Goal: Task Accomplishment & Management: Complete application form

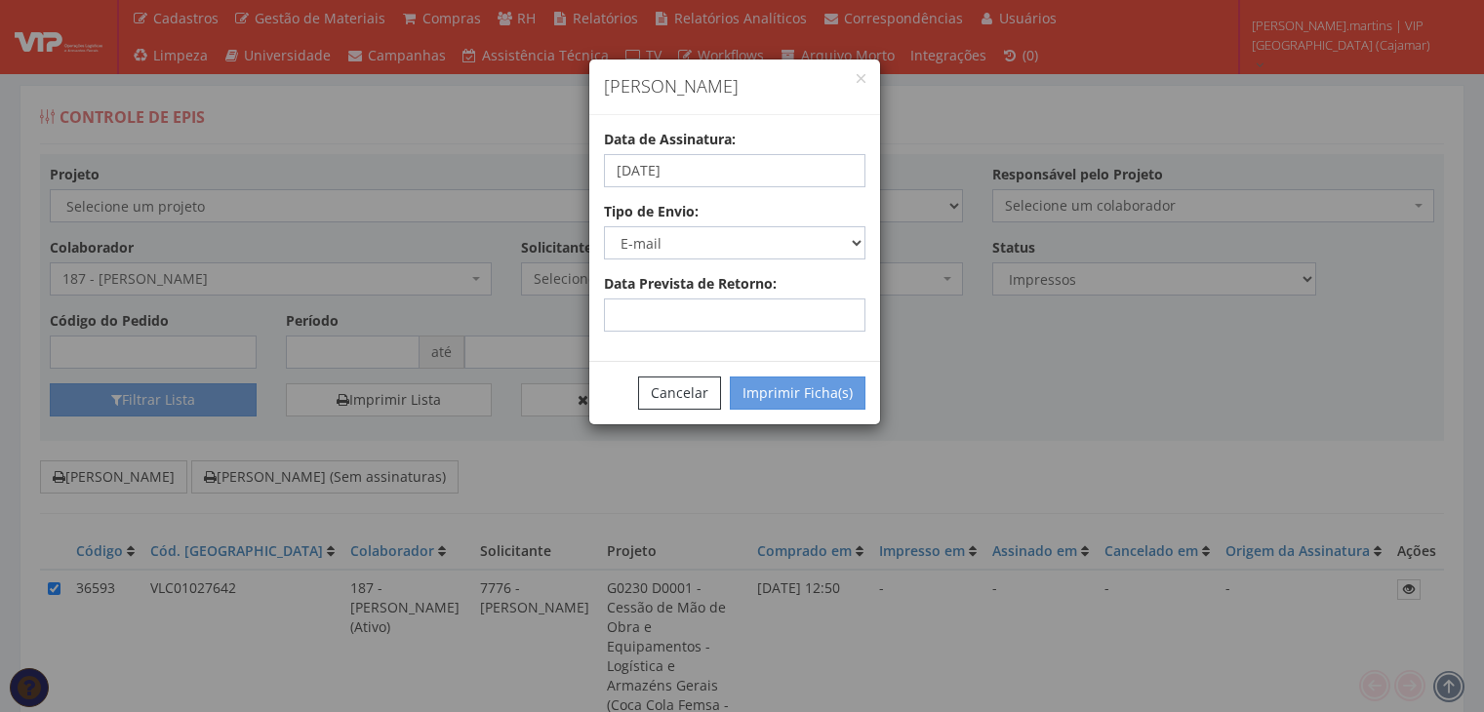
select select "2"
select select "email"
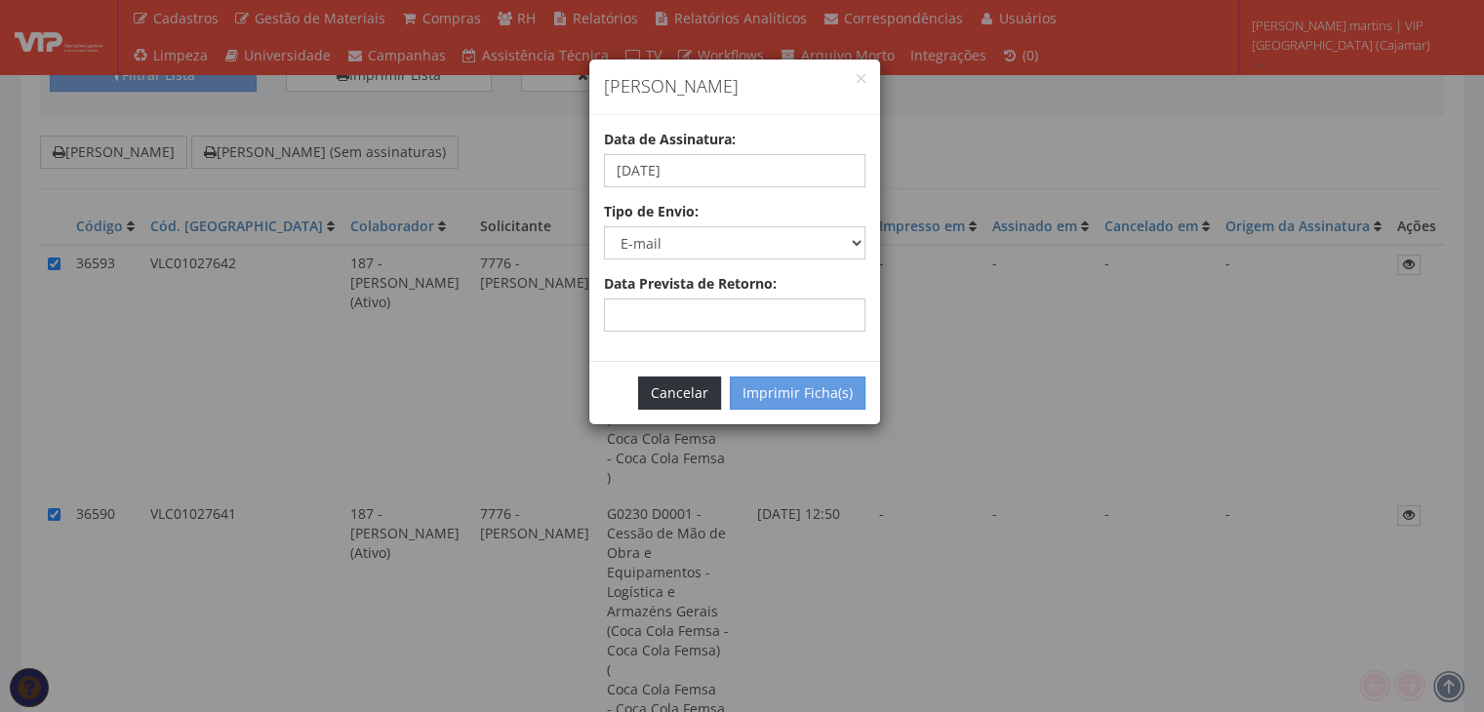
click at [689, 398] on button "Cancelar" at bounding box center [679, 393] width 83 height 33
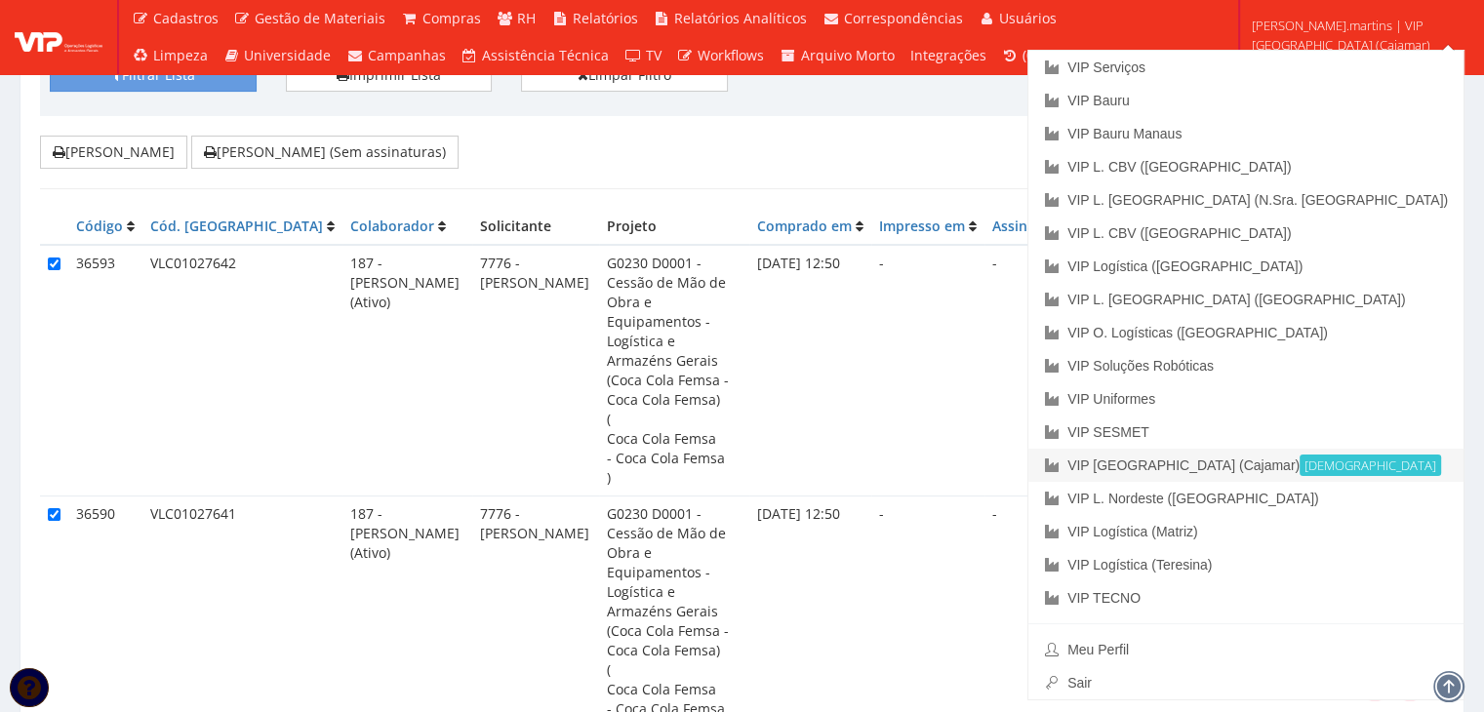
click at [1335, 458] on link "VIP Brasil (Cajamar) Ativa" at bounding box center [1245, 465] width 435 height 33
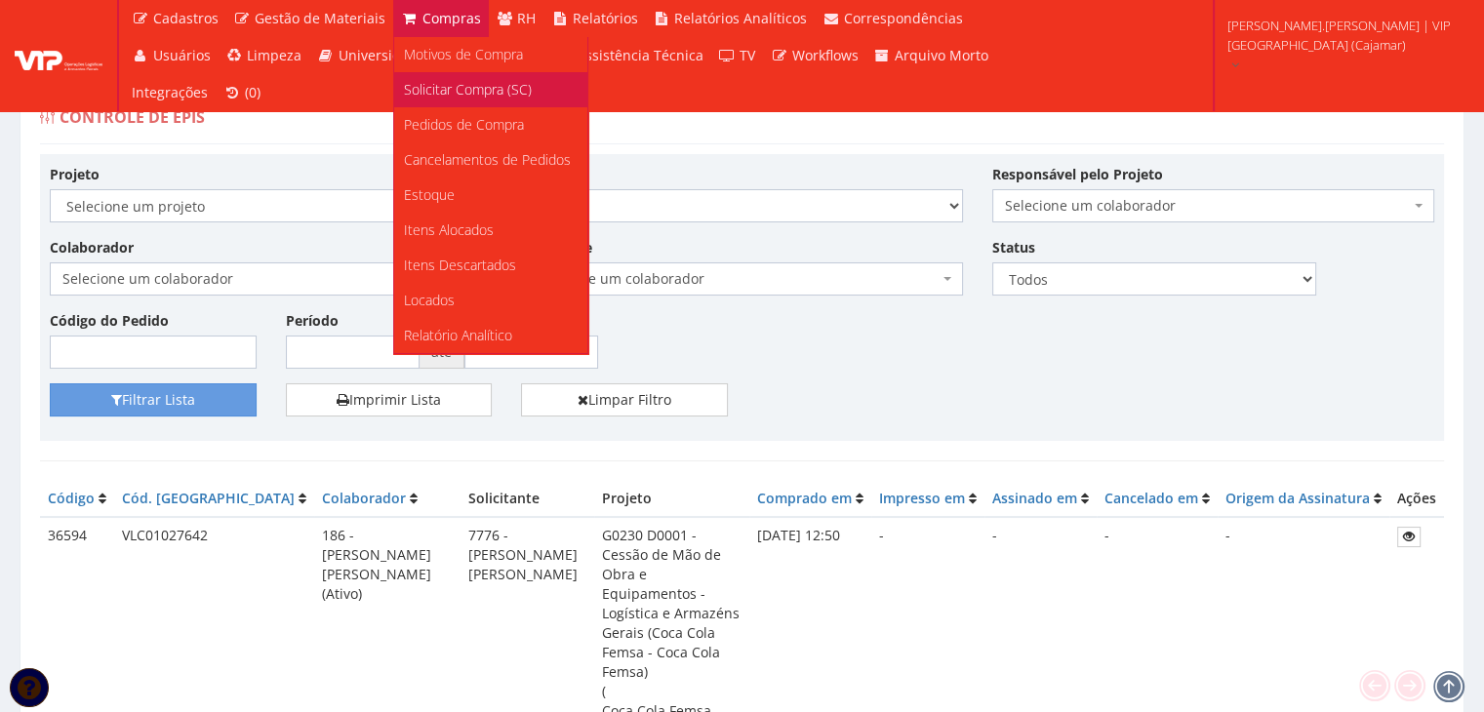
click at [453, 80] on span "Solicitar Compra (SC)" at bounding box center [468, 89] width 128 height 19
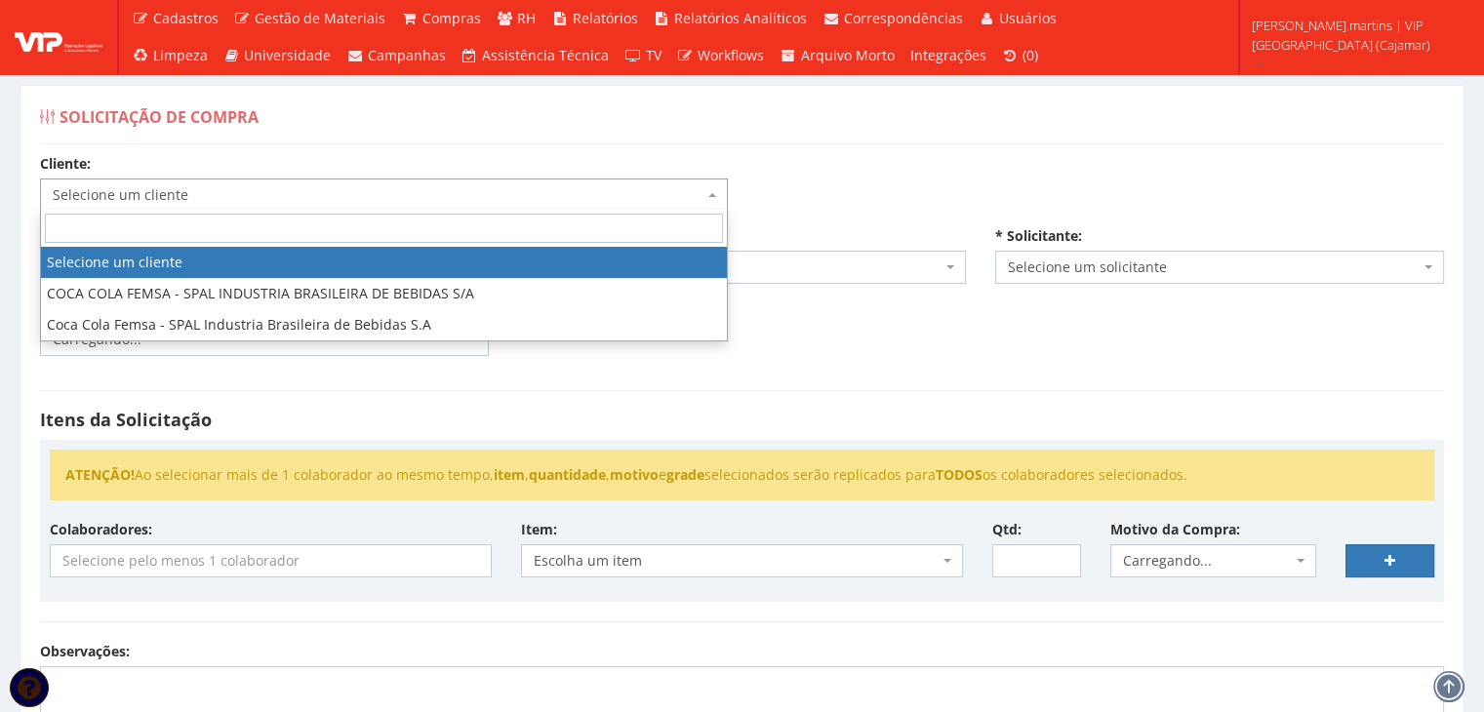
click at [414, 196] on span "Selecione um cliente" at bounding box center [378, 195] width 651 height 20
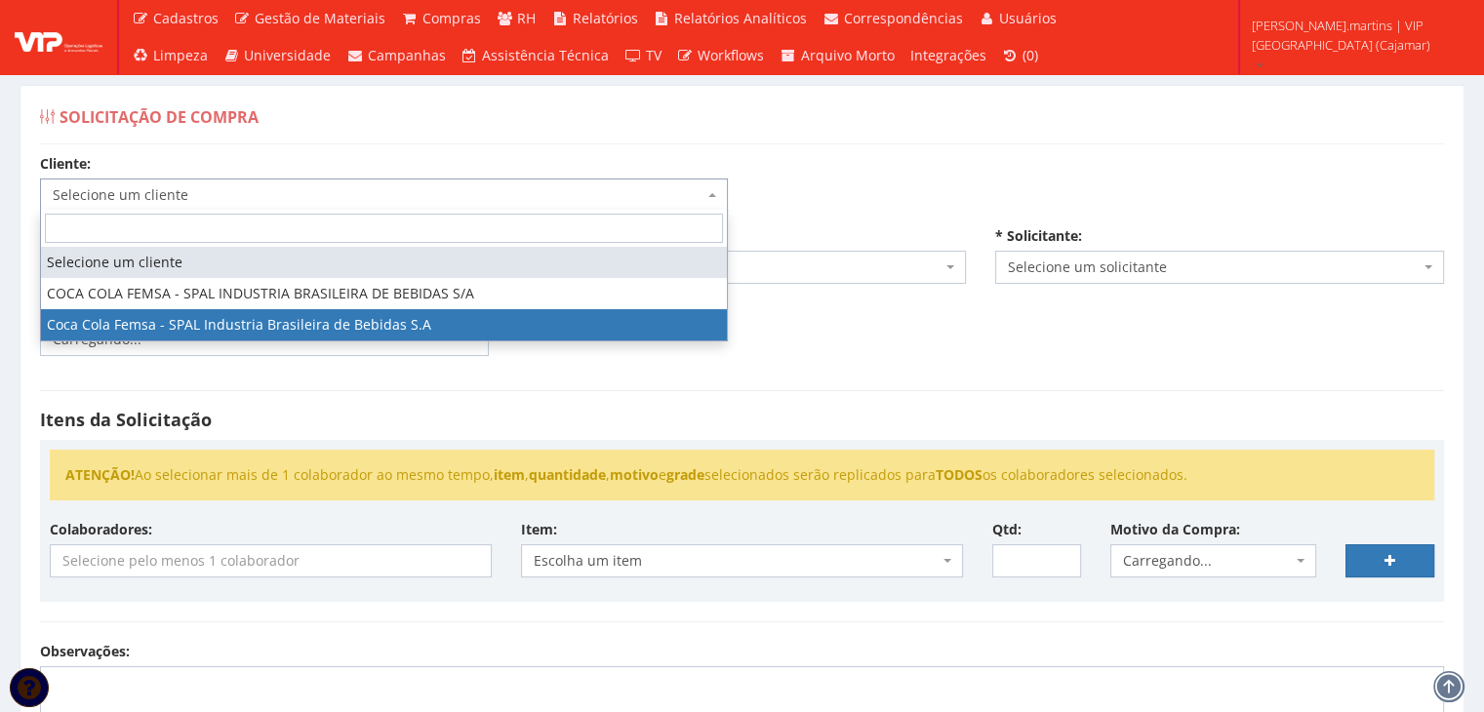
select select "51"
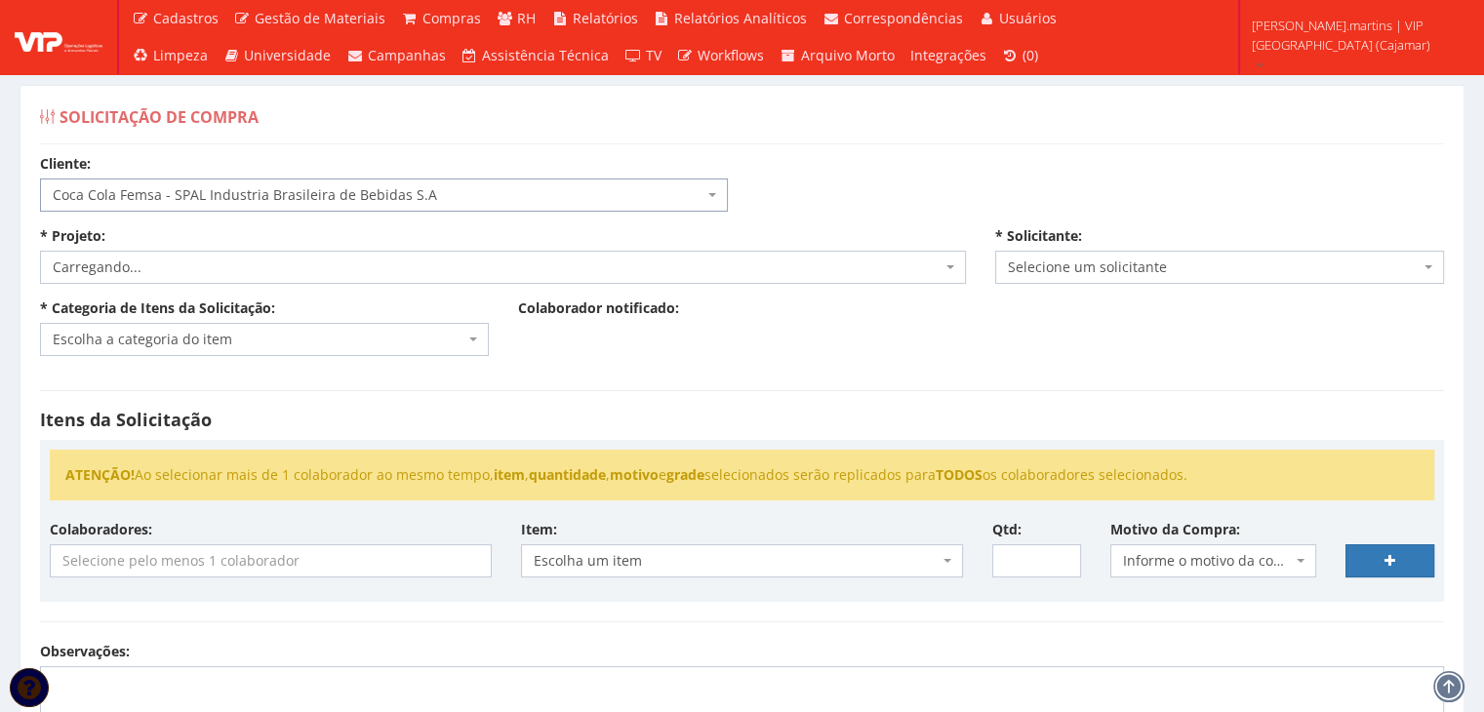
click at [405, 271] on span "Carregando..." at bounding box center [497, 268] width 889 height 20
click at [405, 271] on span "Selecione um projeto" at bounding box center [497, 268] width 889 height 20
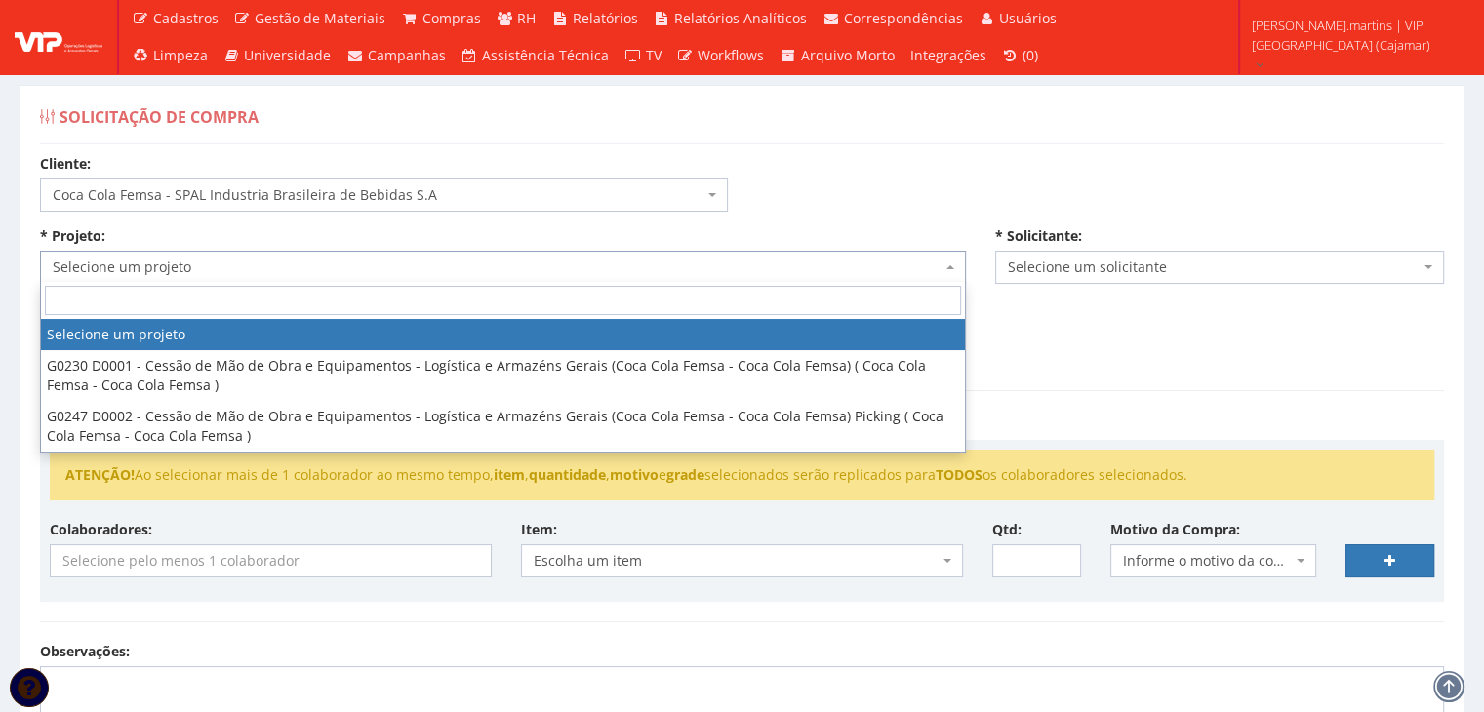
click at [405, 271] on span "Selecione um projeto" at bounding box center [497, 268] width 889 height 20
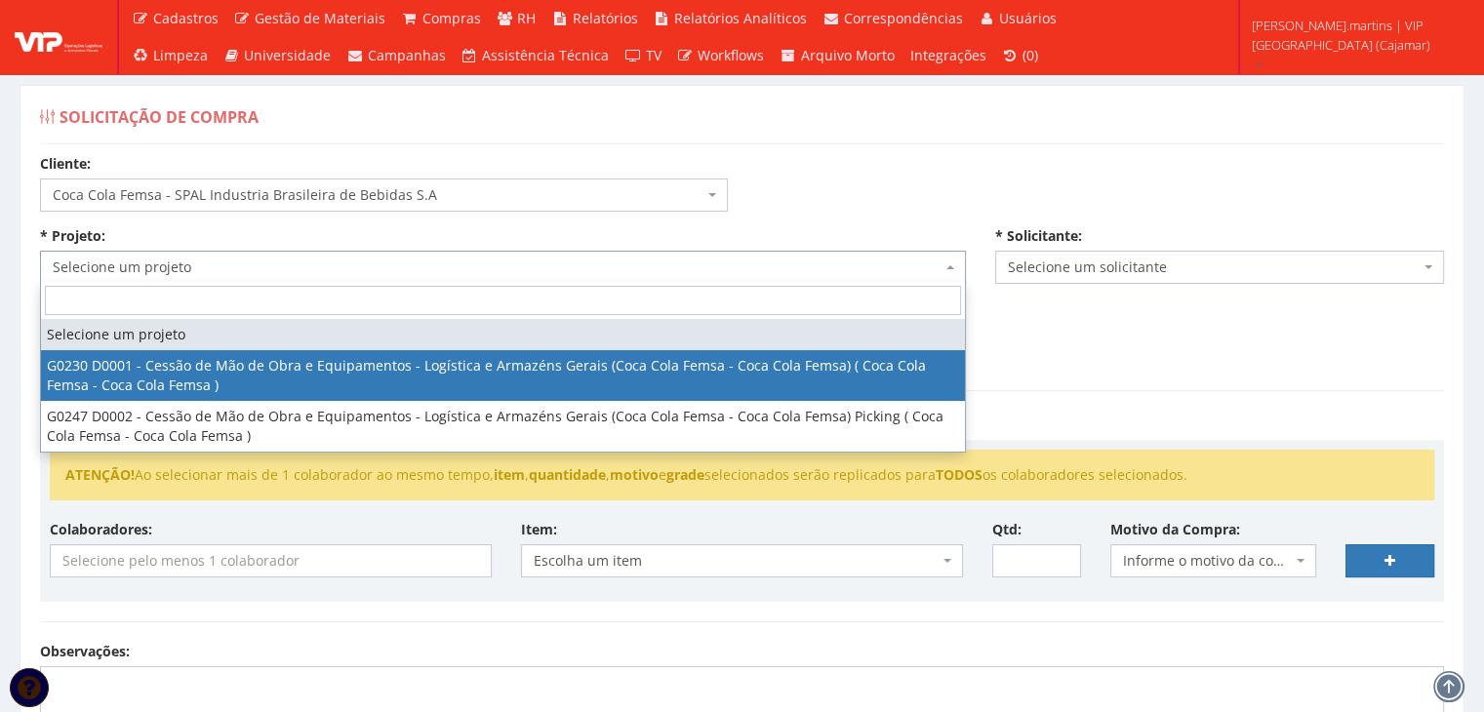
select select "230"
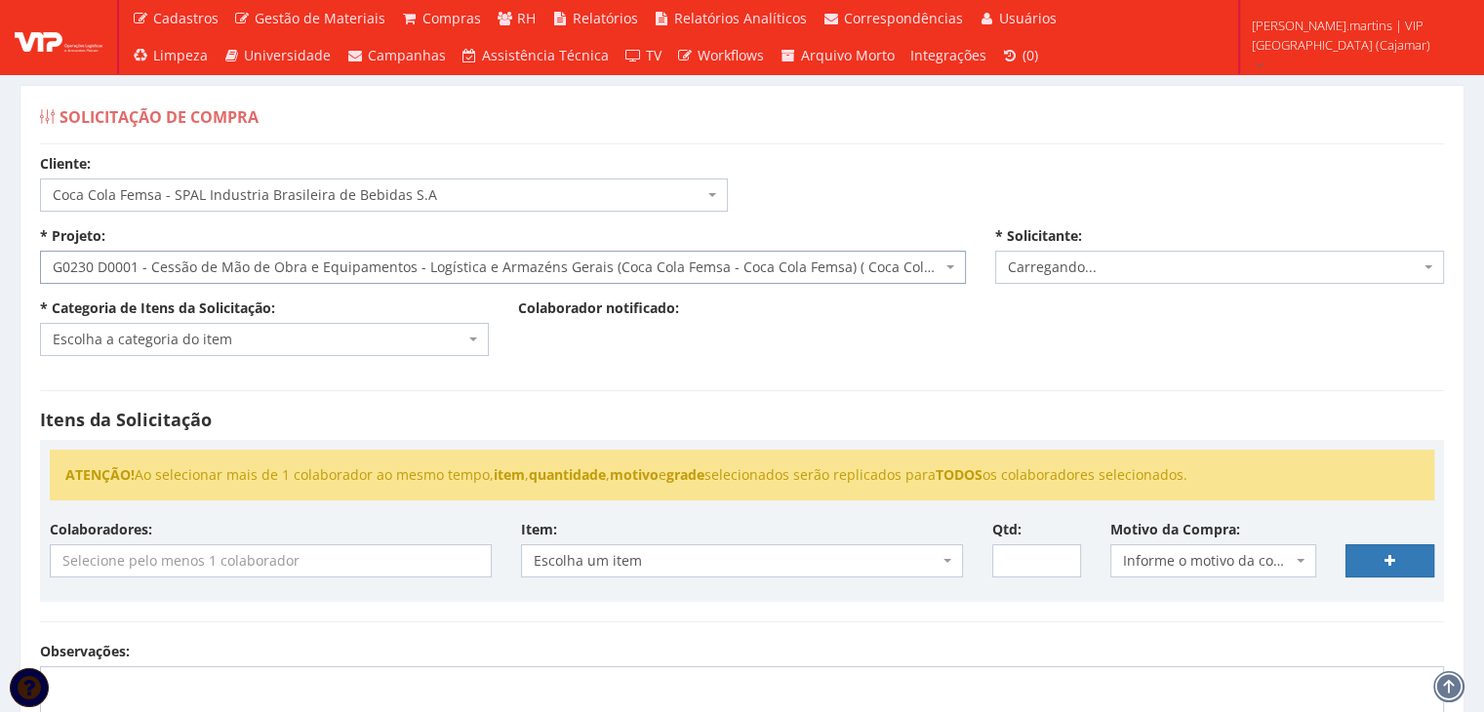
click at [416, 330] on span "Escolha a categoria do item" at bounding box center [259, 340] width 412 height 20
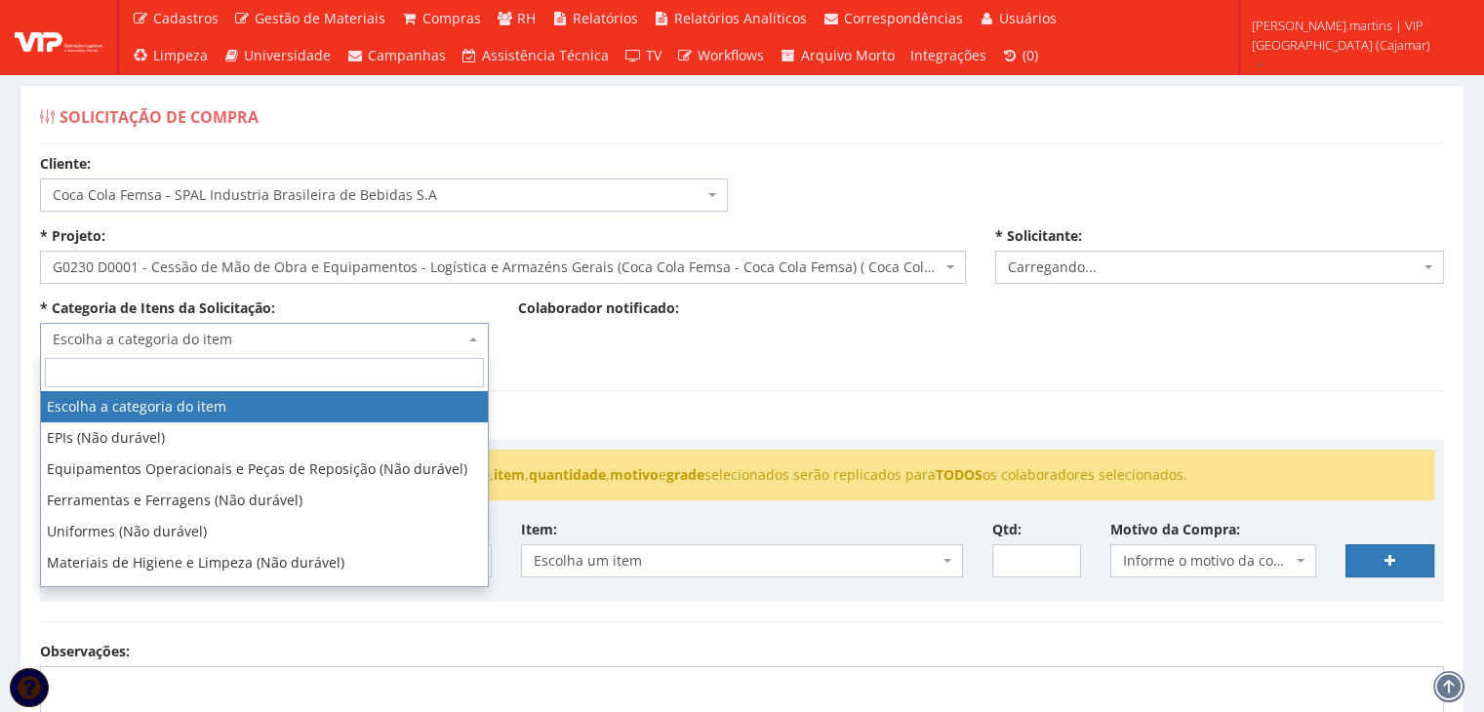
select select "2471"
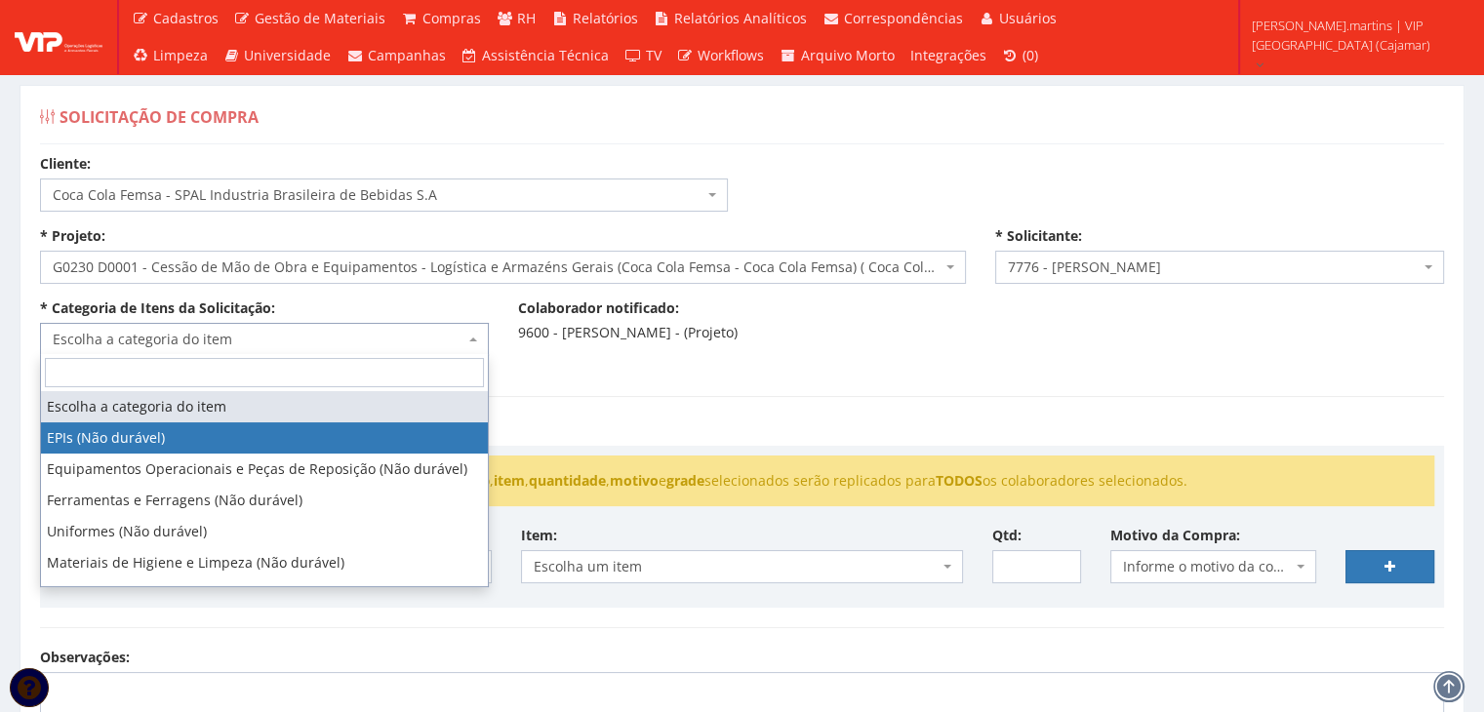
select select "1"
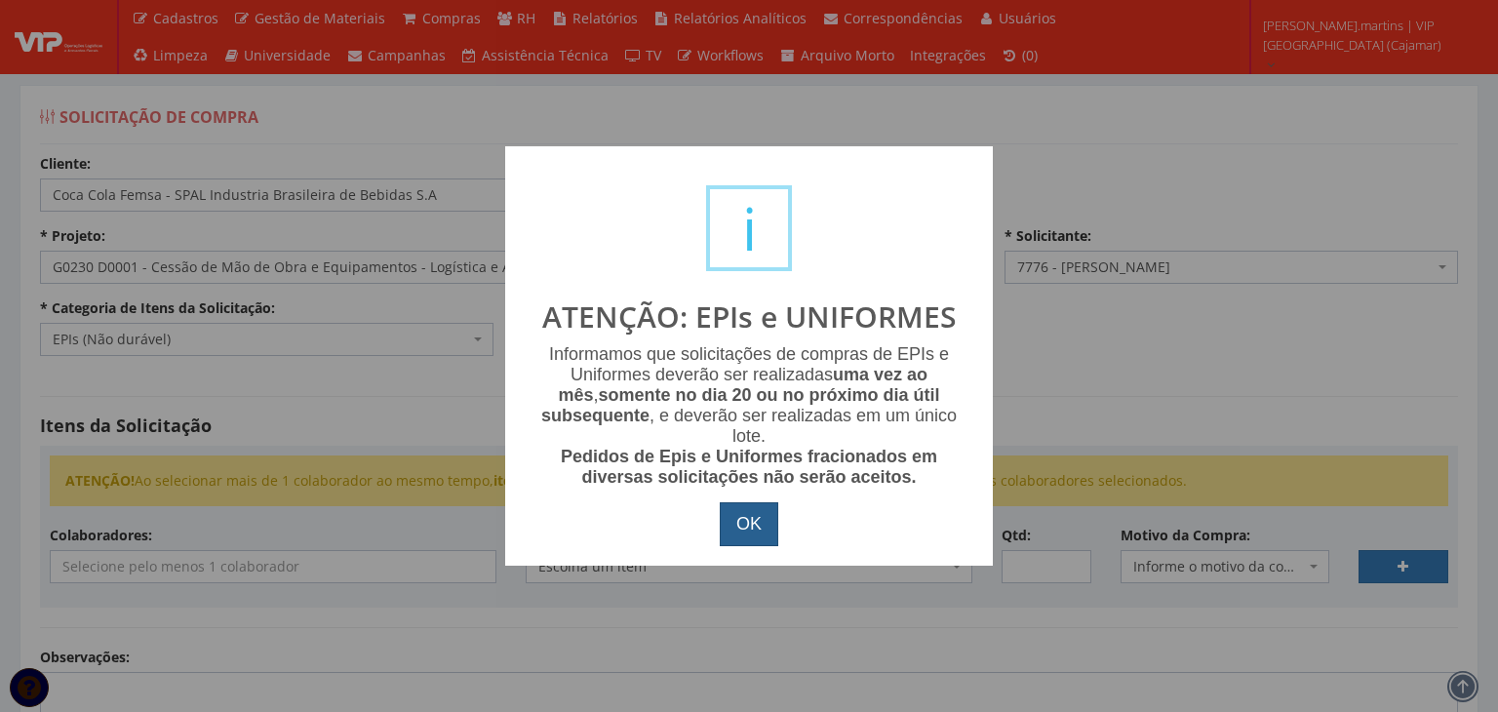
click at [772, 533] on button "OK" at bounding box center [749, 524] width 59 height 45
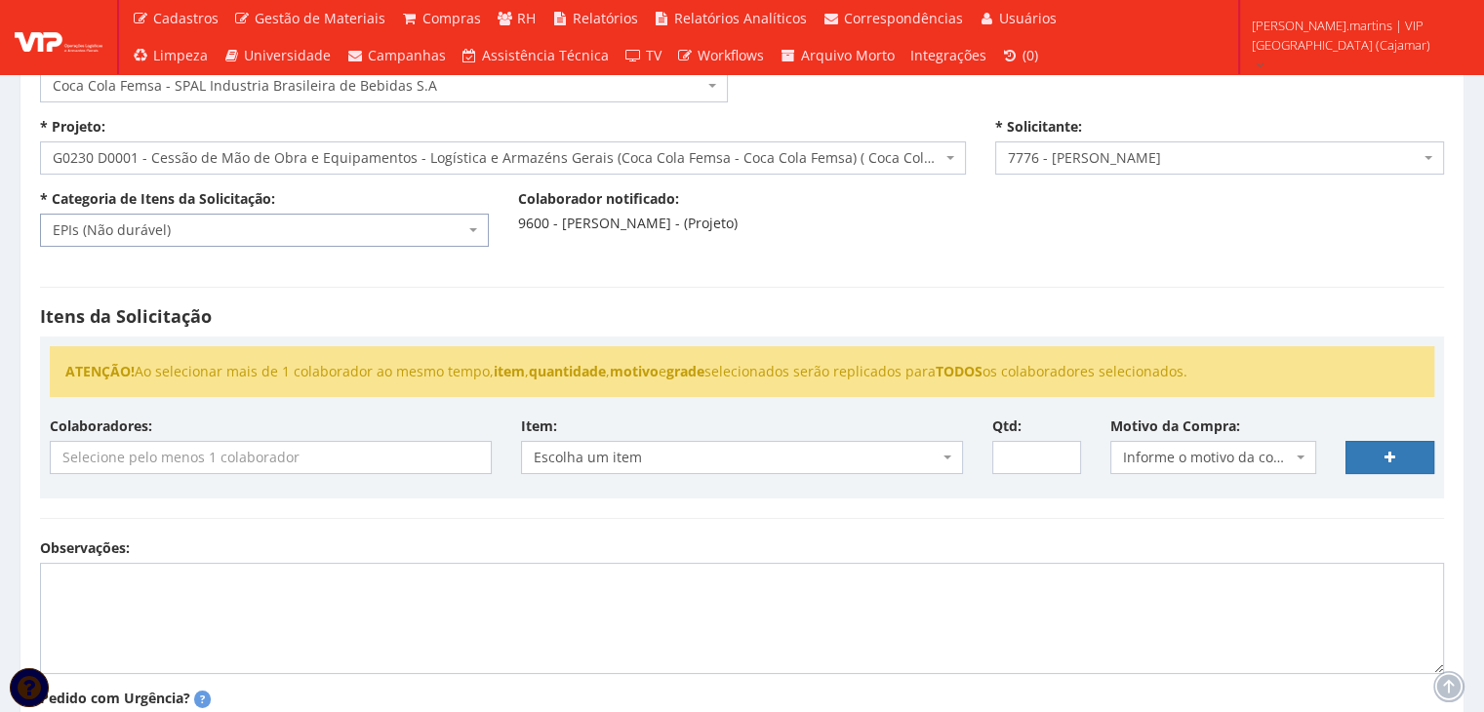
scroll to position [130, 0]
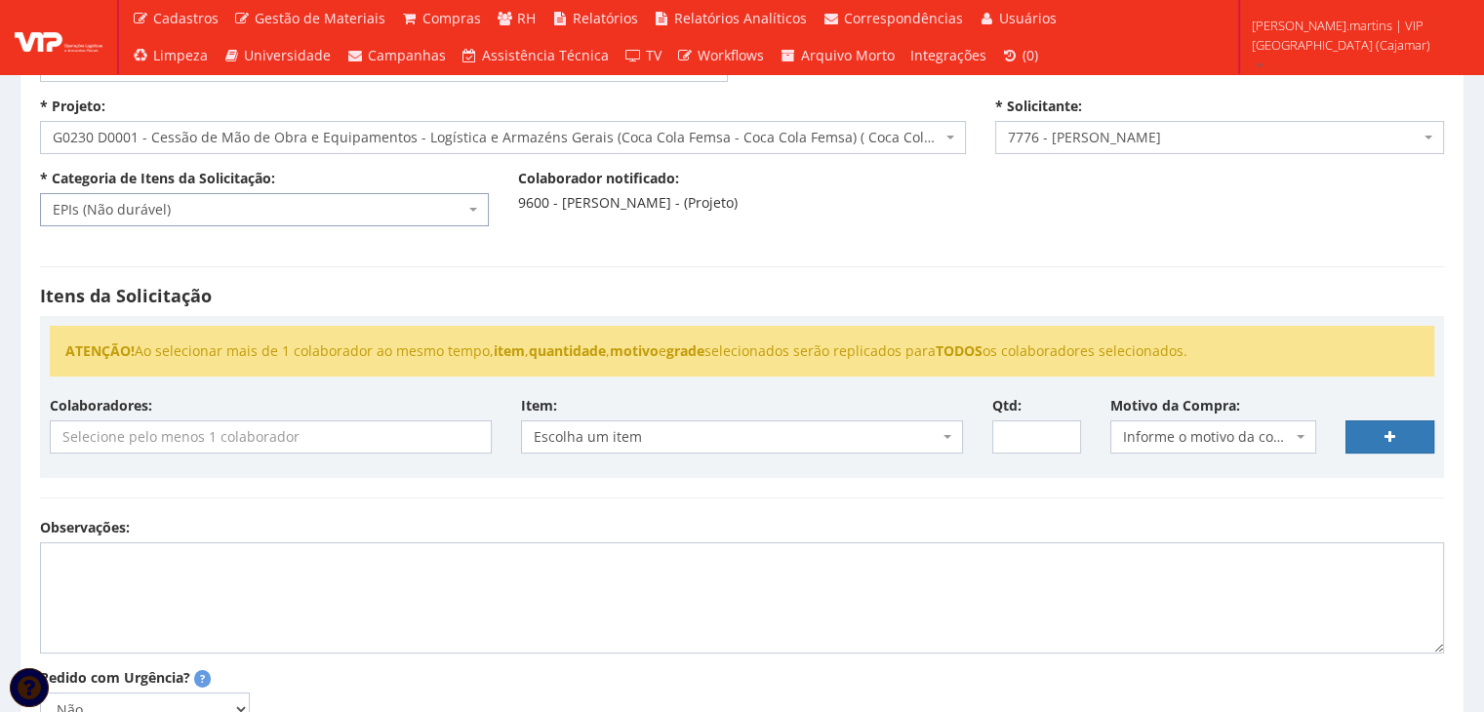
click at [350, 444] on input "search" at bounding box center [271, 436] width 440 height 31
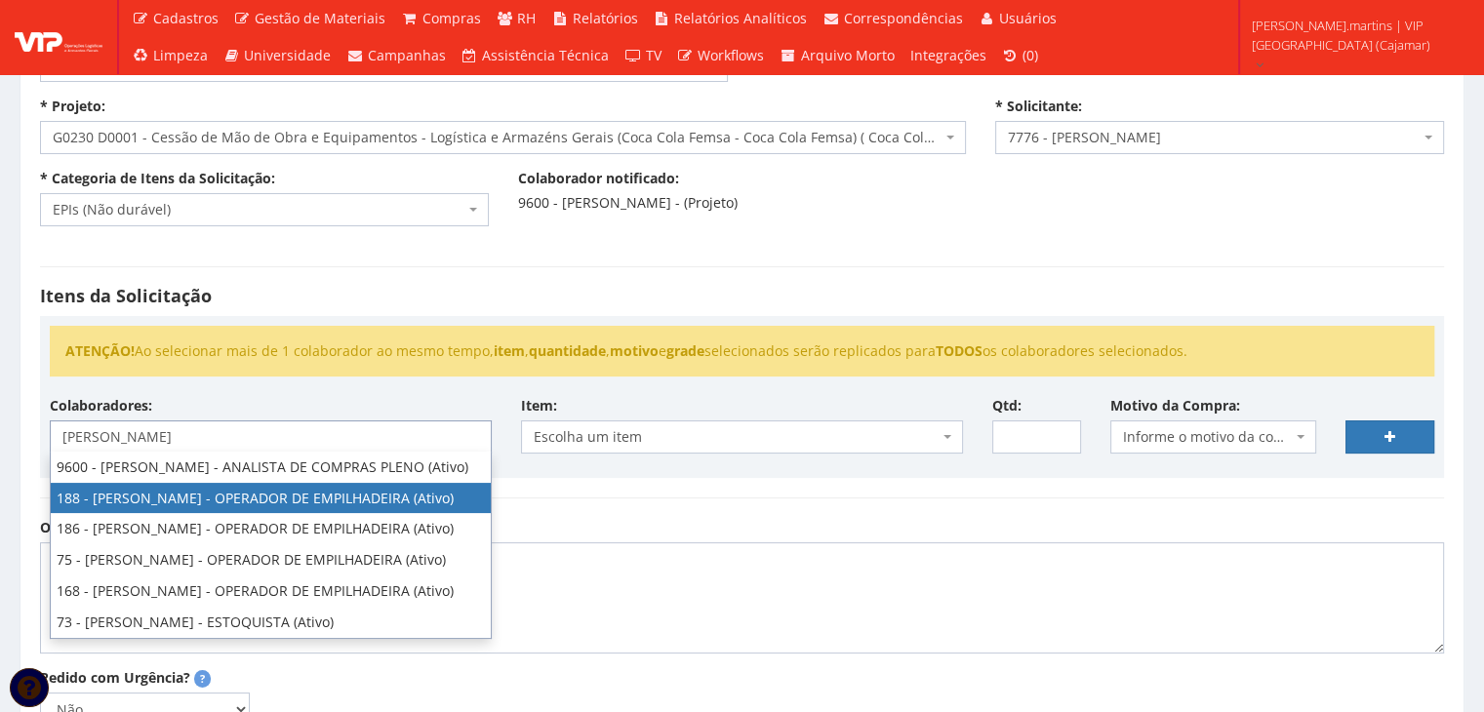
type input "henrique"
select select "4086"
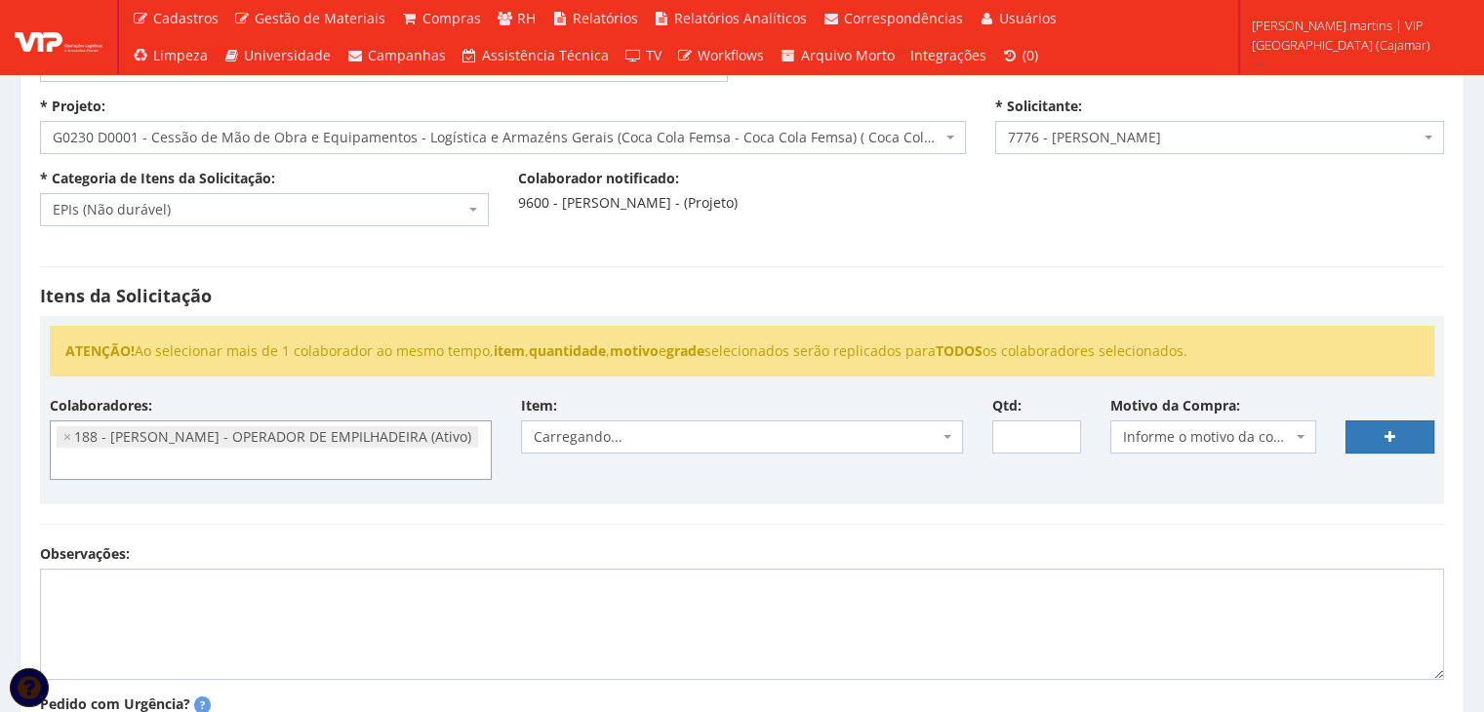
scroll to position [611, 0]
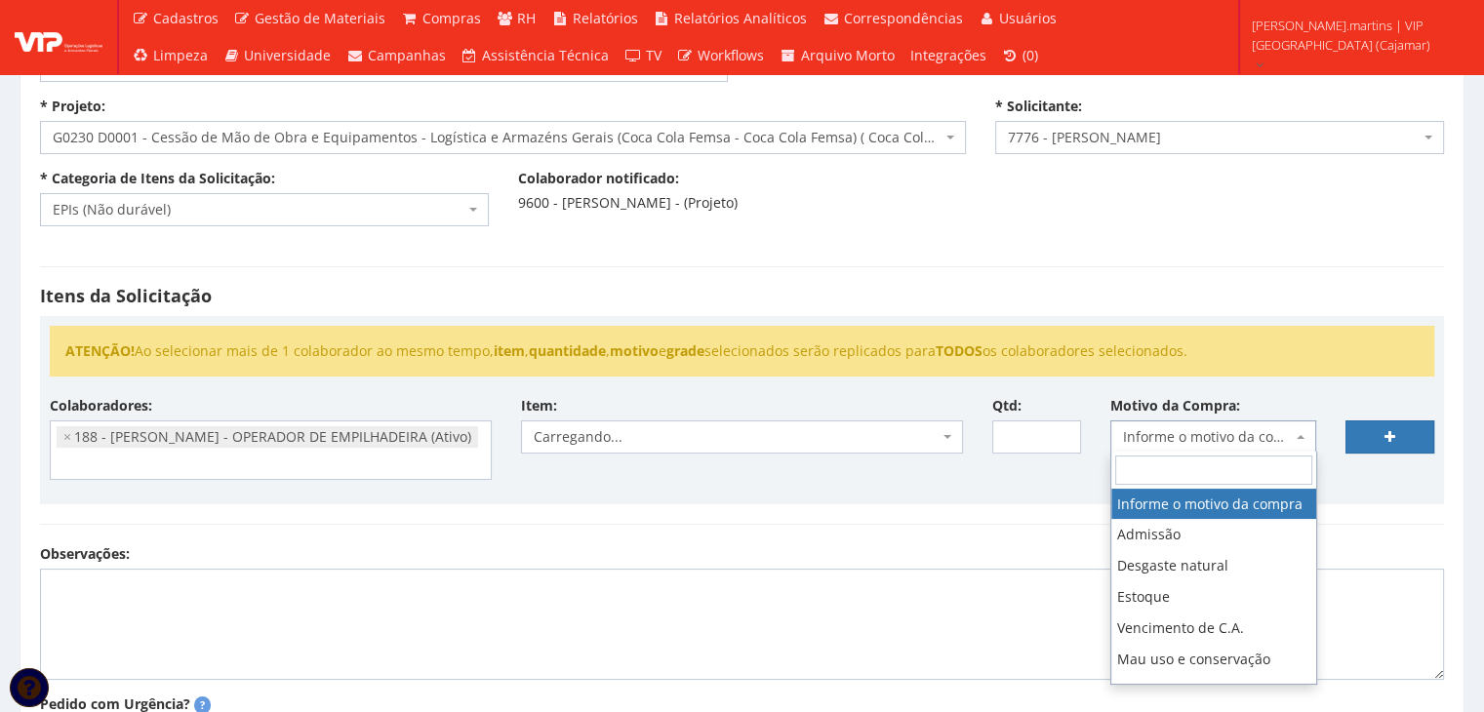
click at [1152, 445] on span "Informe o motivo da compra" at bounding box center [1213, 436] width 207 height 33
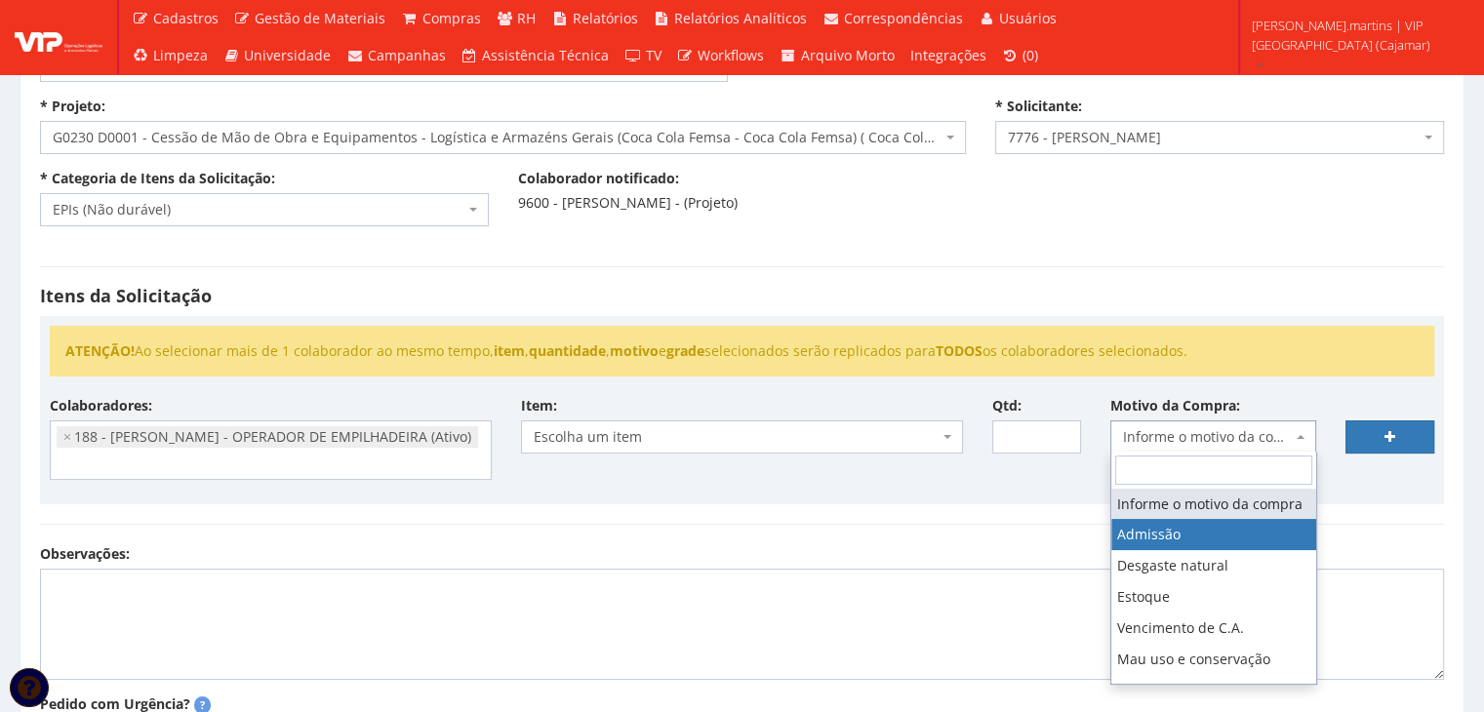
select select "1"
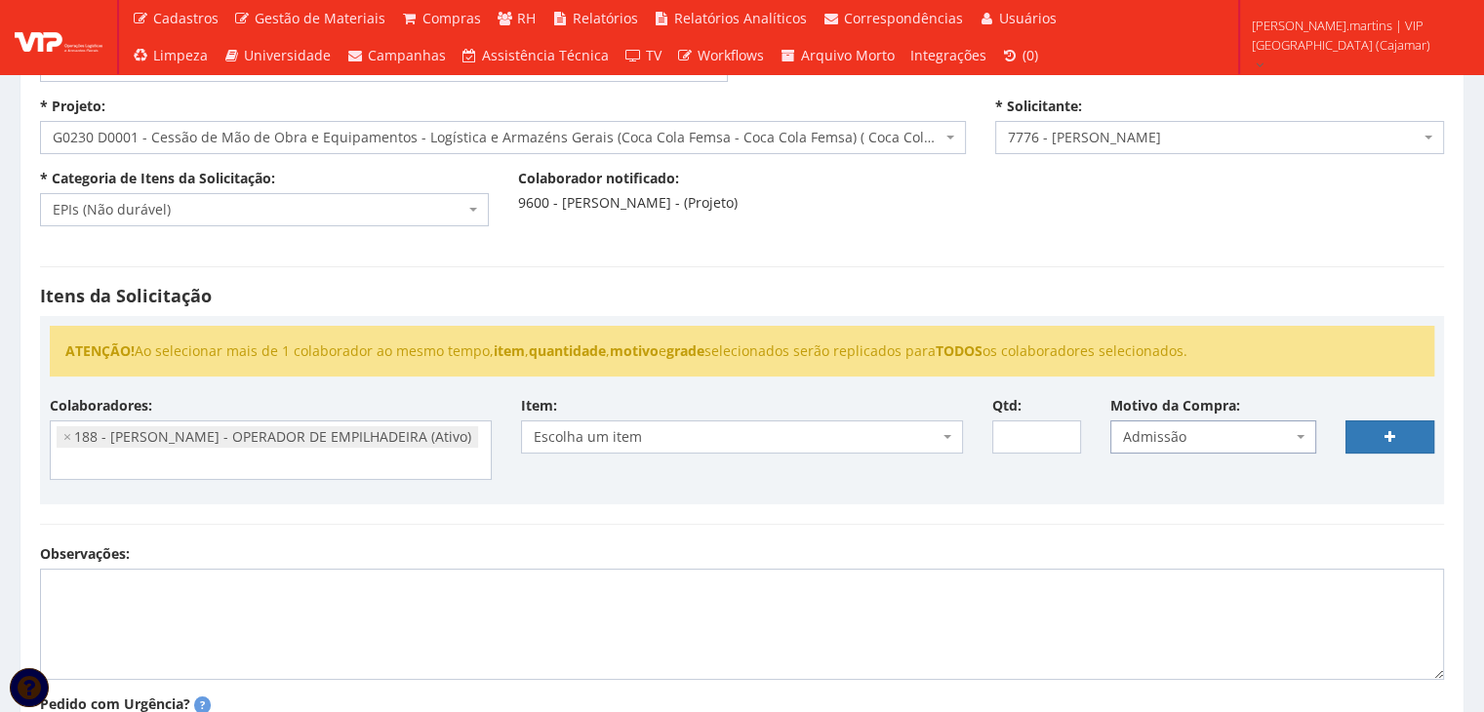
click at [941, 437] on span "Escolha um item" at bounding box center [742, 436] width 442 height 33
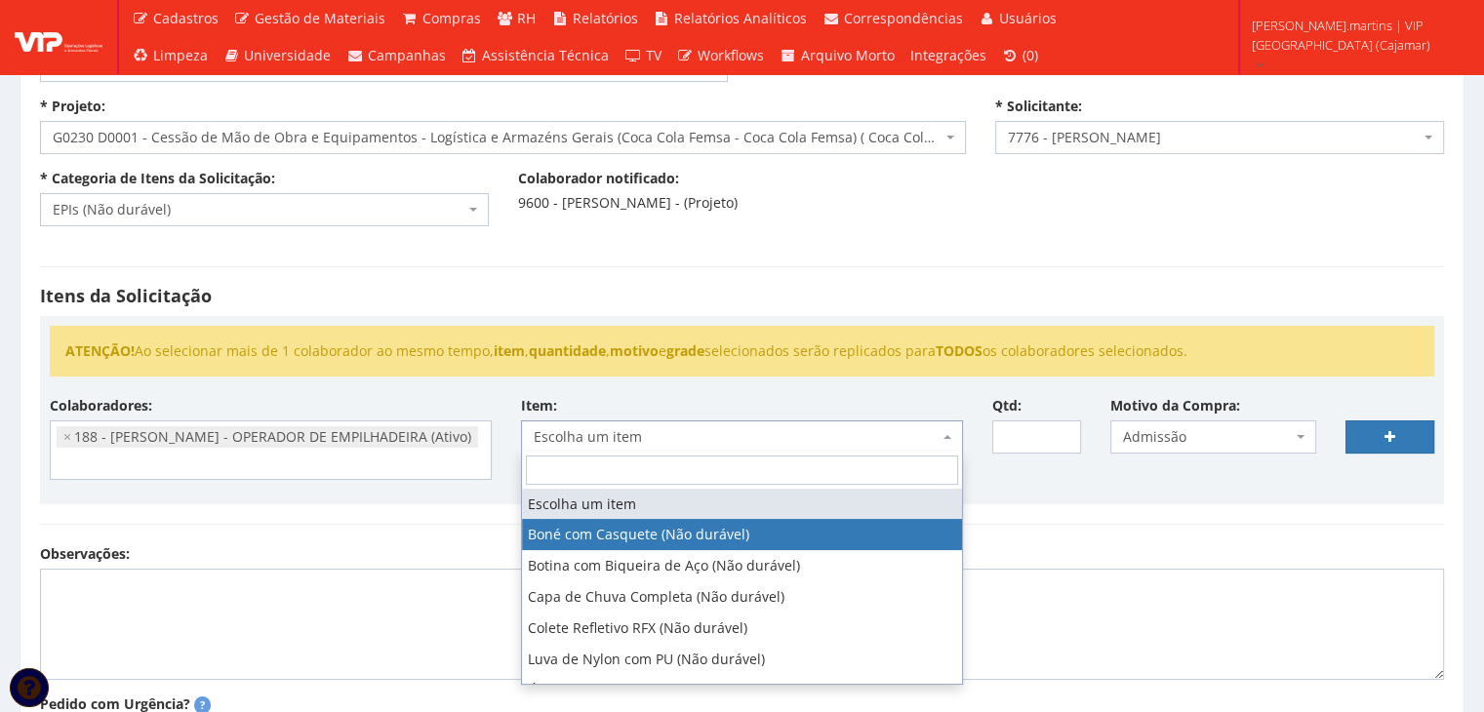
select select "41"
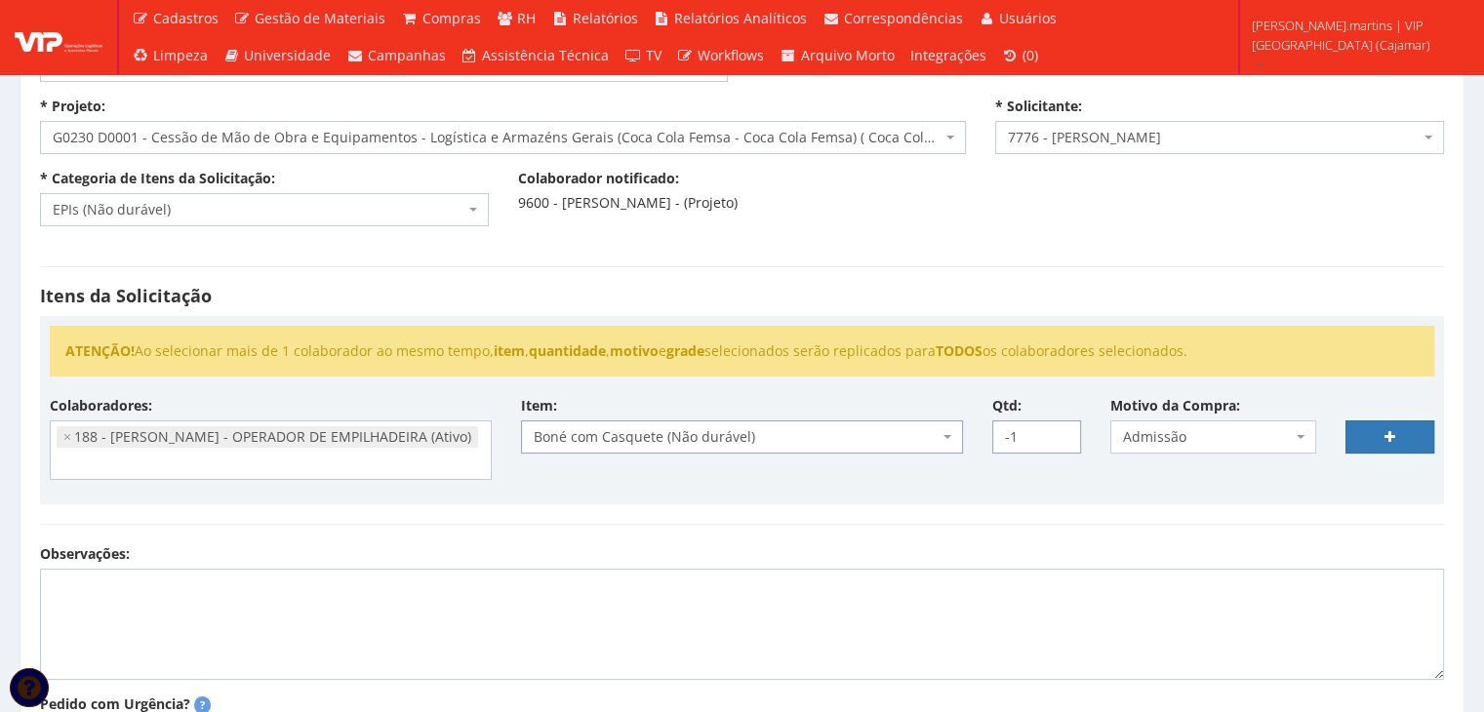
click at [1064, 436] on input "-1" at bounding box center [1036, 436] width 89 height 33
click at [1064, 428] on input "0" at bounding box center [1036, 436] width 89 height 33
type input "1"
click at [1064, 428] on input "1" at bounding box center [1036, 436] width 89 height 33
click at [1383, 420] on link at bounding box center [1389, 436] width 89 height 33
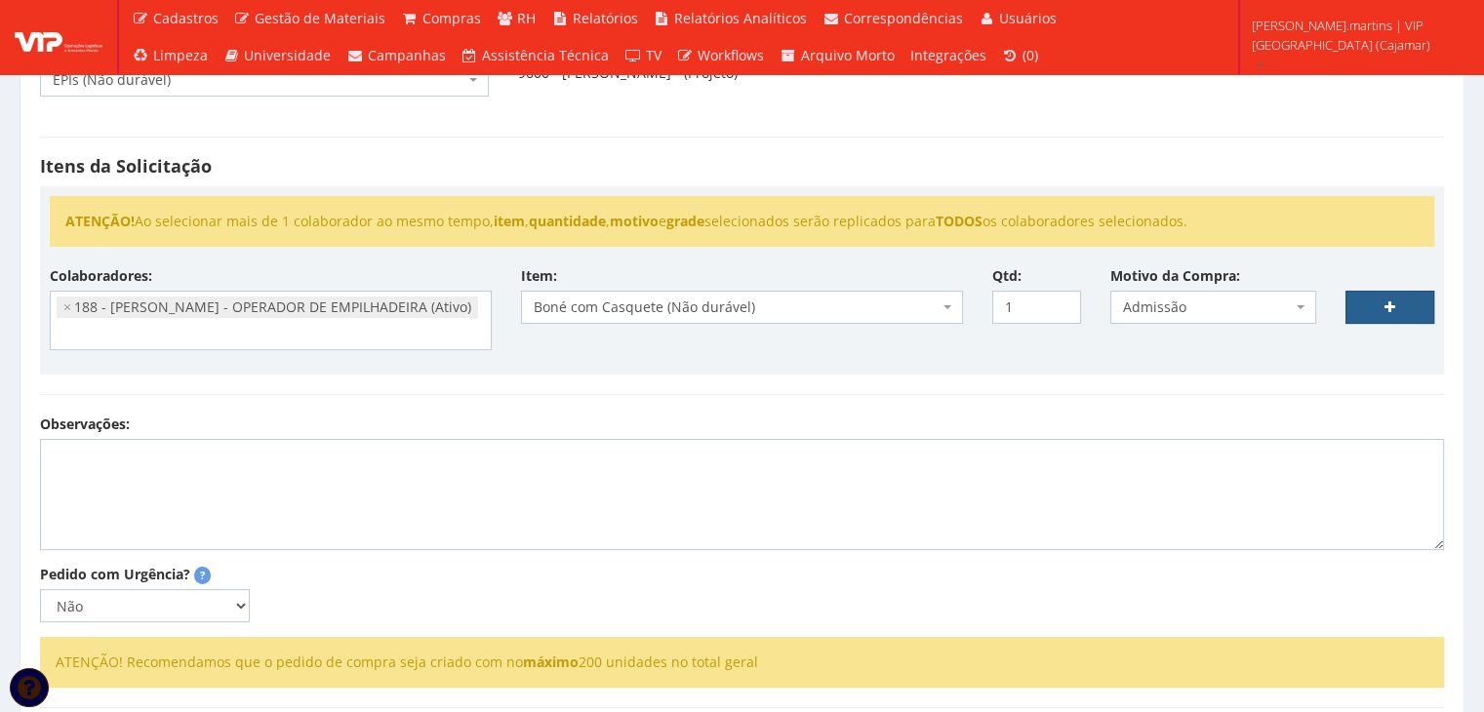
scroll to position [325, 0]
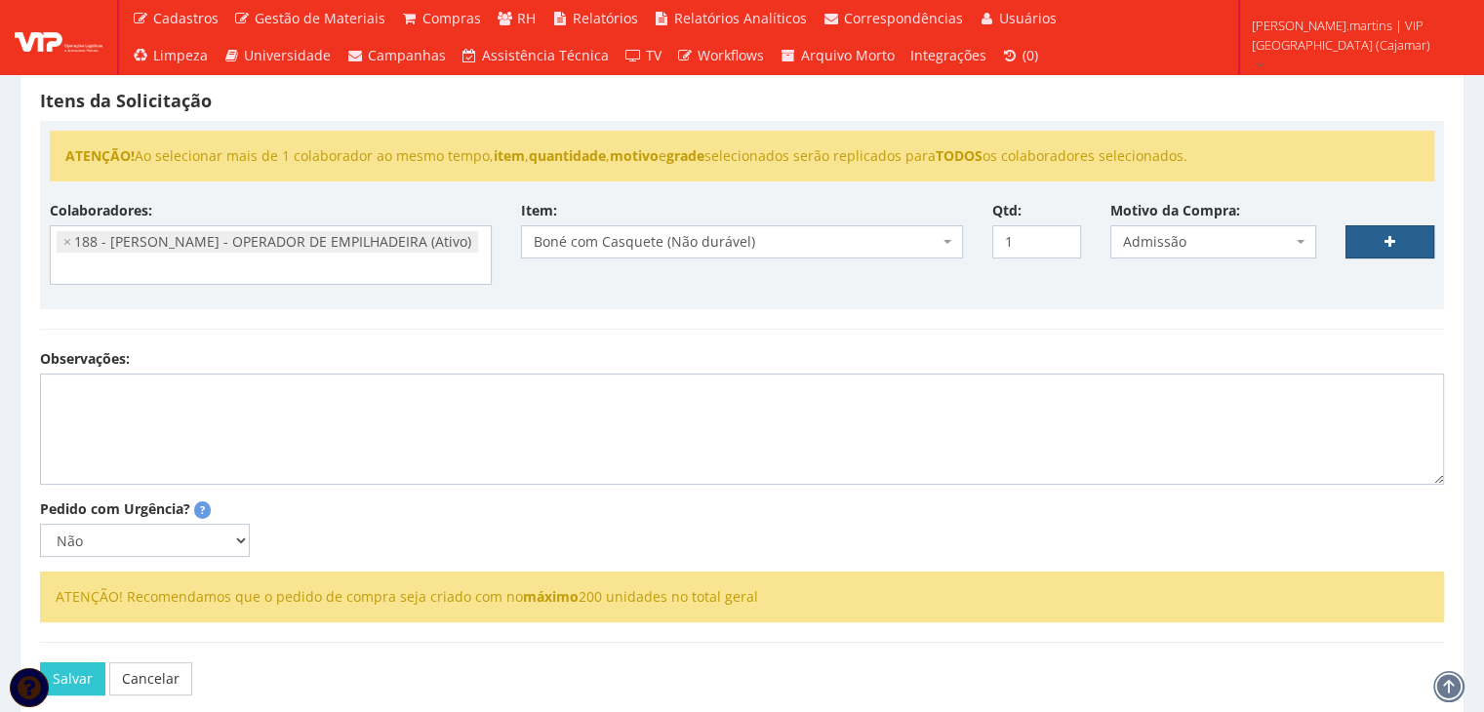
select select
type input "0"
select select
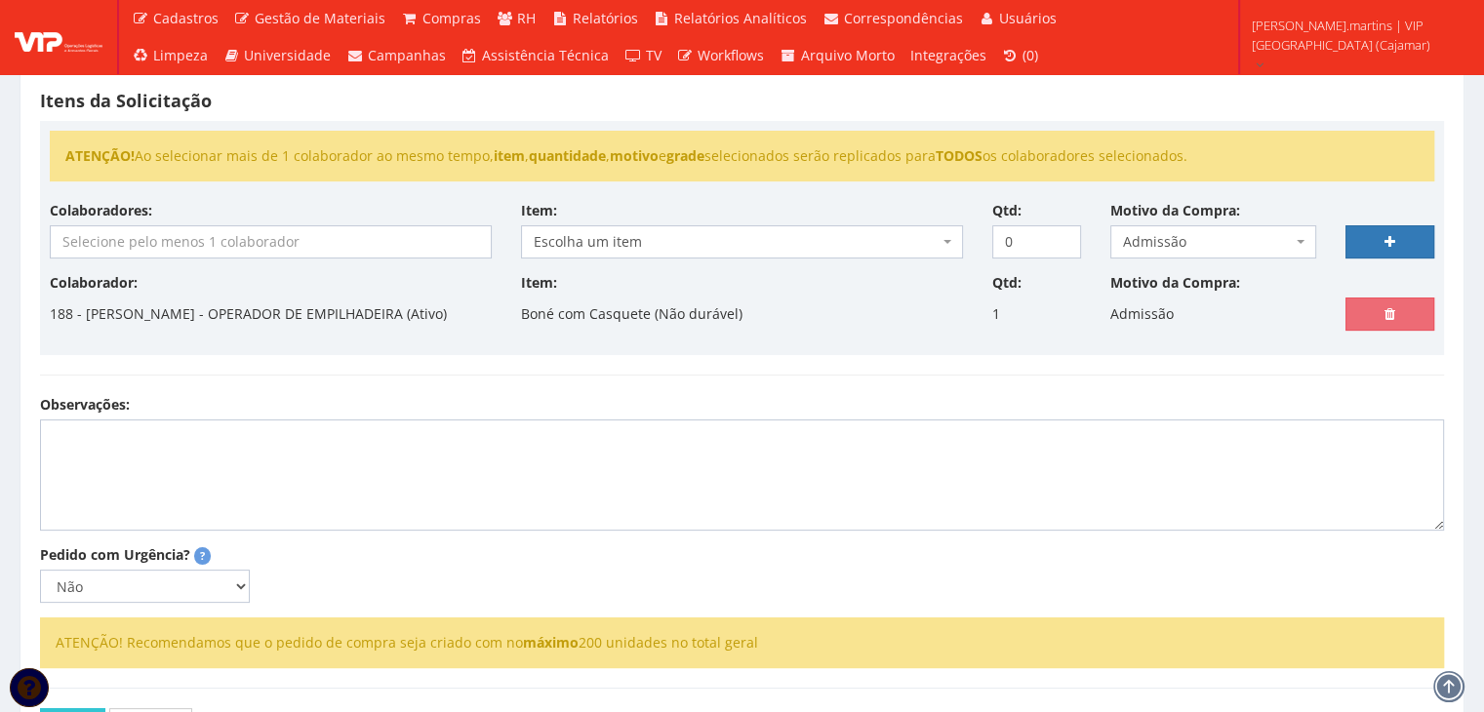
click at [222, 235] on input "search" at bounding box center [271, 241] width 440 height 31
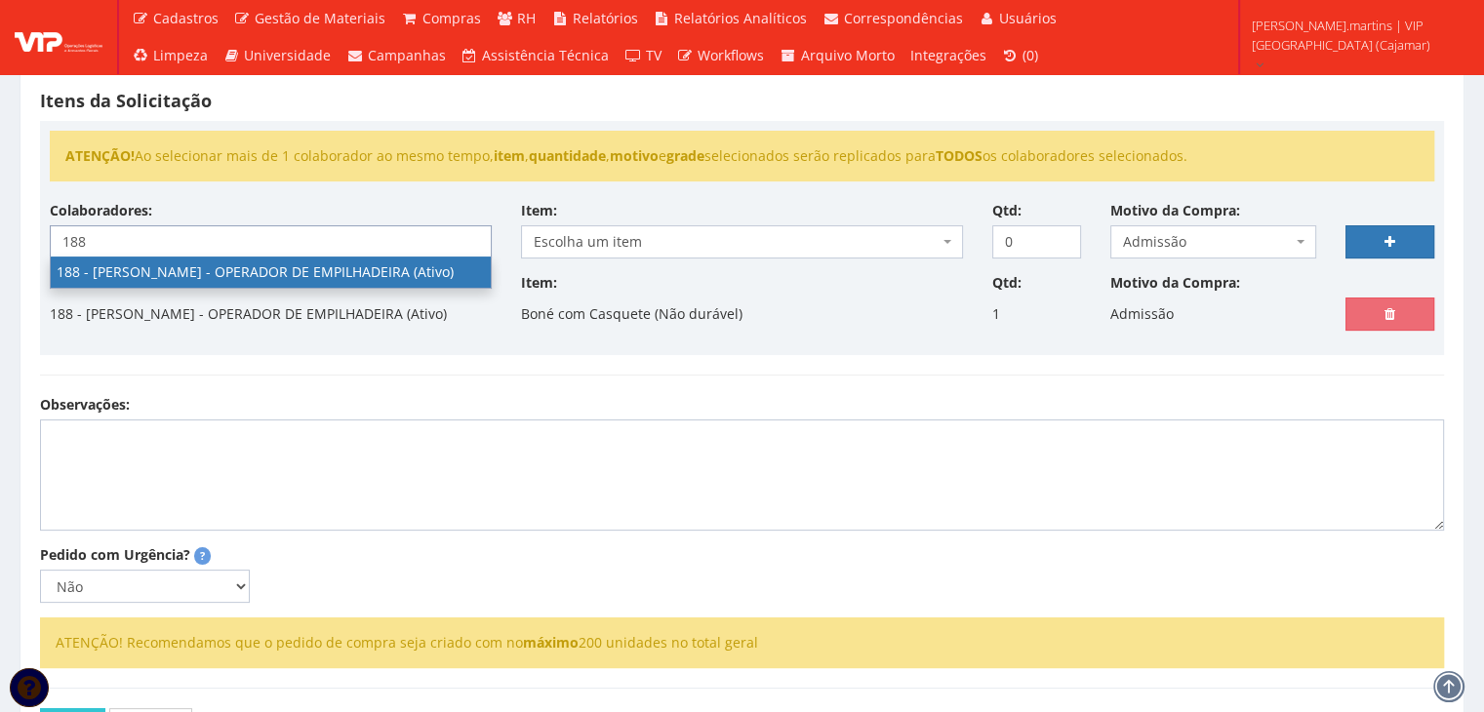
type input "188"
select select "4086"
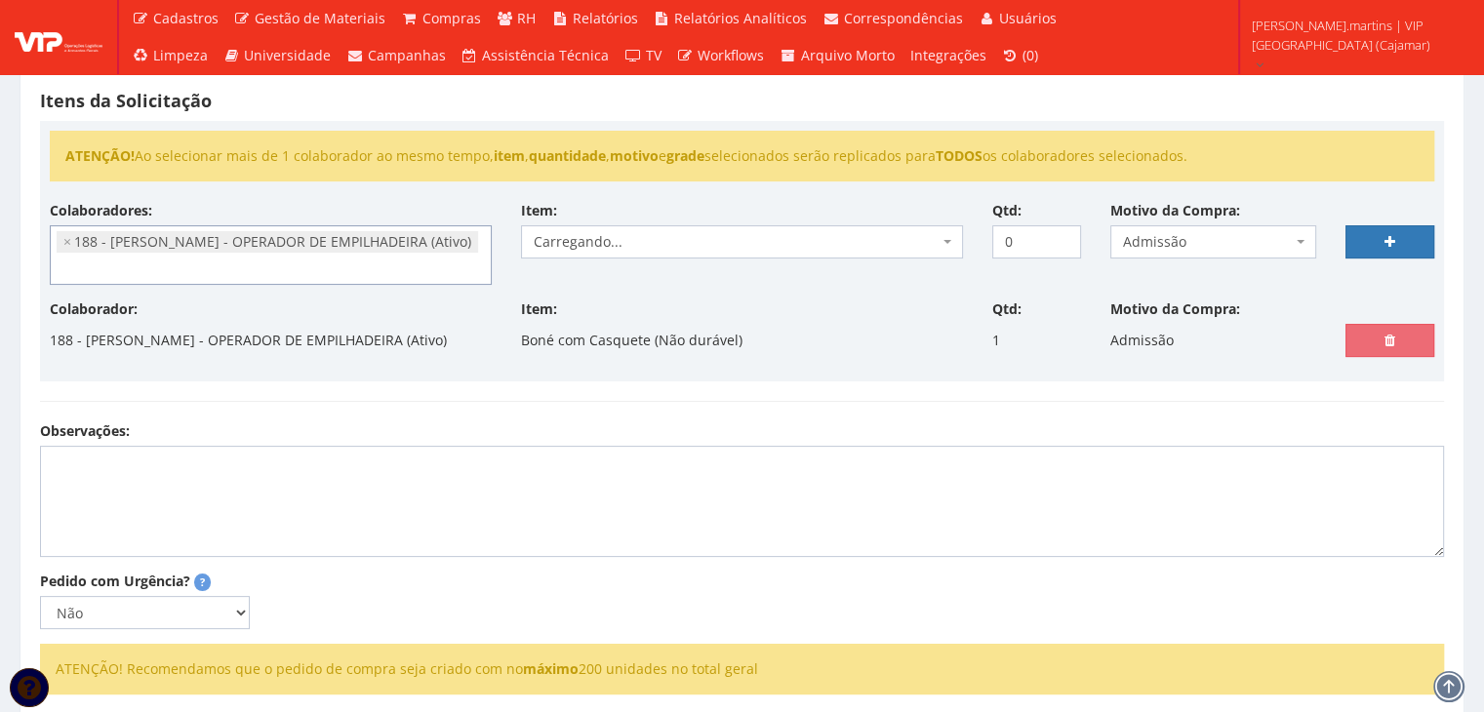
click at [587, 243] on span "Carregando..." at bounding box center [736, 242] width 405 height 20
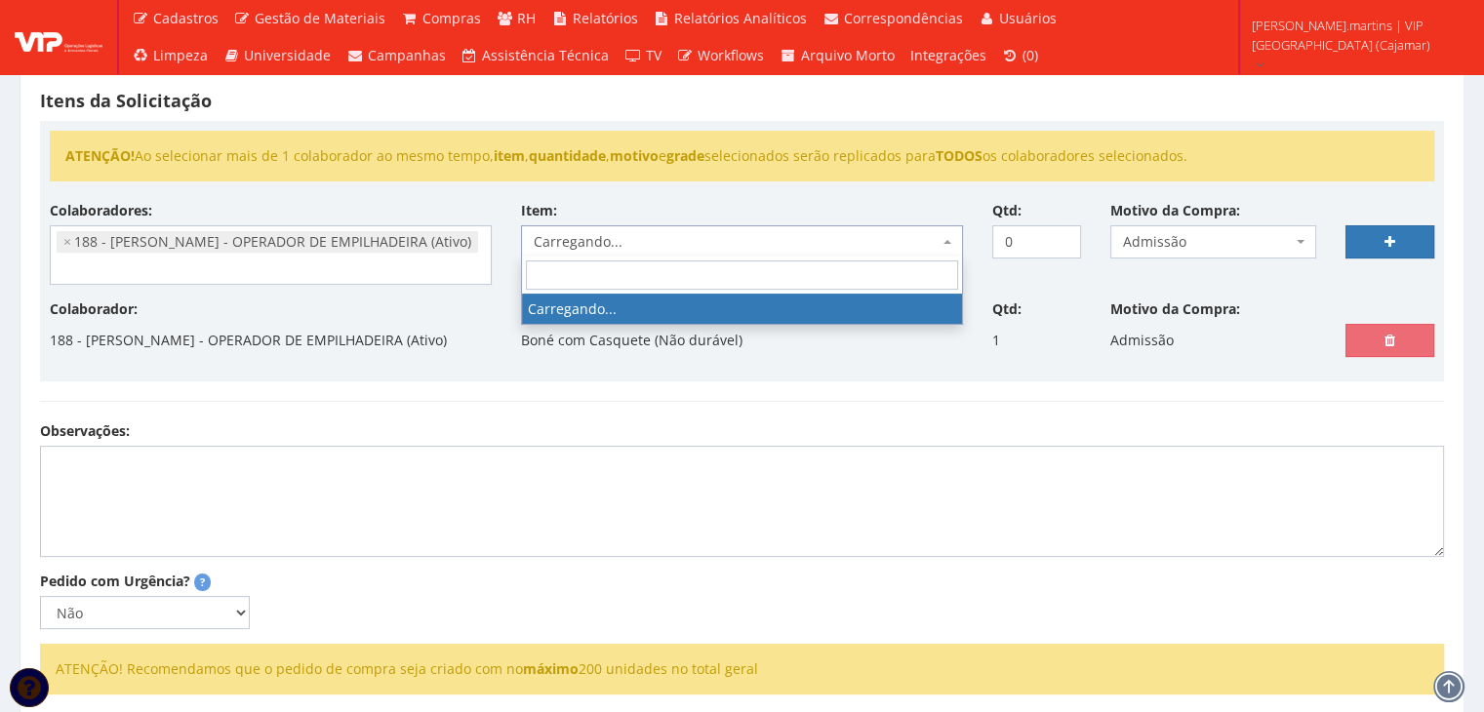
click at [588, 243] on span "Carregando..." at bounding box center [736, 242] width 405 height 20
click at [589, 243] on span "Escolha um item" at bounding box center [736, 242] width 405 height 20
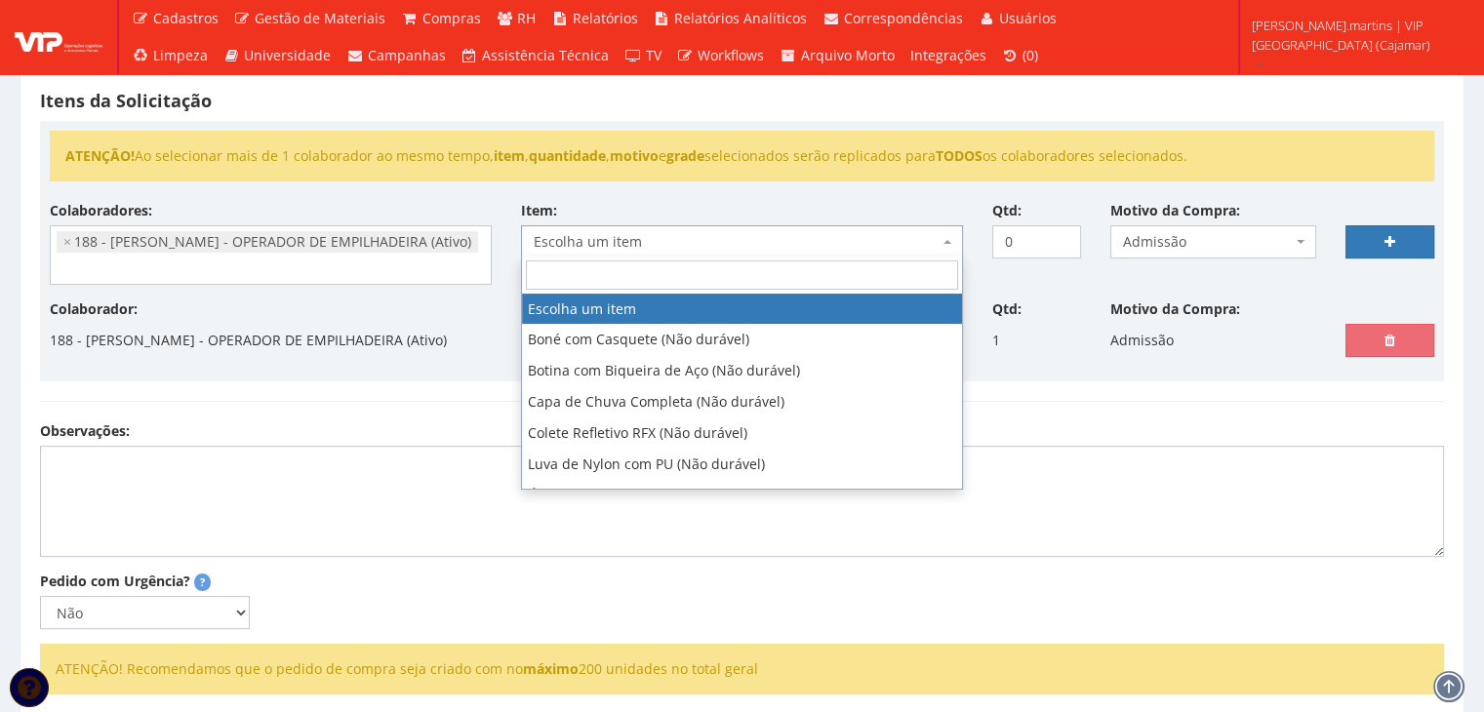
click at [589, 243] on span "Escolha um item" at bounding box center [736, 242] width 405 height 20
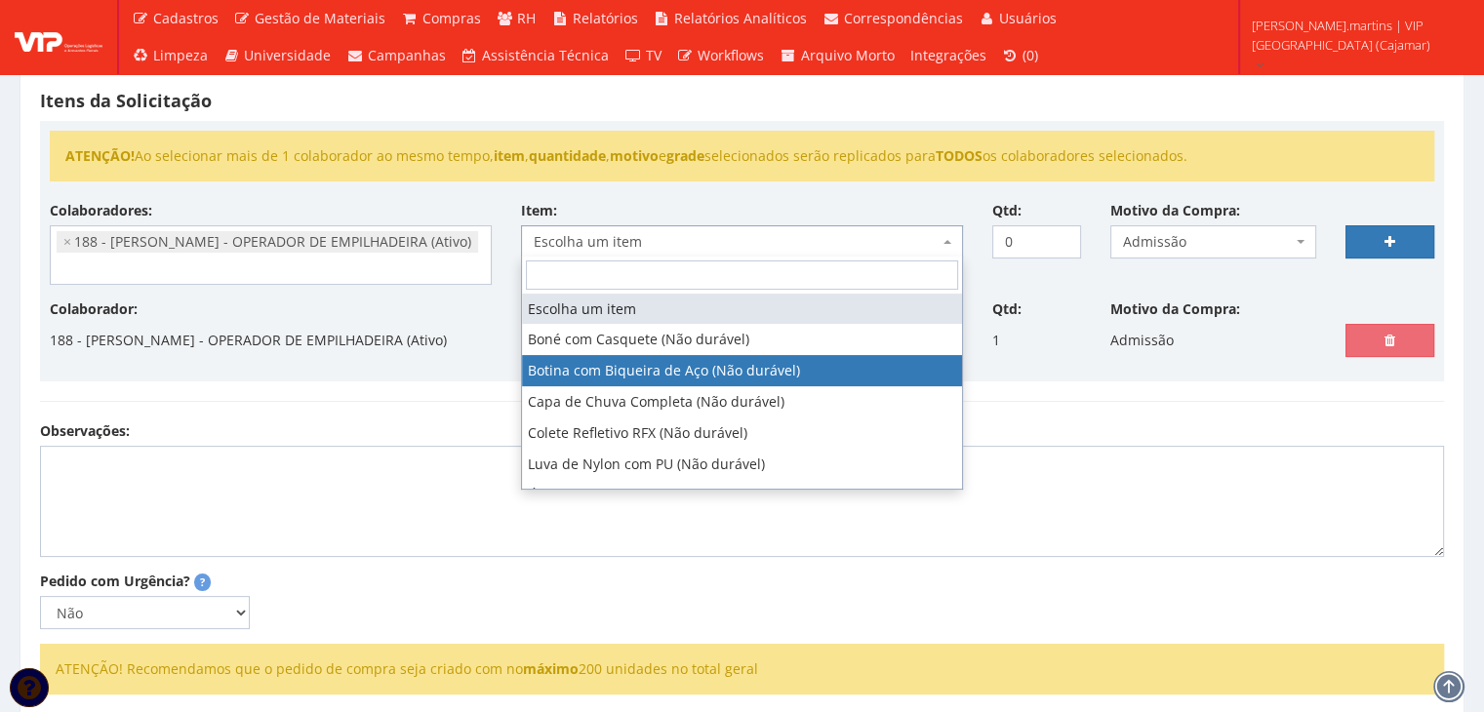
select select "46"
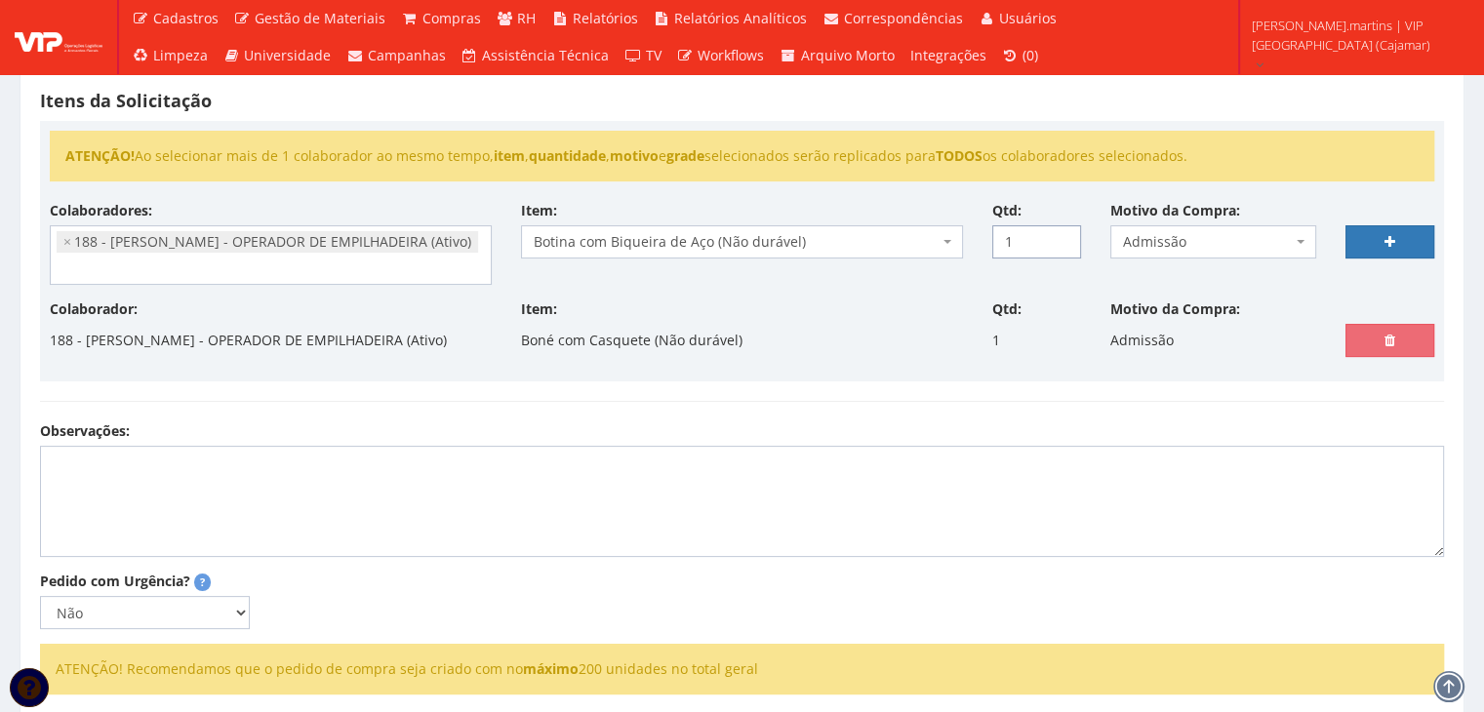
drag, startPoint x: 1062, startPoint y: 231, endPoint x: 1086, endPoint y: 233, distance: 23.5
type input "1"
click at [1062, 231] on input "1" at bounding box center [1036, 241] width 89 height 33
click at [1385, 235] on icon at bounding box center [1389, 242] width 11 height 14
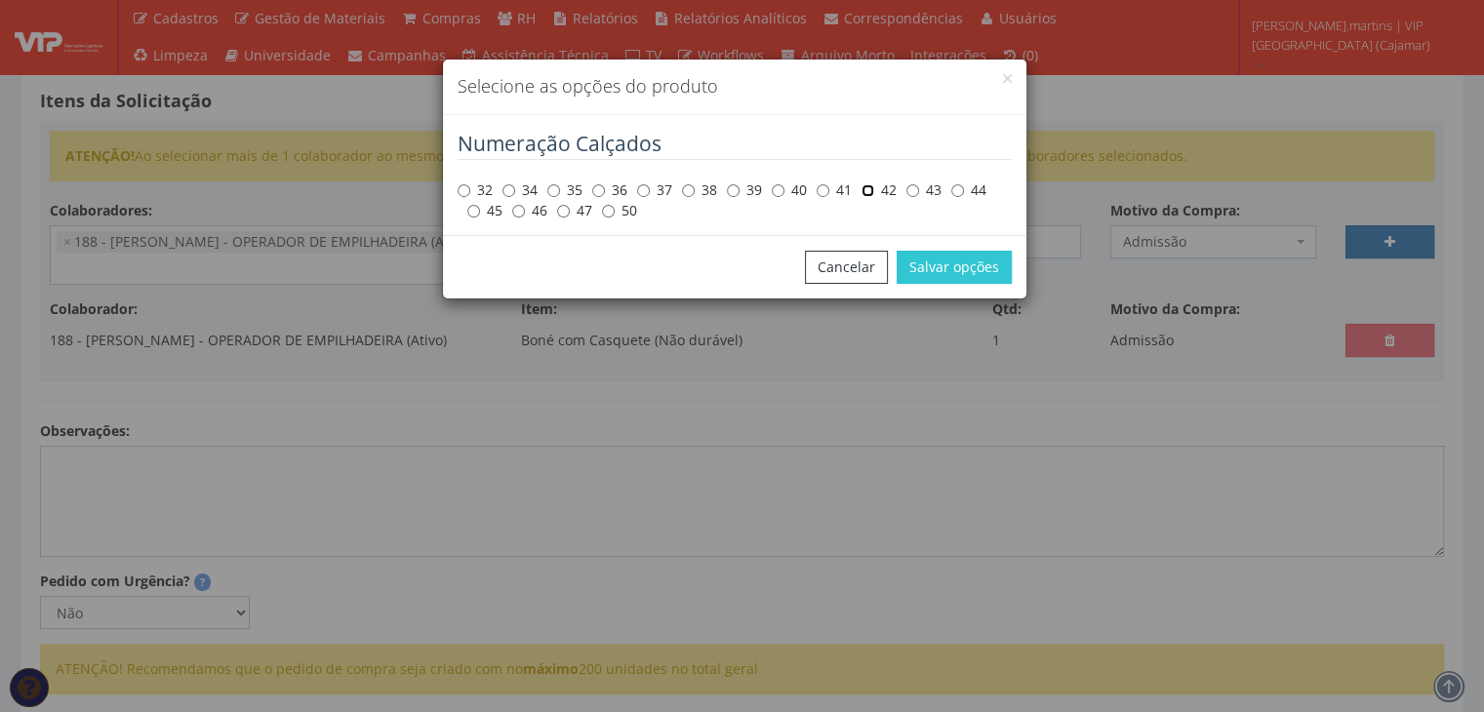
click at [868, 191] on input "42" at bounding box center [867, 190] width 13 height 13
radio input "true"
click at [933, 268] on button "Salvar opções" at bounding box center [954, 267] width 115 height 33
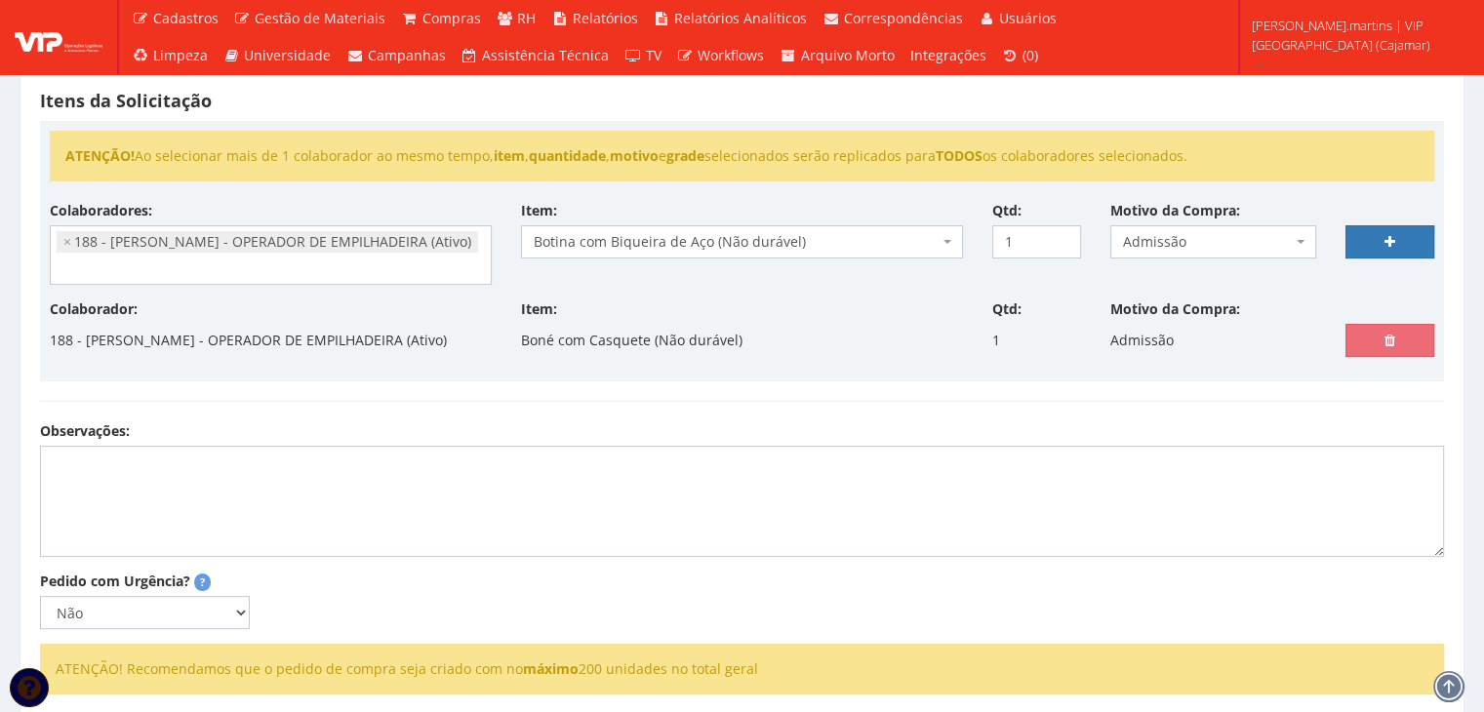
select select
type input "0"
select select
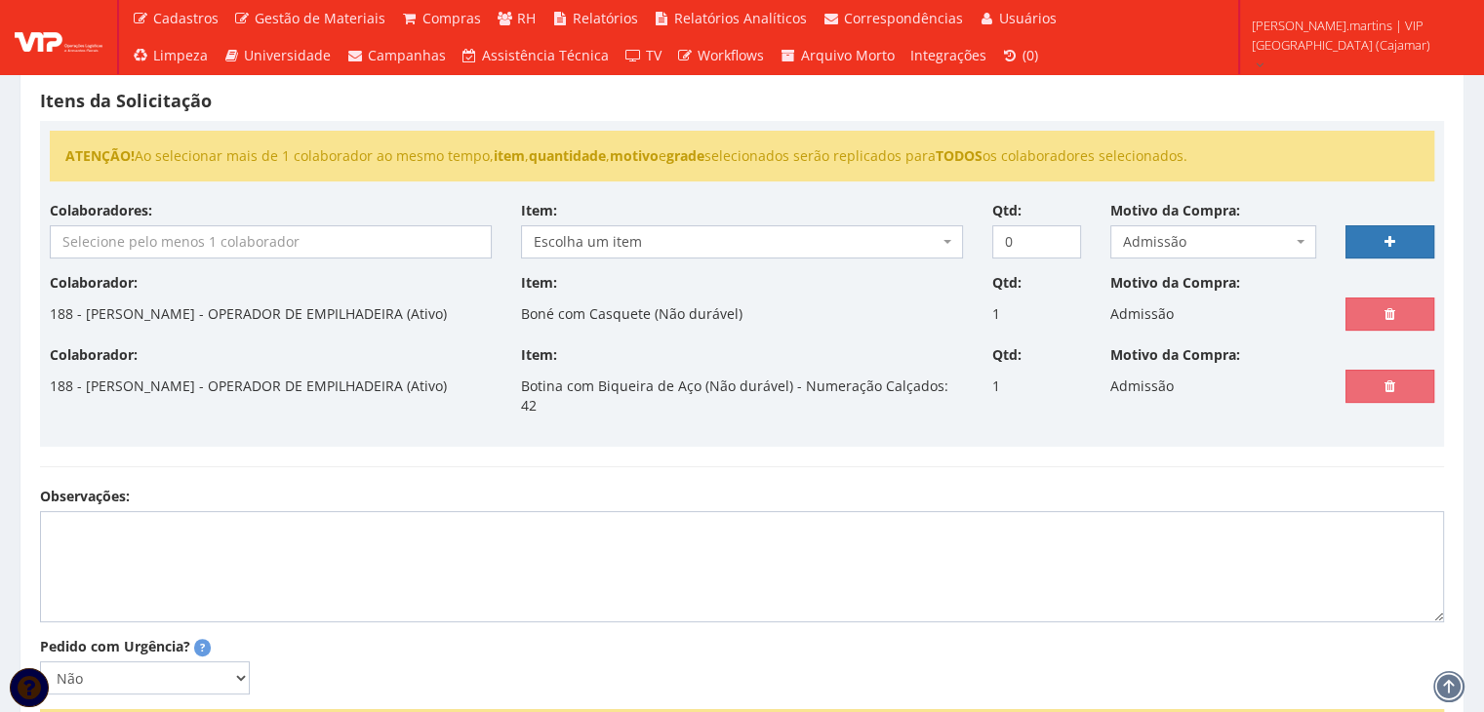
click at [107, 240] on input "search" at bounding box center [271, 241] width 440 height 31
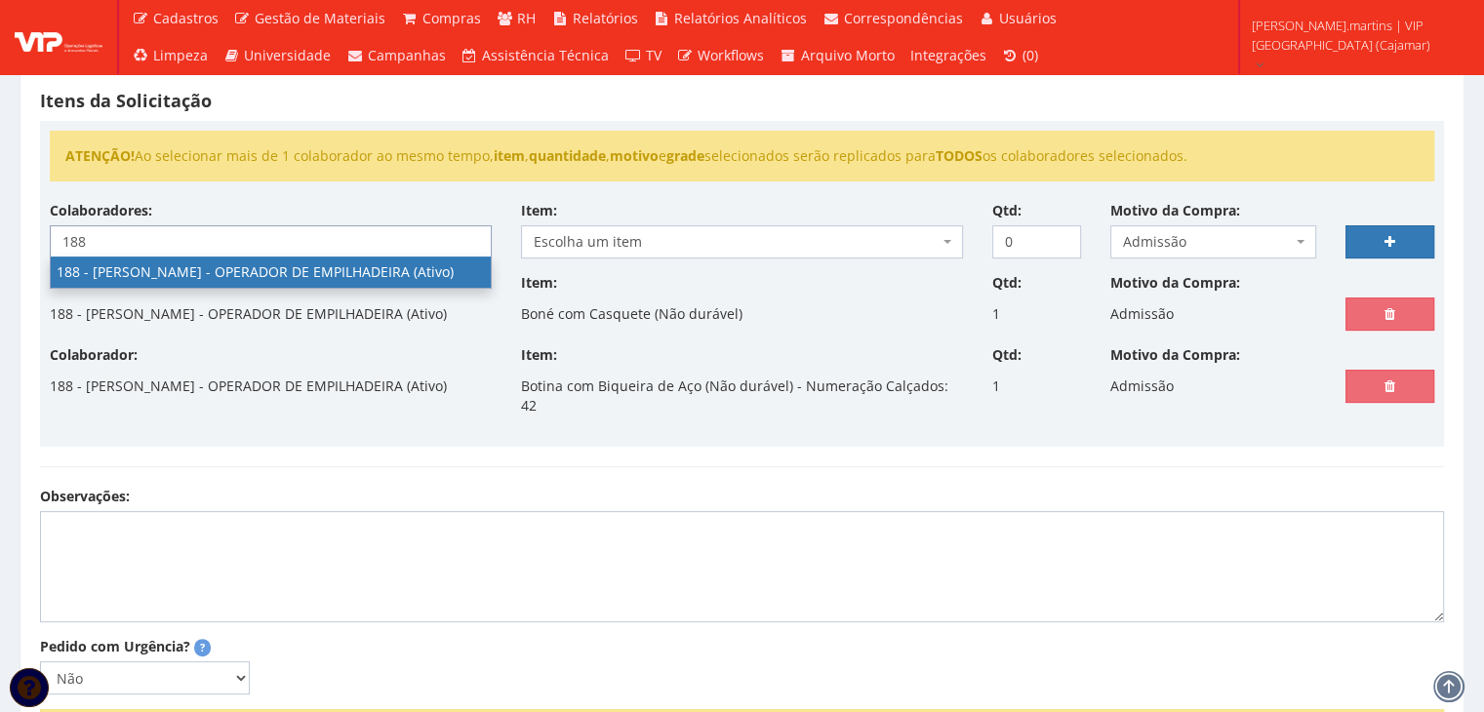
type input "188"
select select "4086"
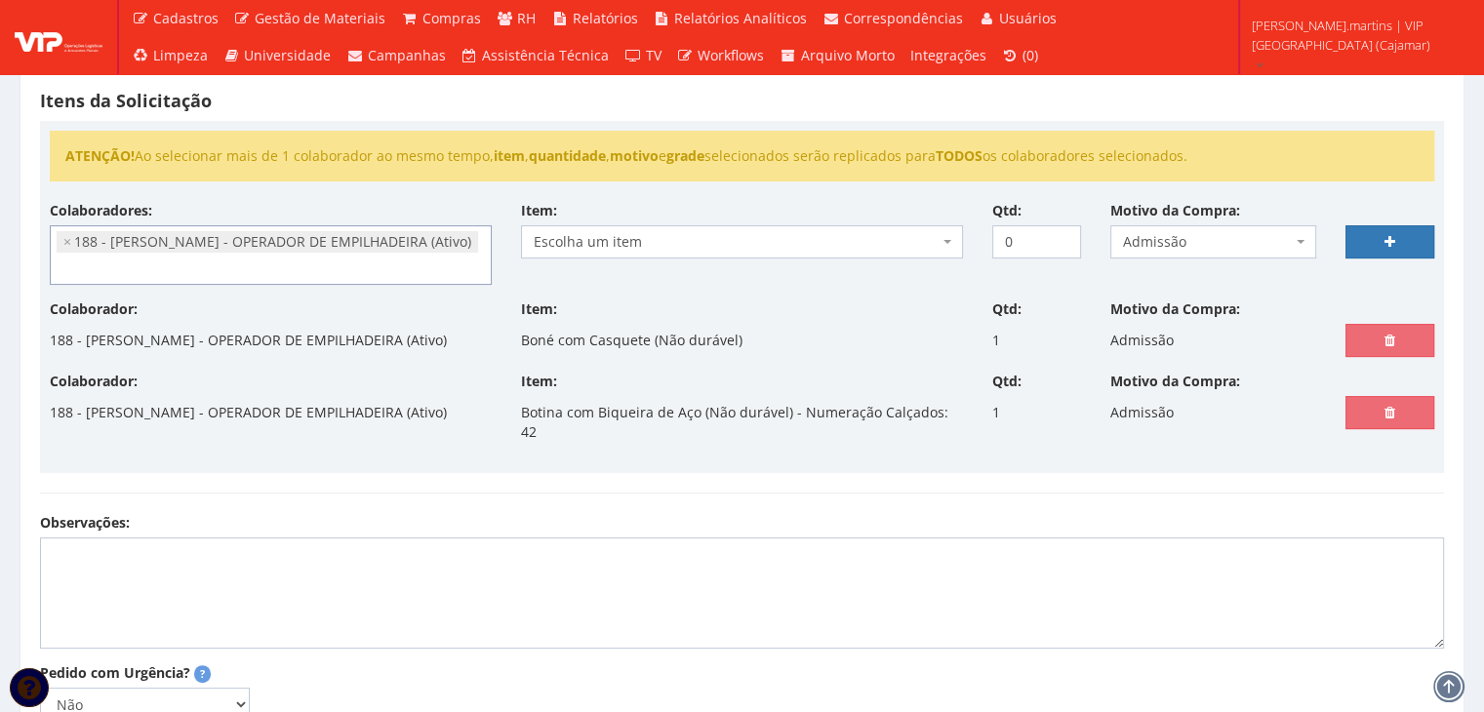
click at [650, 232] on span "Escolha um item" at bounding box center [736, 242] width 405 height 20
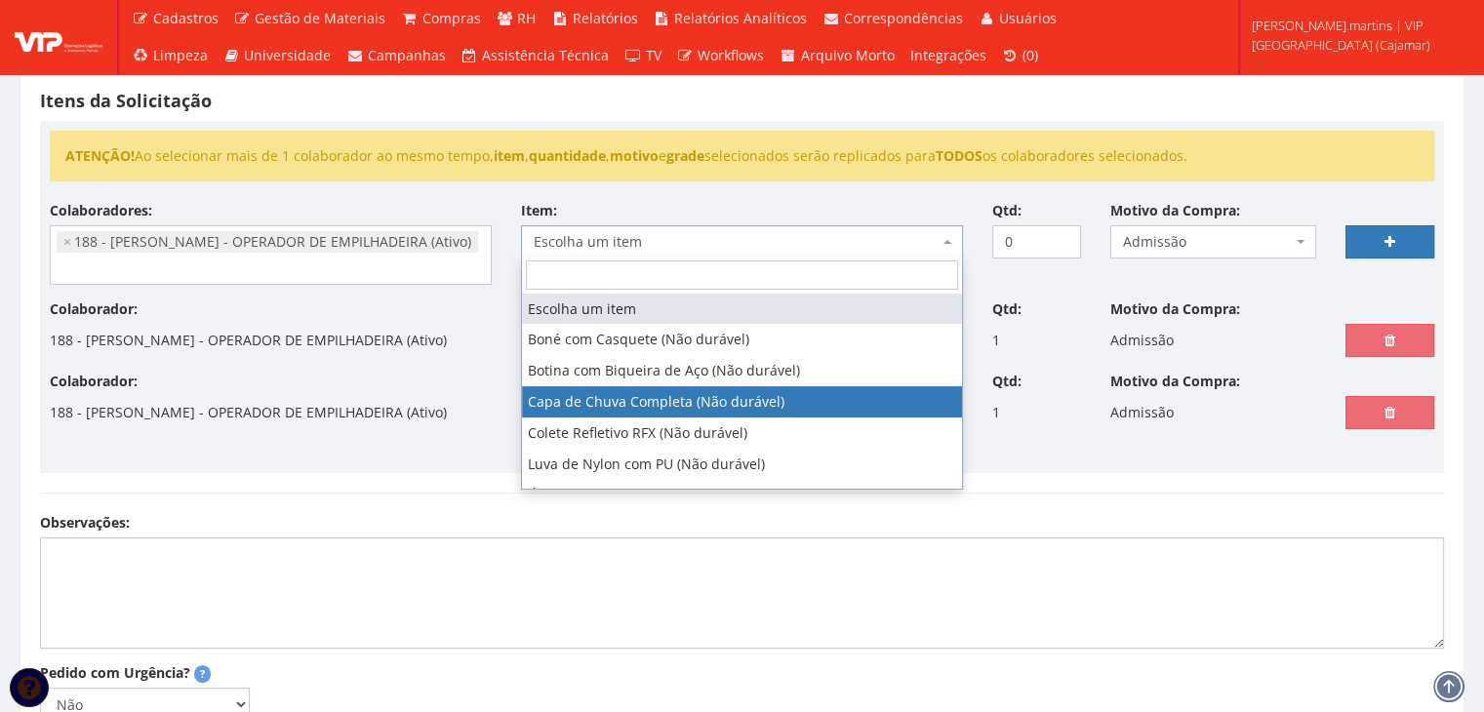
select select "78"
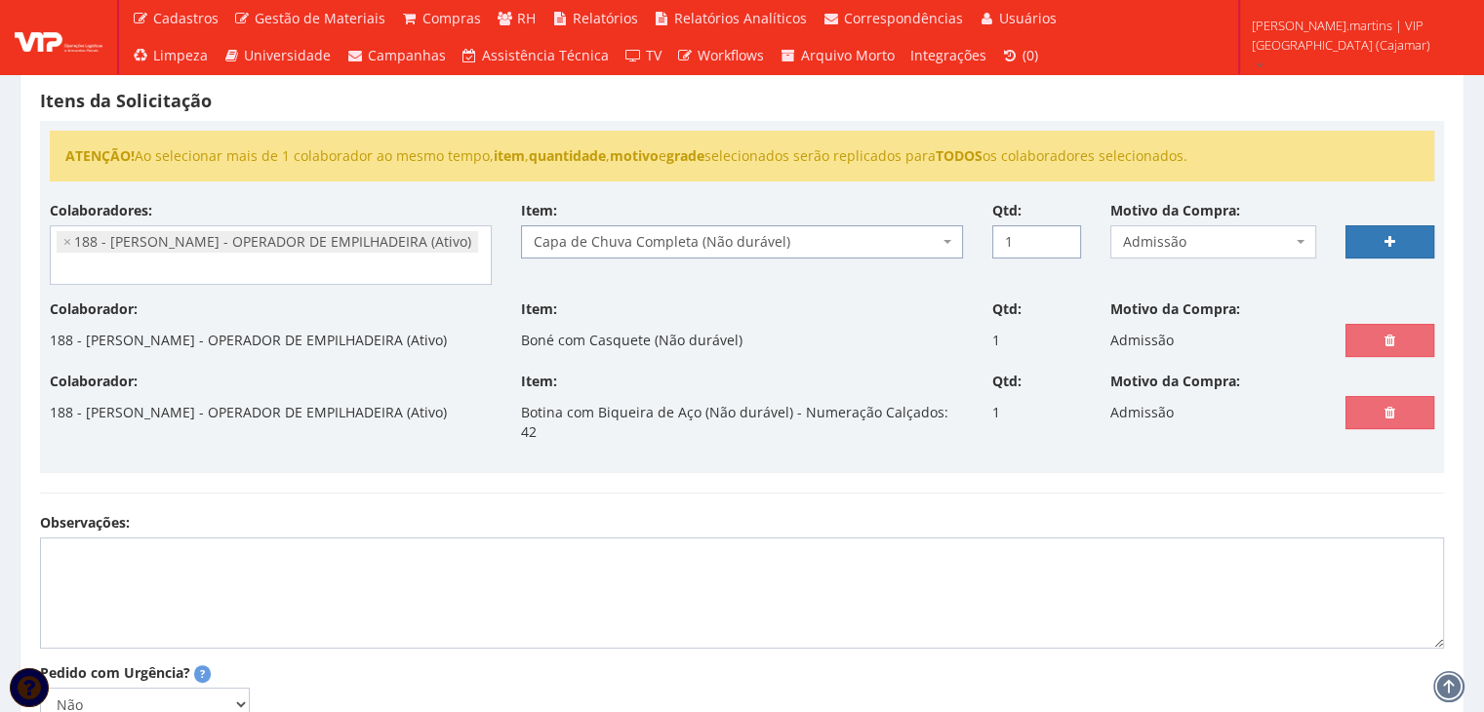
type input "1"
click at [1058, 232] on input "1" at bounding box center [1036, 241] width 89 height 33
click at [1387, 226] on link at bounding box center [1389, 241] width 89 height 33
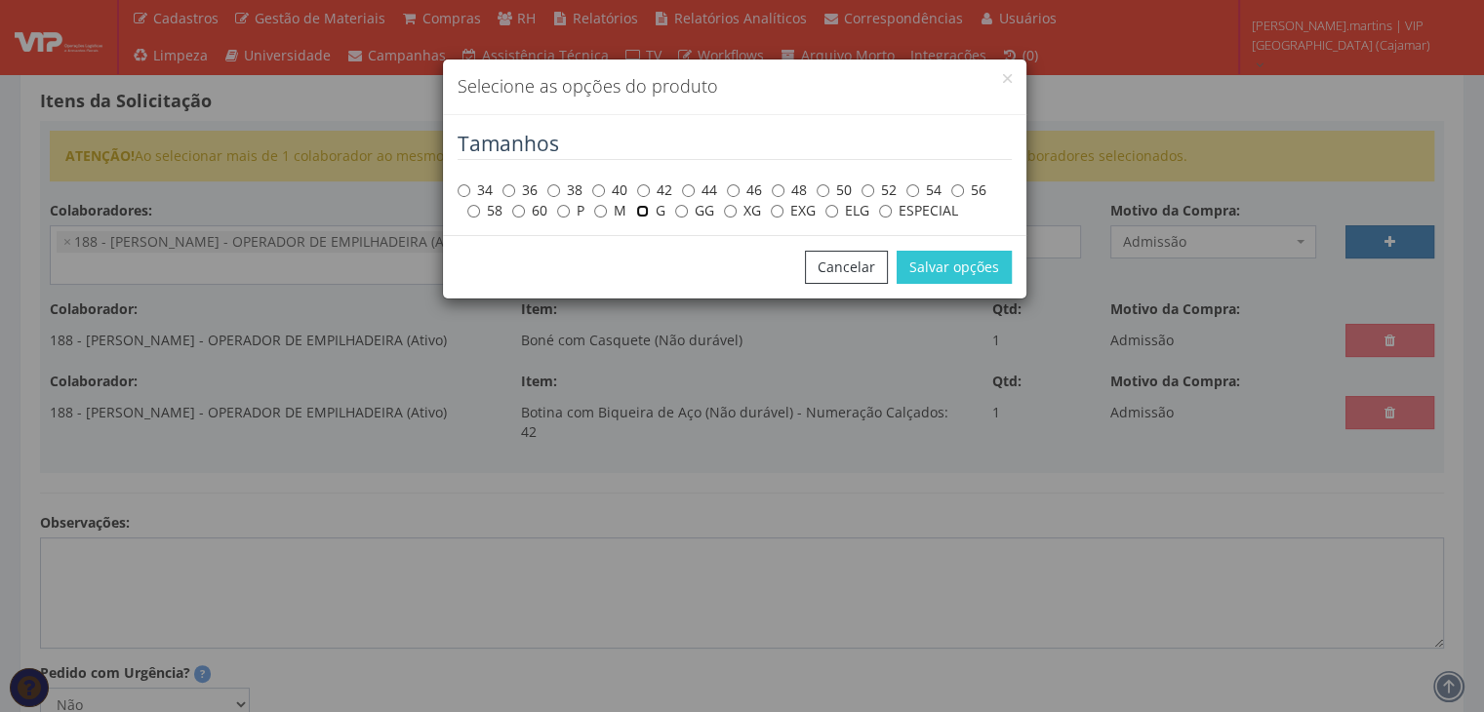
click at [637, 212] on input "G" at bounding box center [642, 211] width 13 height 13
radio input "true"
click at [958, 259] on button "Salvar opções" at bounding box center [954, 267] width 115 height 33
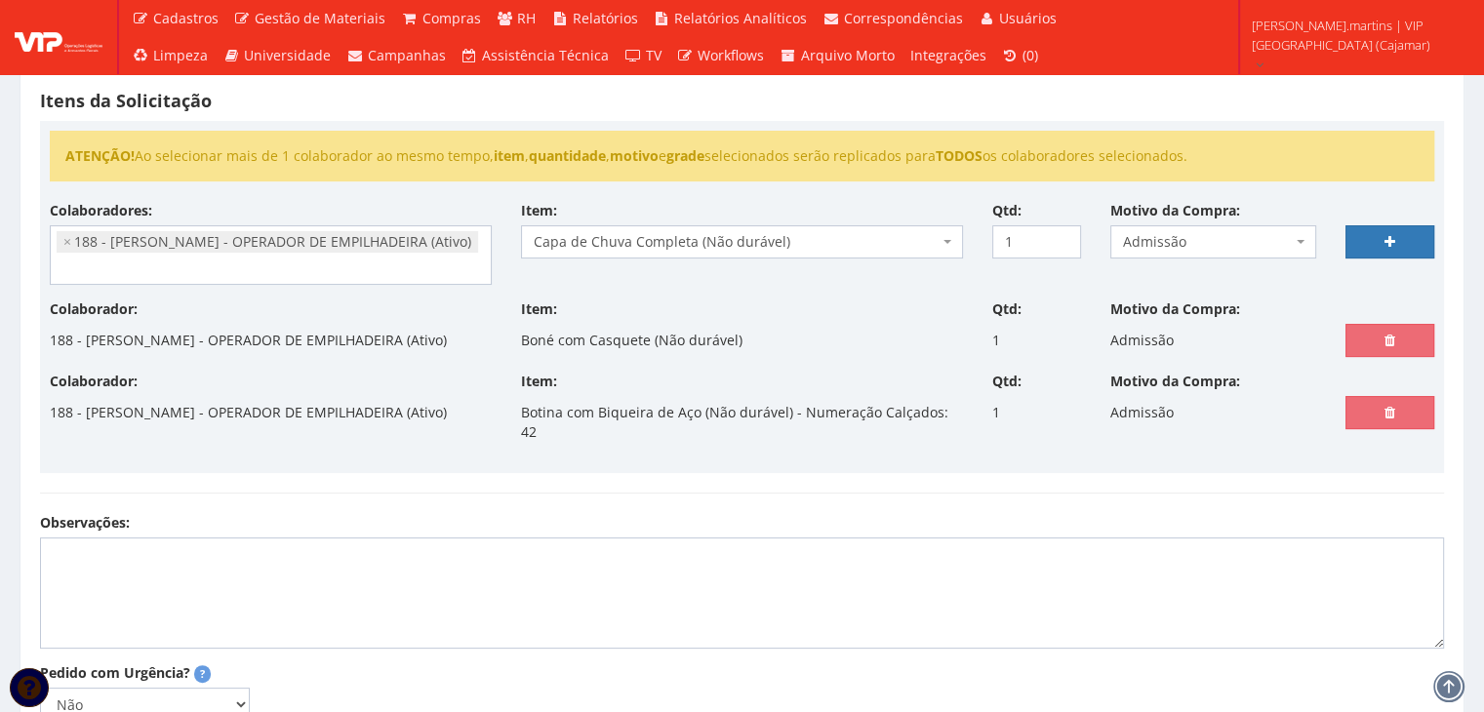
select select
type input "0"
select select
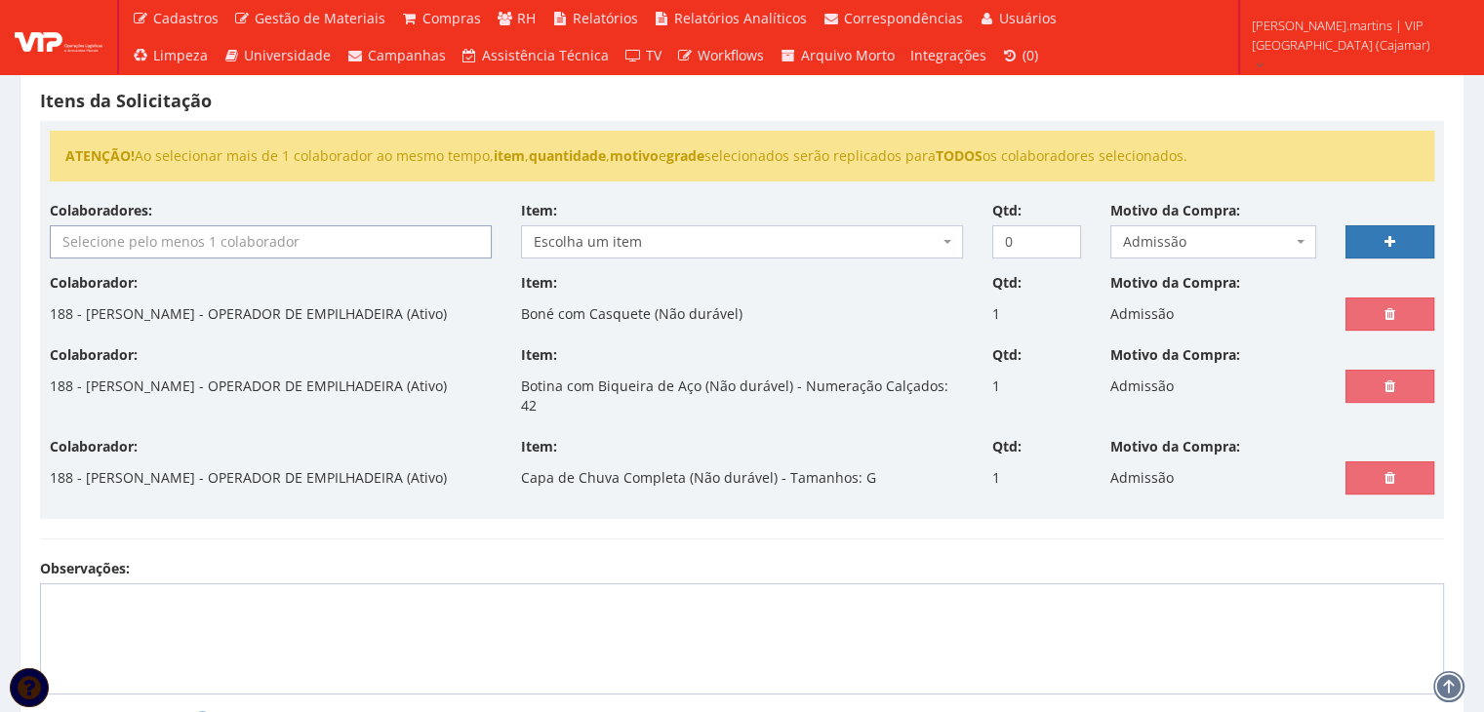
click at [115, 242] on input "search" at bounding box center [271, 241] width 440 height 31
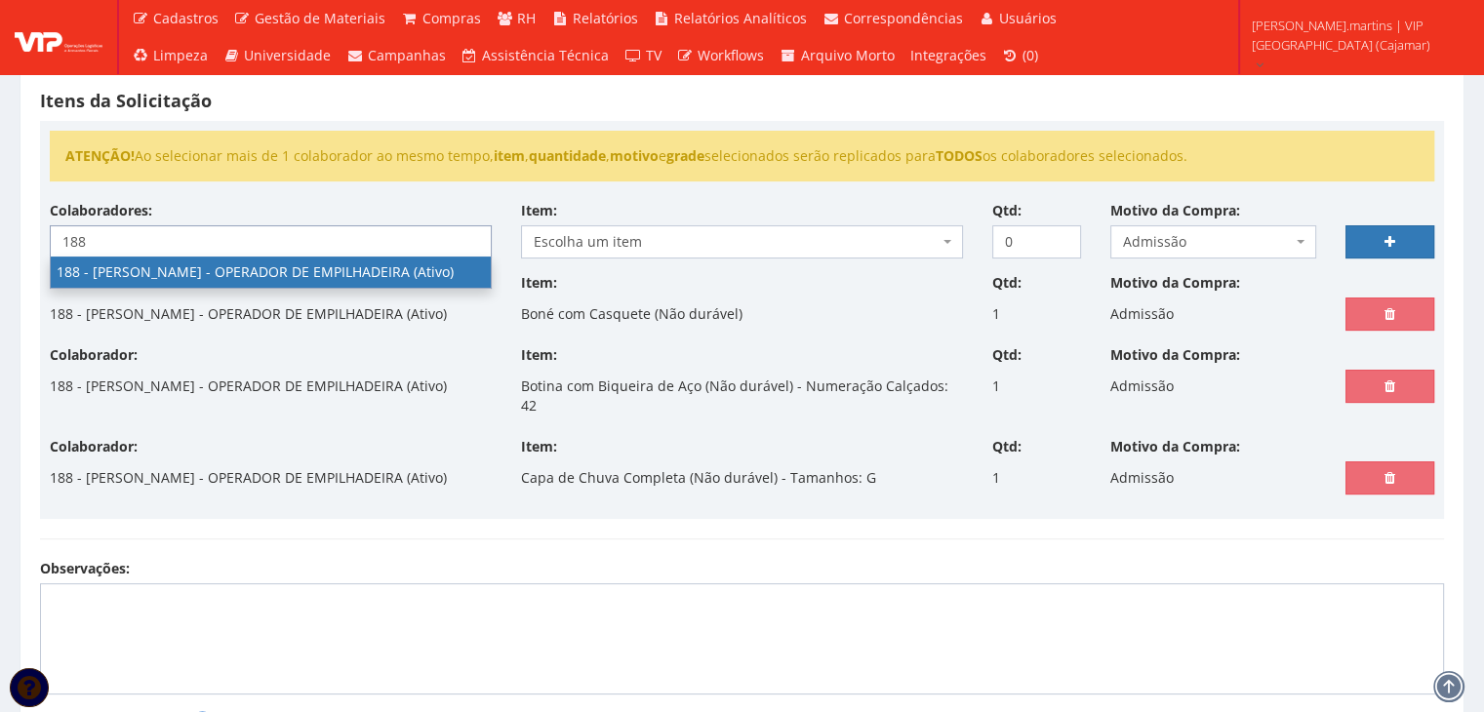
type input "188"
select select "4086"
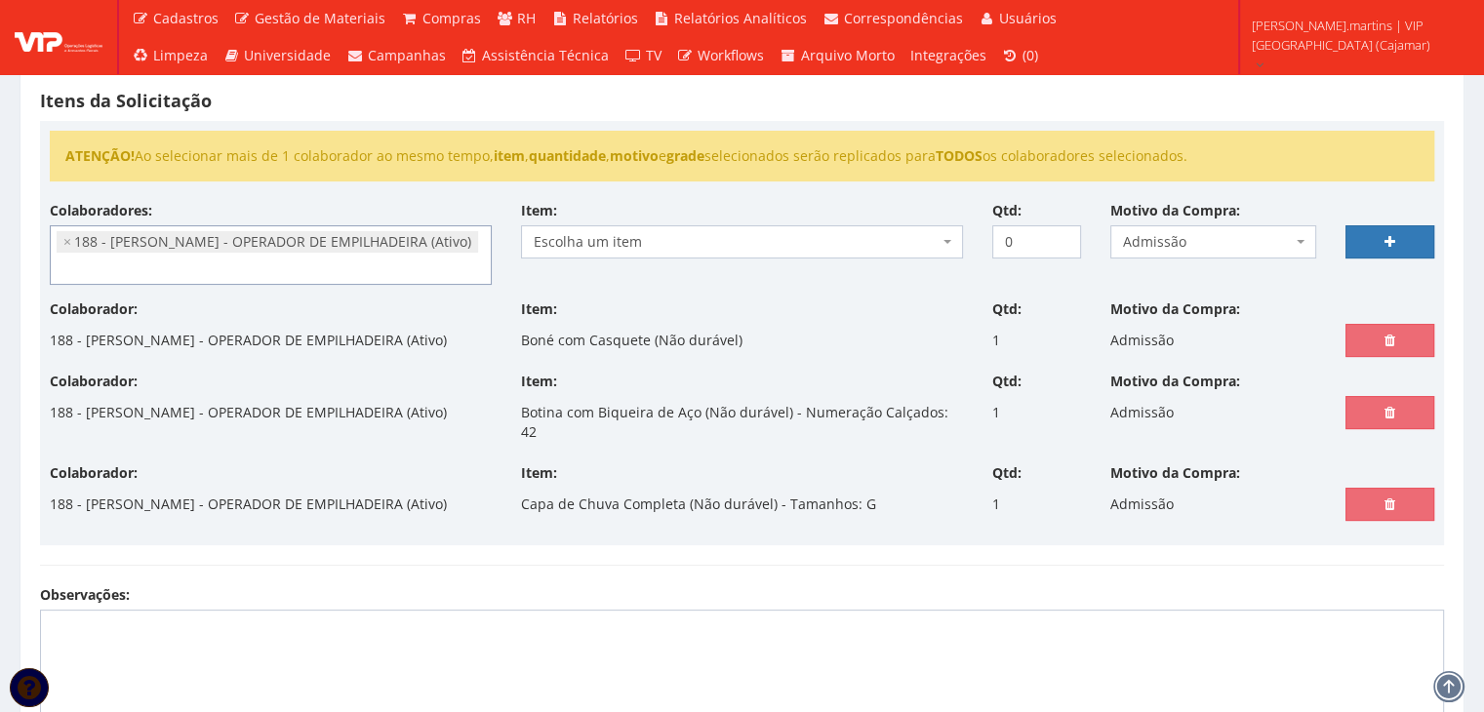
click at [585, 247] on span "Escolha um item" at bounding box center [736, 242] width 405 height 20
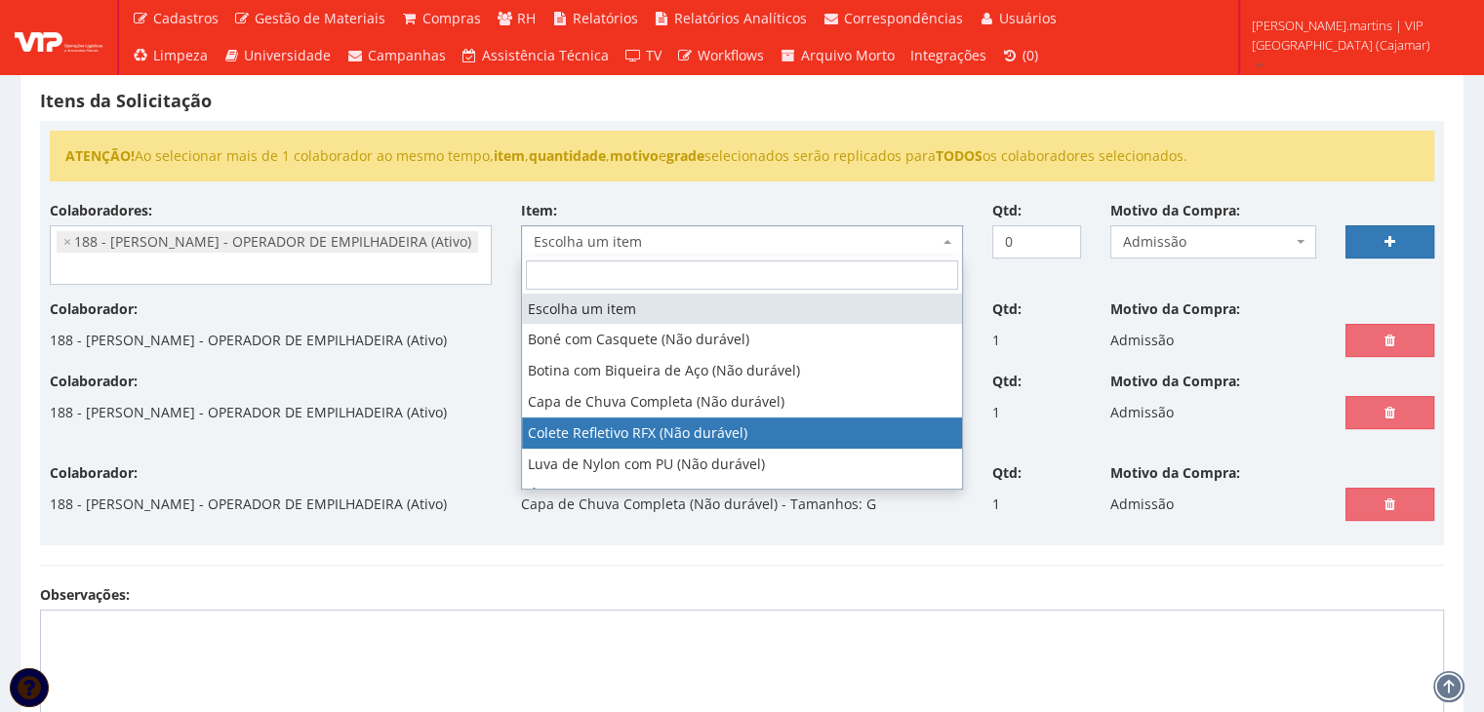
select select "104"
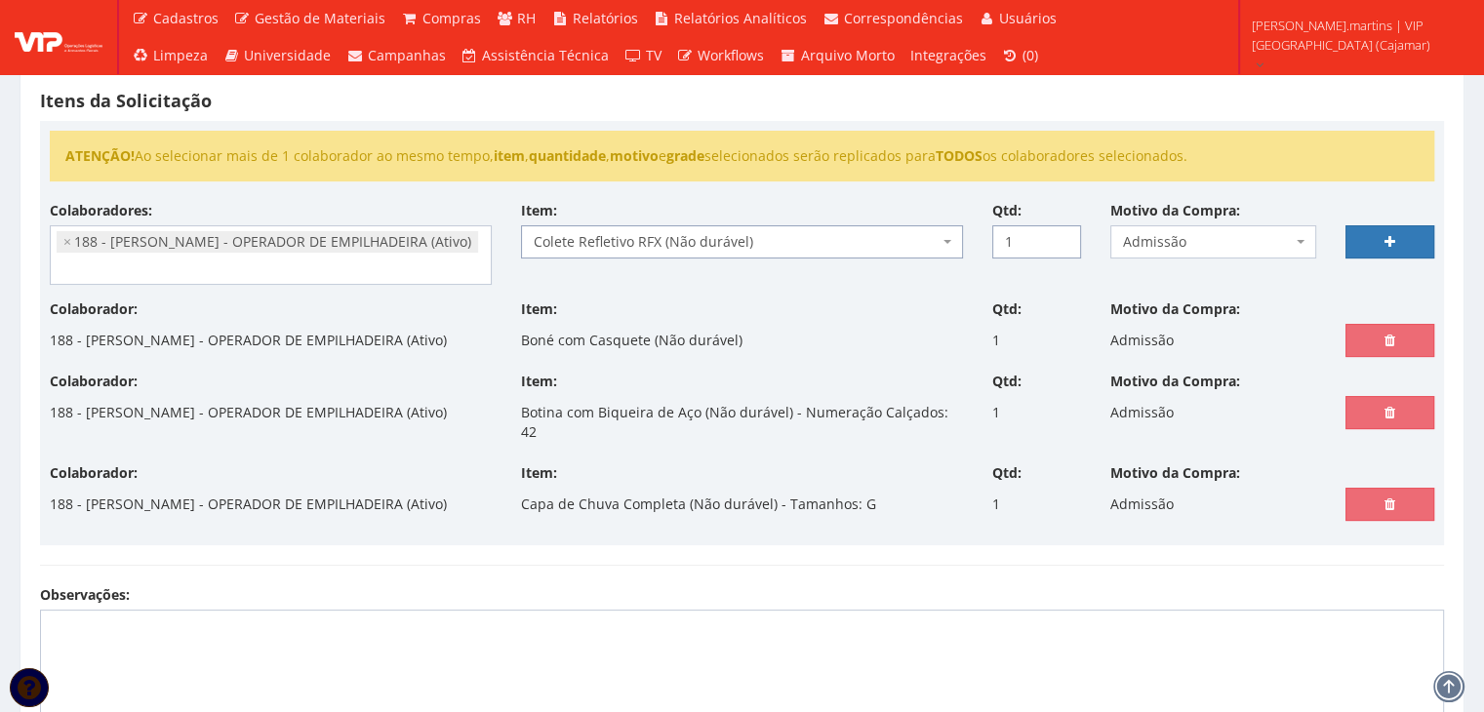
type input "1"
click at [1063, 231] on input "1" at bounding box center [1036, 241] width 89 height 33
click at [1416, 243] on link at bounding box center [1389, 241] width 89 height 33
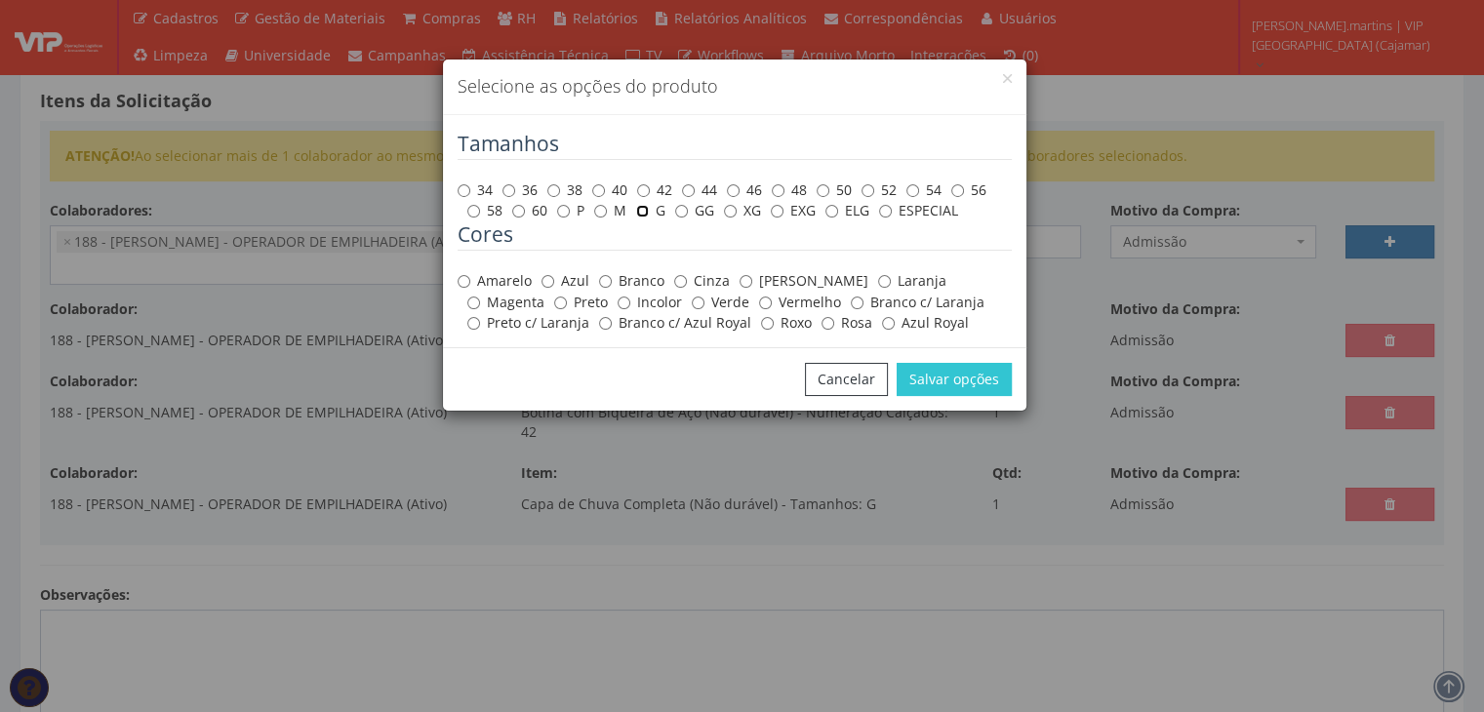
click at [648, 212] on input "G" at bounding box center [642, 211] width 13 height 13
radio input "true"
click at [482, 286] on label "Amarelo" at bounding box center [495, 281] width 74 height 20
click at [470, 286] on input "Amarelo" at bounding box center [464, 281] width 13 height 13
radio input "true"
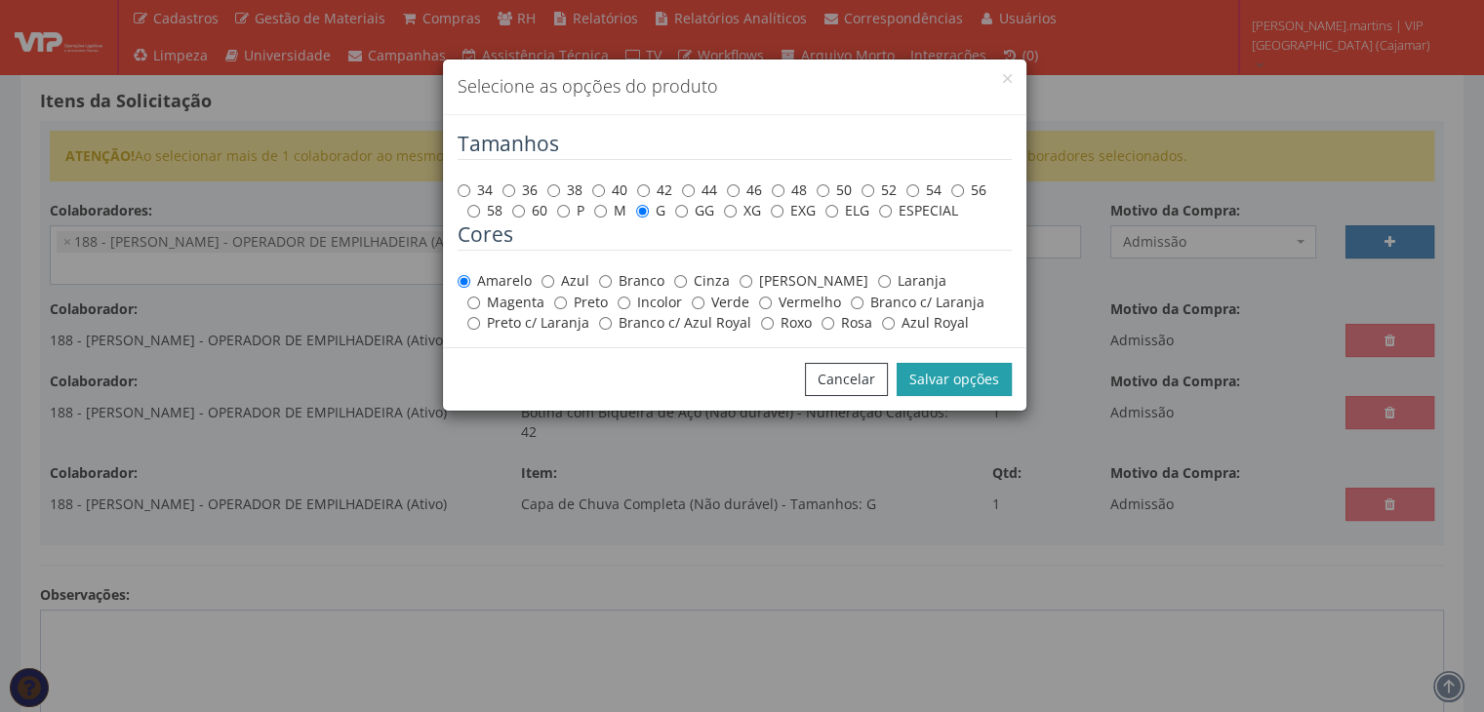
click at [940, 372] on button "Salvar opções" at bounding box center [954, 379] width 115 height 33
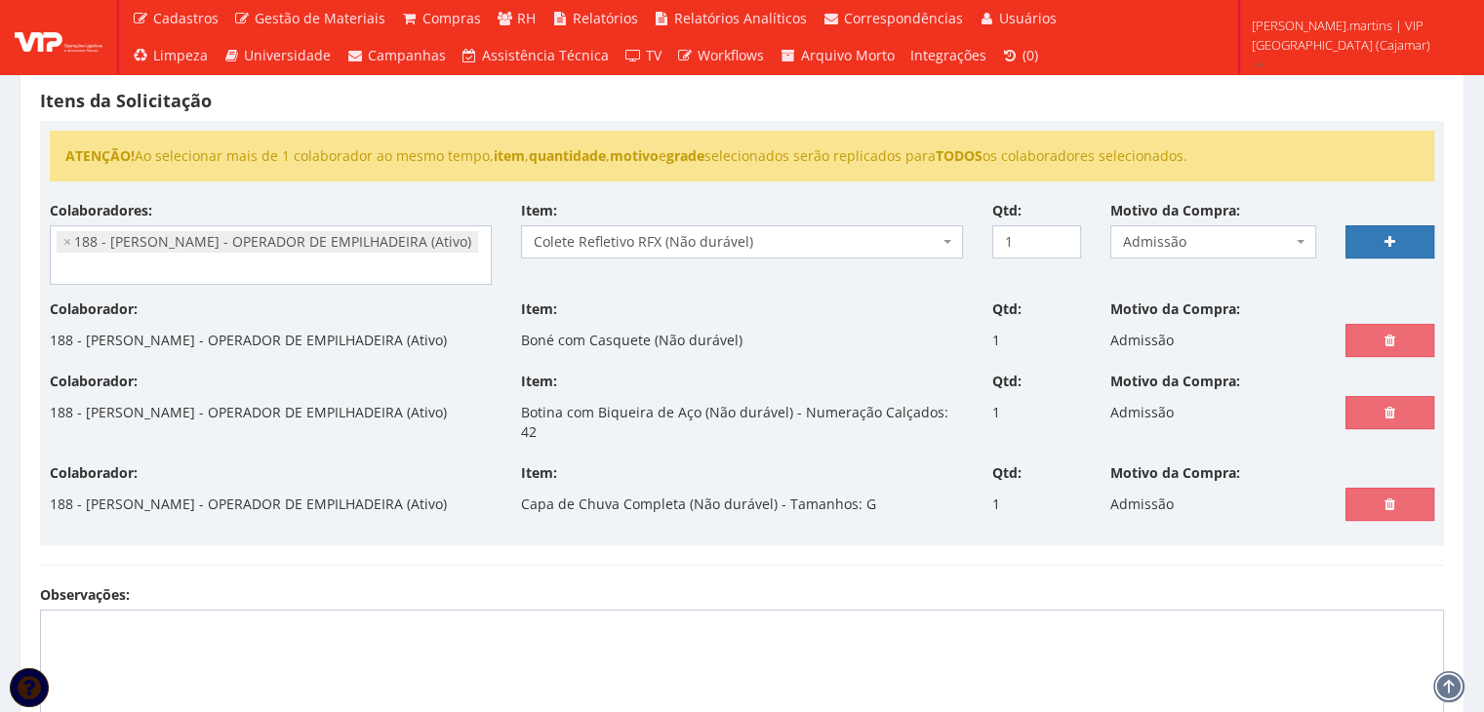
select select
type input "0"
select select
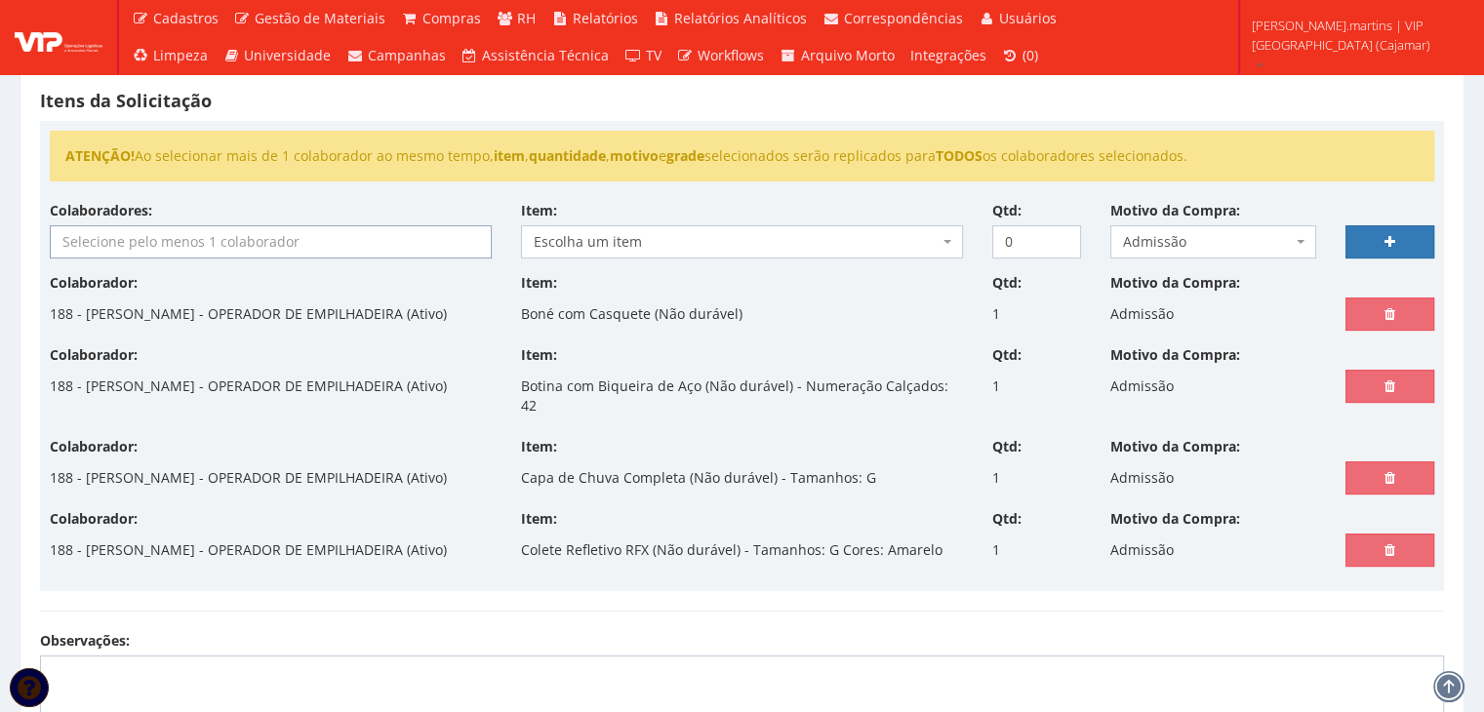
click at [272, 244] on input "search" at bounding box center [271, 241] width 440 height 31
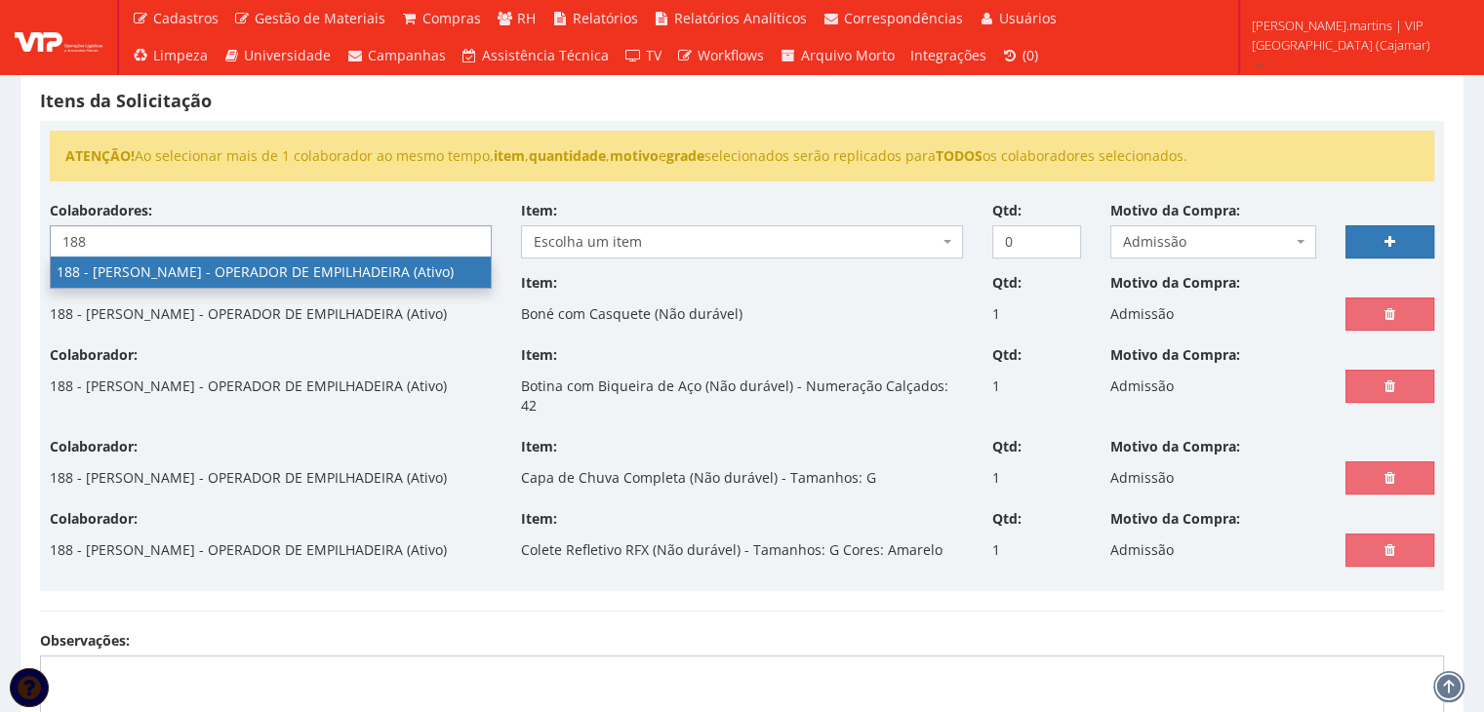
type input "188"
select select "4086"
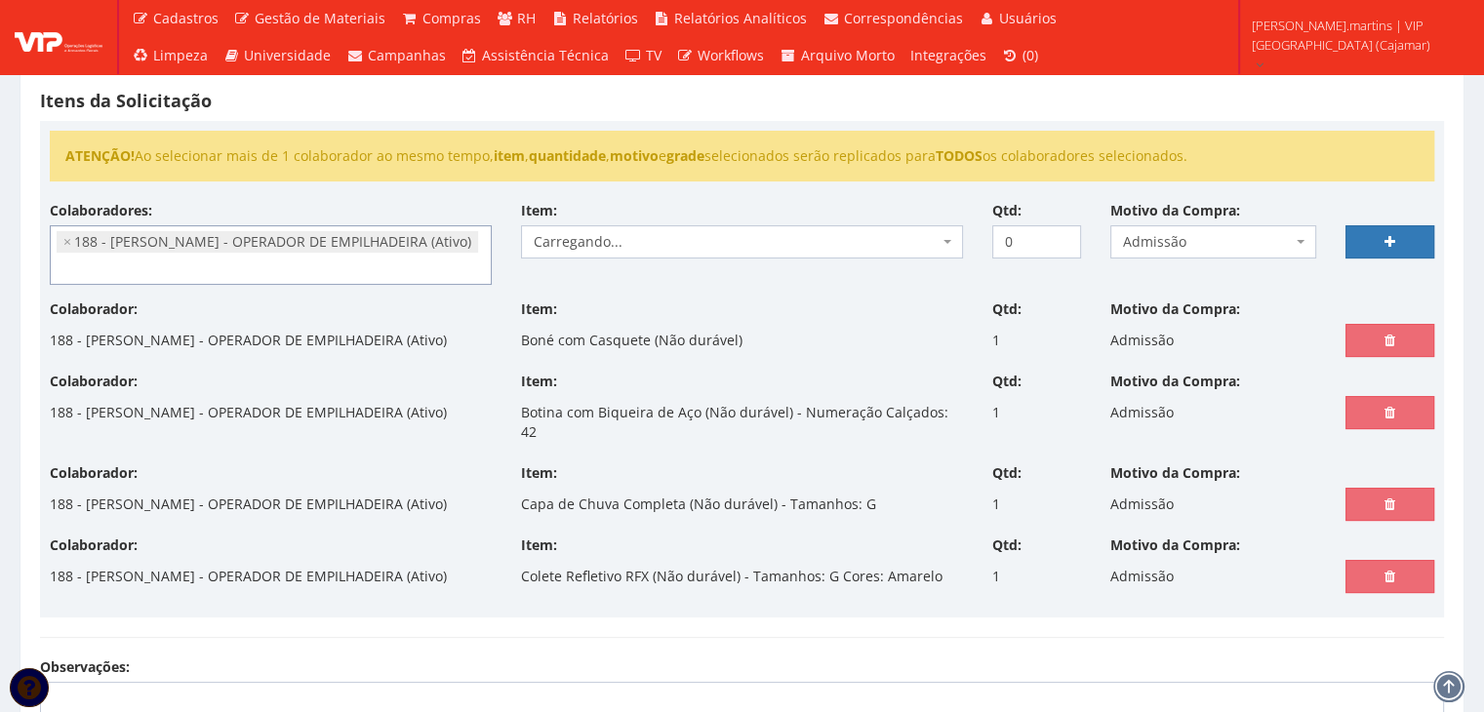
click at [588, 239] on span "Carregando..." at bounding box center [736, 242] width 405 height 20
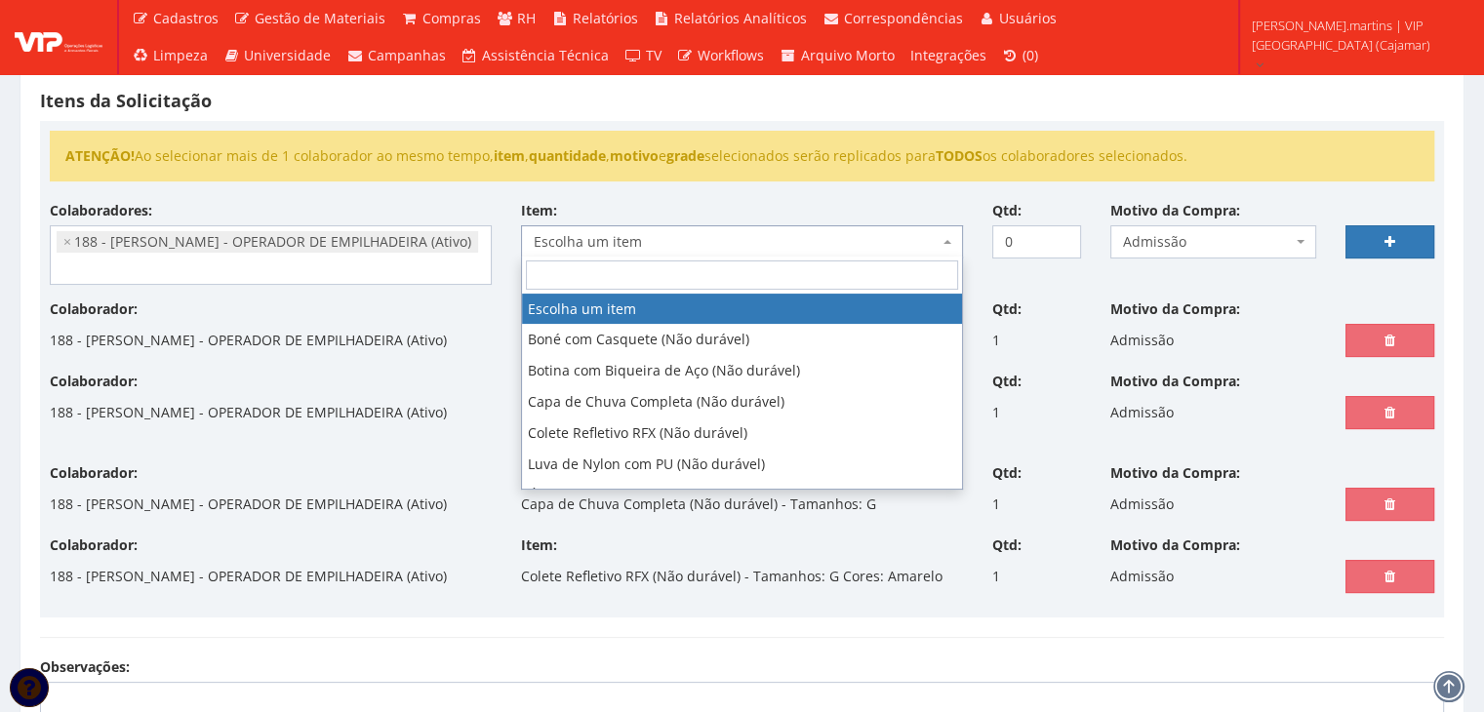
click at [589, 239] on span "Escolha um item" at bounding box center [736, 242] width 405 height 20
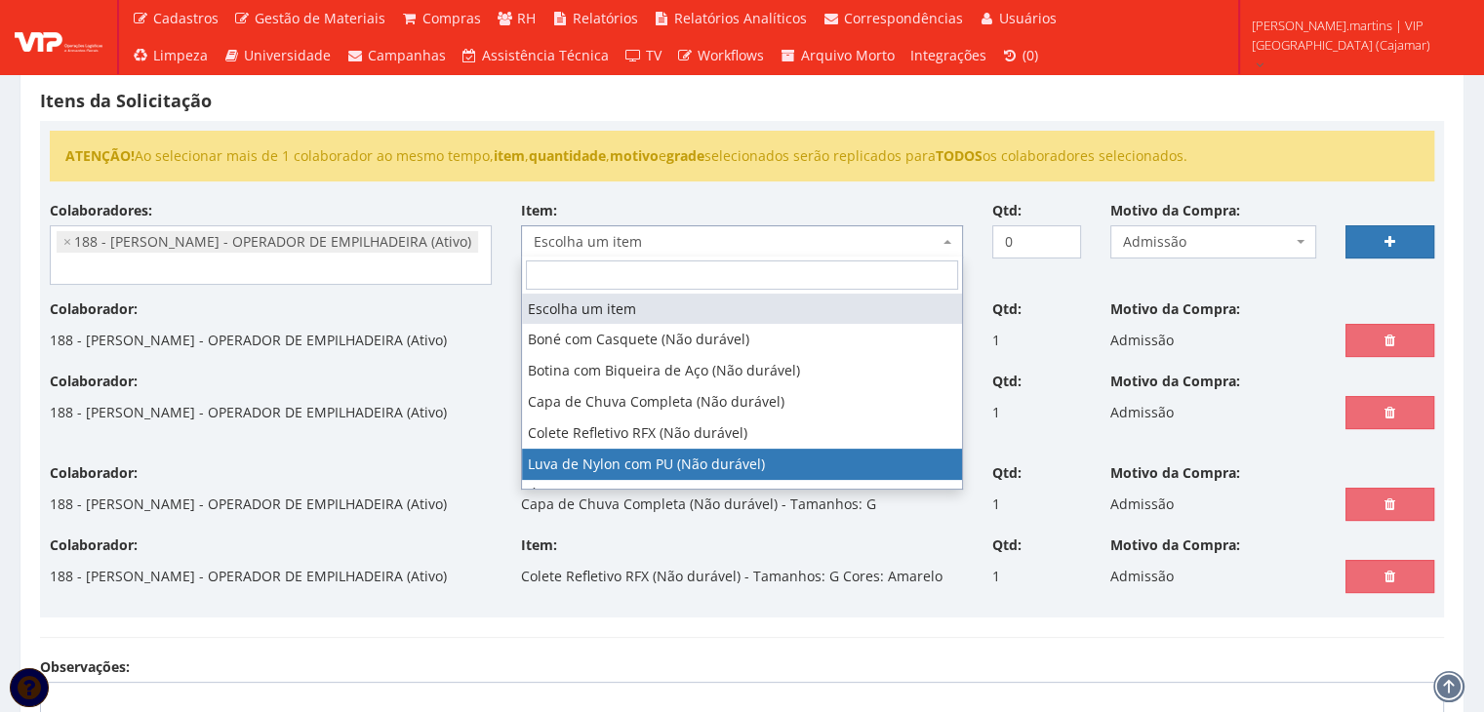
select select "216"
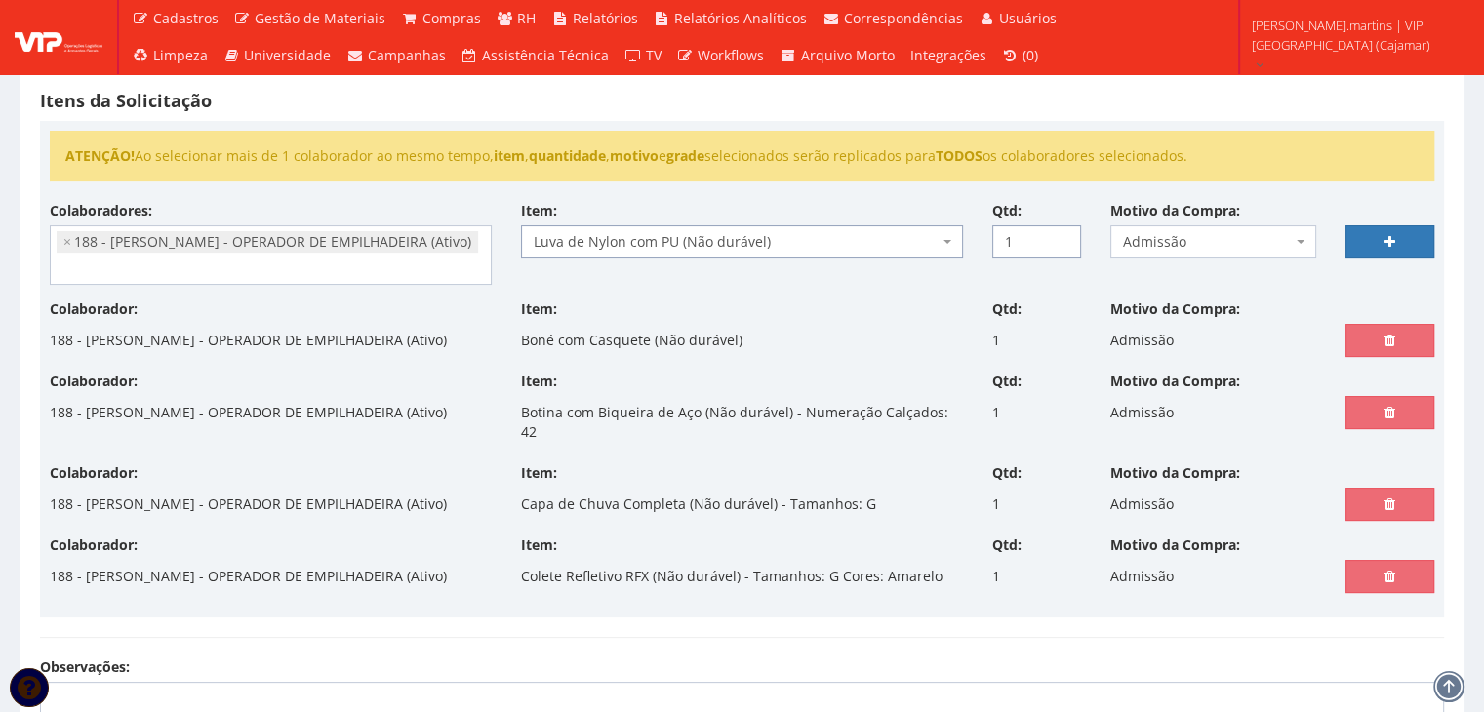
click at [1065, 230] on input "1" at bounding box center [1036, 241] width 89 height 33
click at [1065, 230] on input "2" at bounding box center [1036, 241] width 89 height 33
type input "3"
click at [1066, 230] on input "3" at bounding box center [1036, 241] width 89 height 33
click at [1386, 235] on icon at bounding box center [1389, 242] width 11 height 14
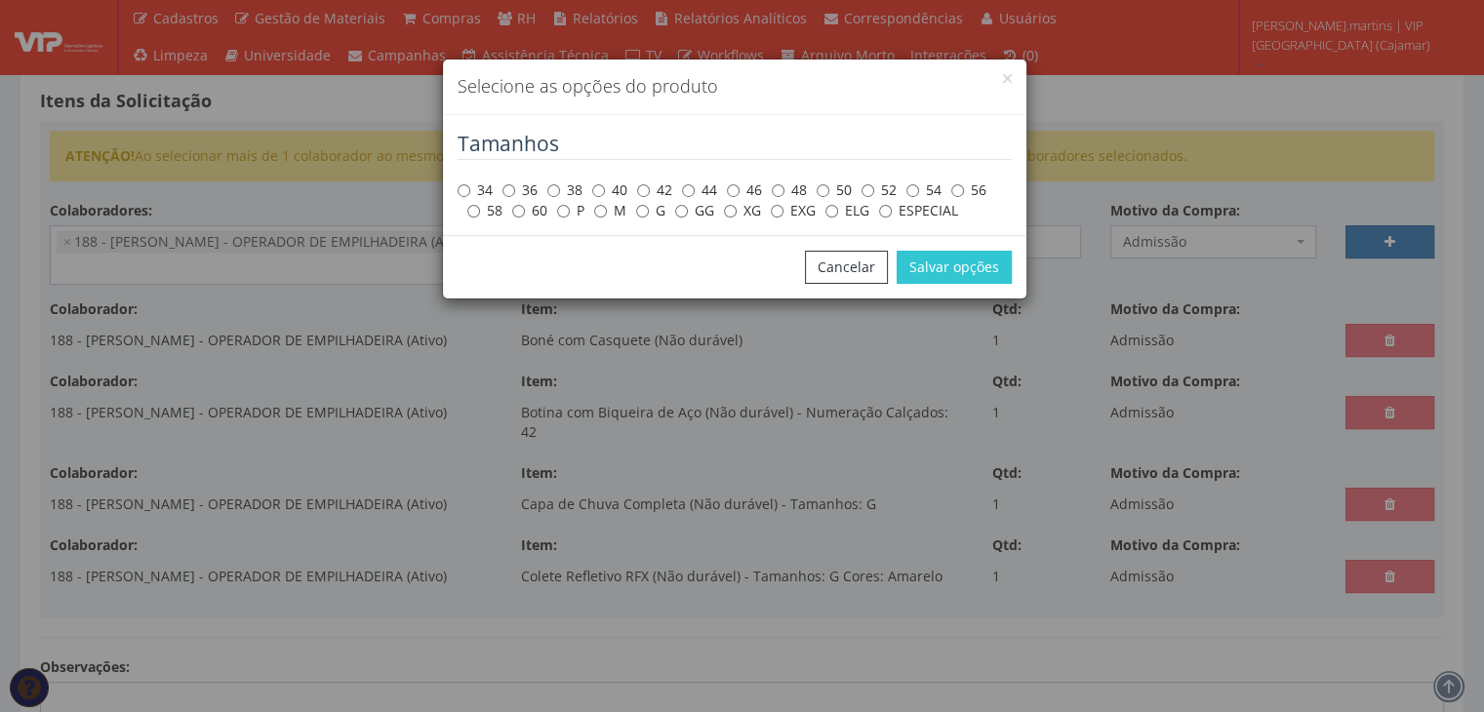
click at [652, 212] on label "G" at bounding box center [650, 211] width 29 height 20
click at [649, 212] on input "G" at bounding box center [642, 211] width 13 height 13
radio input "true"
click at [928, 264] on button "Salvar opções" at bounding box center [954, 267] width 115 height 33
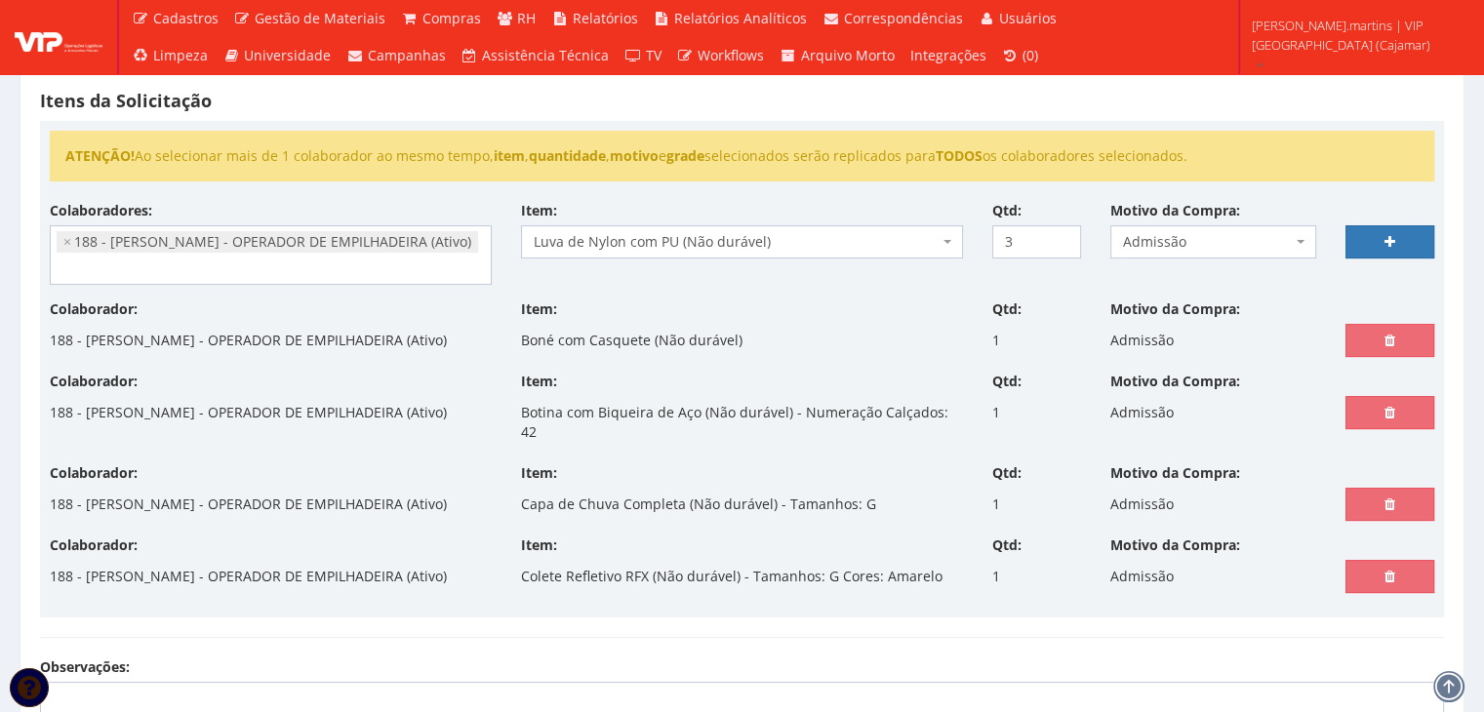
select select
type input "0"
select select
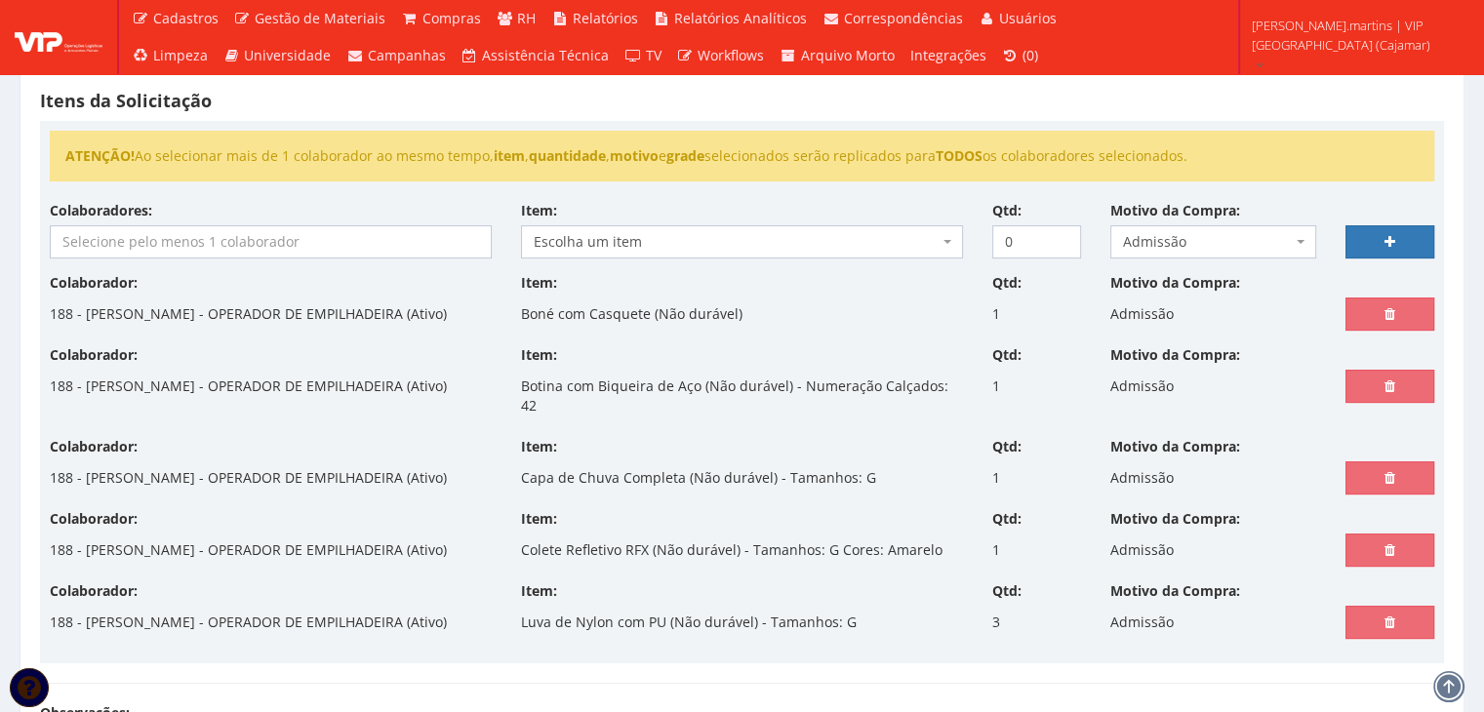
click at [439, 226] on input "search" at bounding box center [271, 241] width 440 height 31
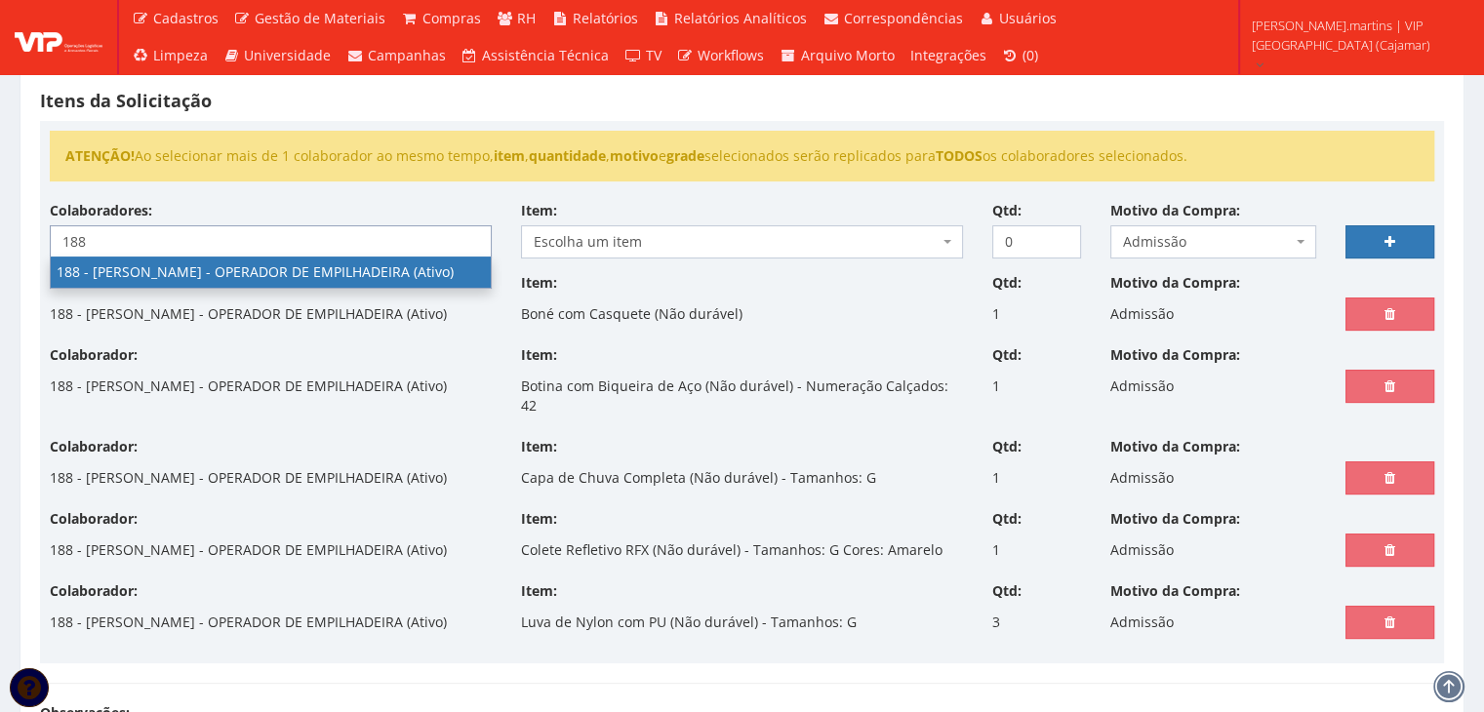
type input "188"
select select "4086"
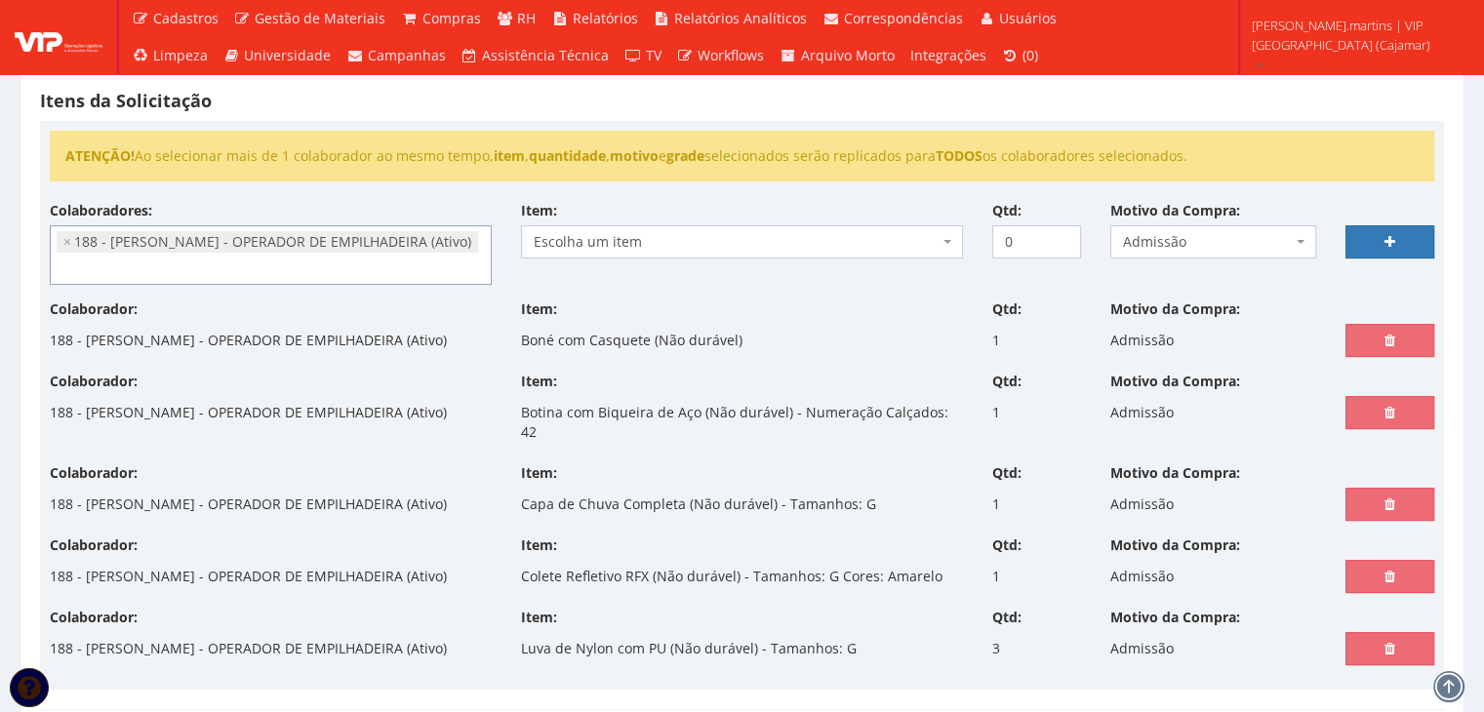
click at [676, 228] on span "Escolha um item" at bounding box center [742, 241] width 442 height 33
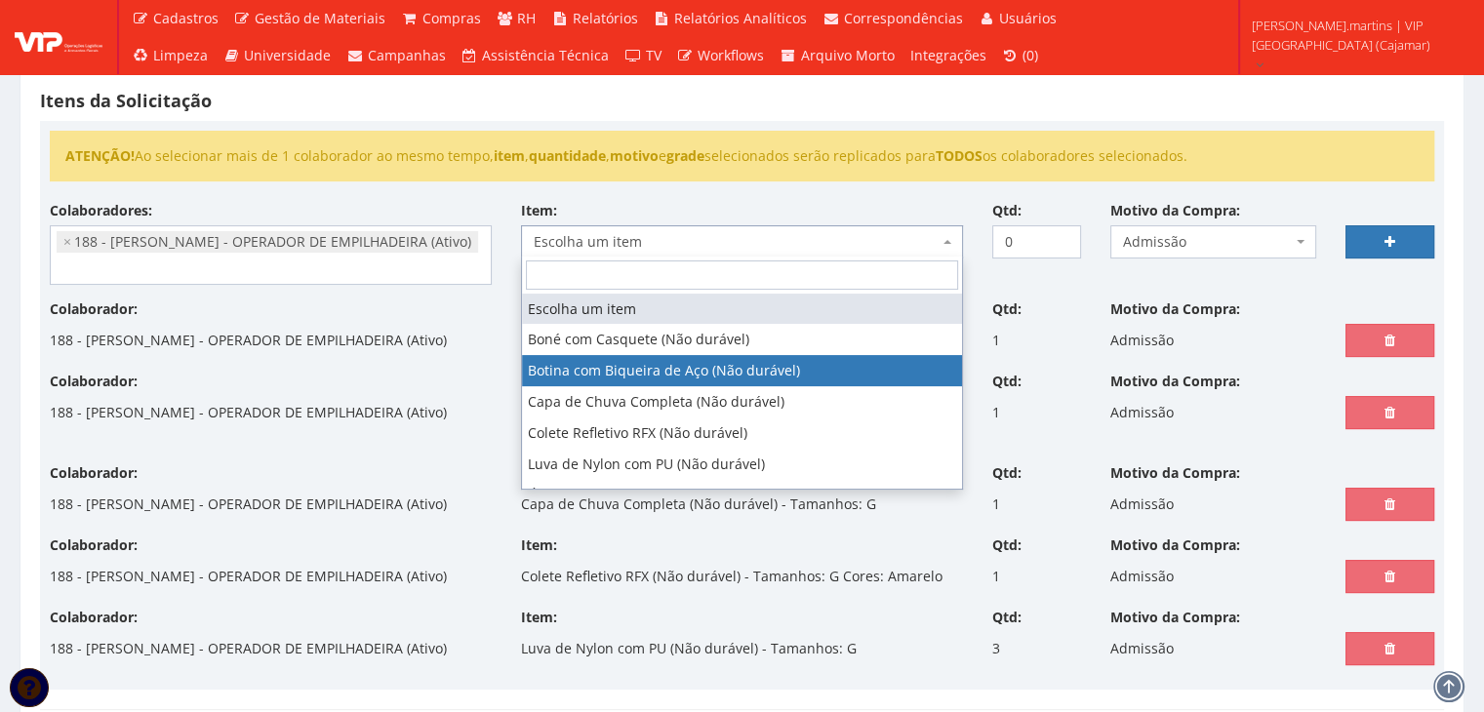
scroll to position [64, 0]
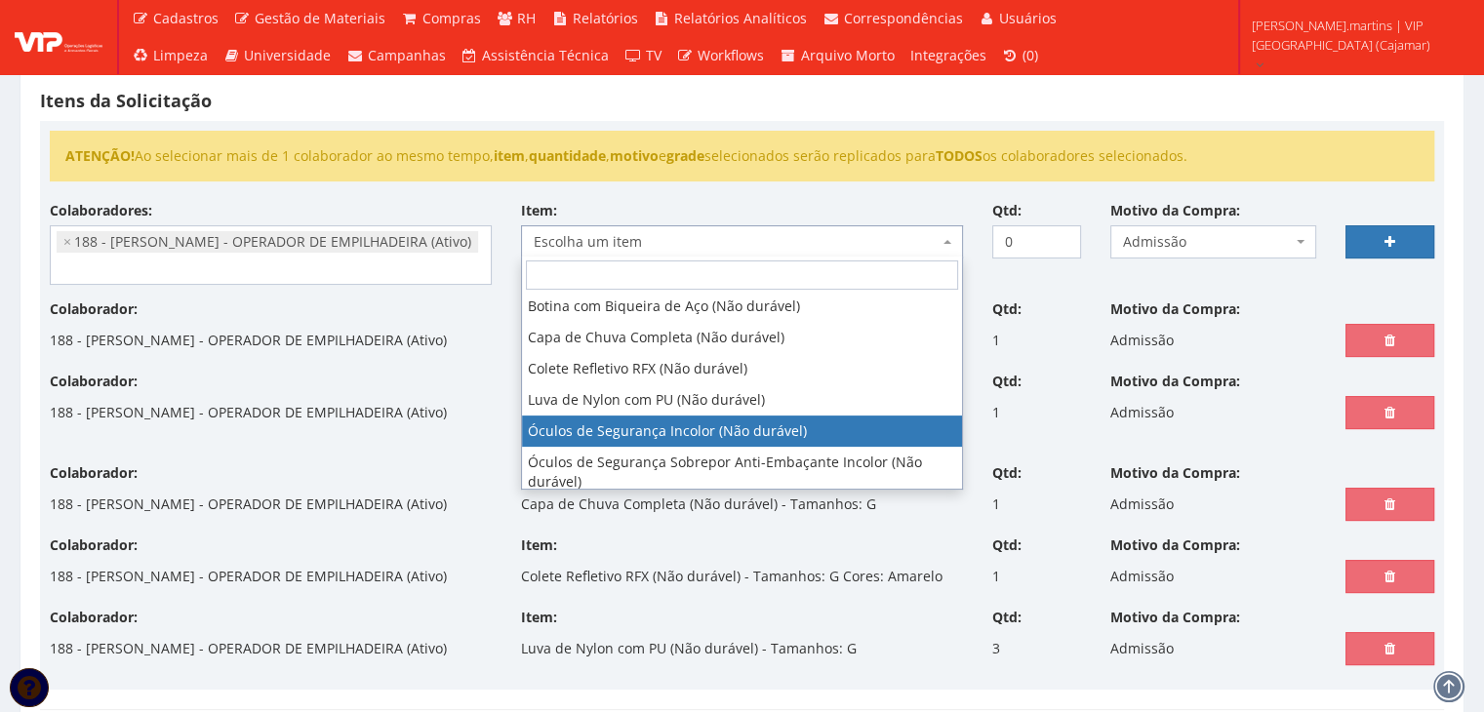
select select "246"
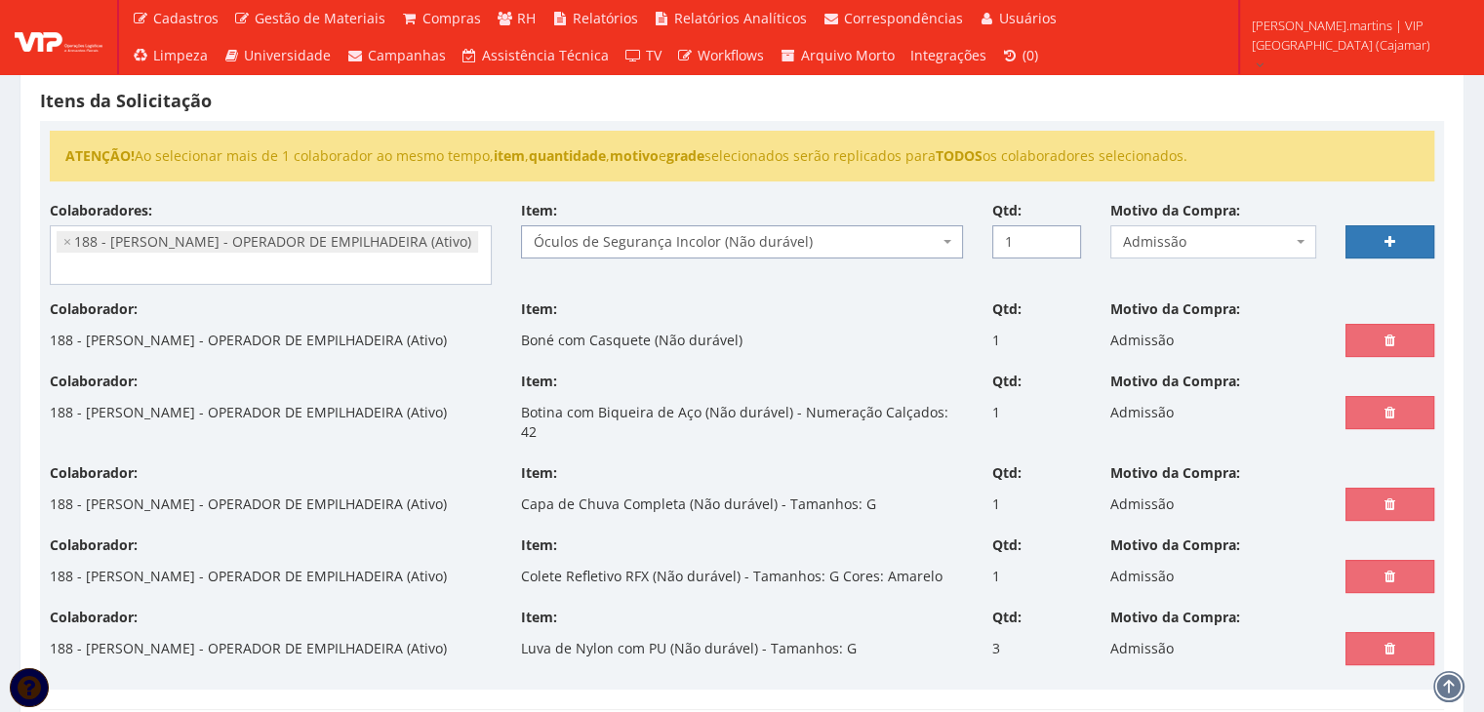
drag, startPoint x: 1061, startPoint y: 232, endPoint x: 1128, endPoint y: 243, distance: 67.2
type input "1"
click at [1061, 232] on input "1" at bounding box center [1036, 241] width 89 height 33
click at [1370, 235] on link at bounding box center [1389, 241] width 89 height 33
select select
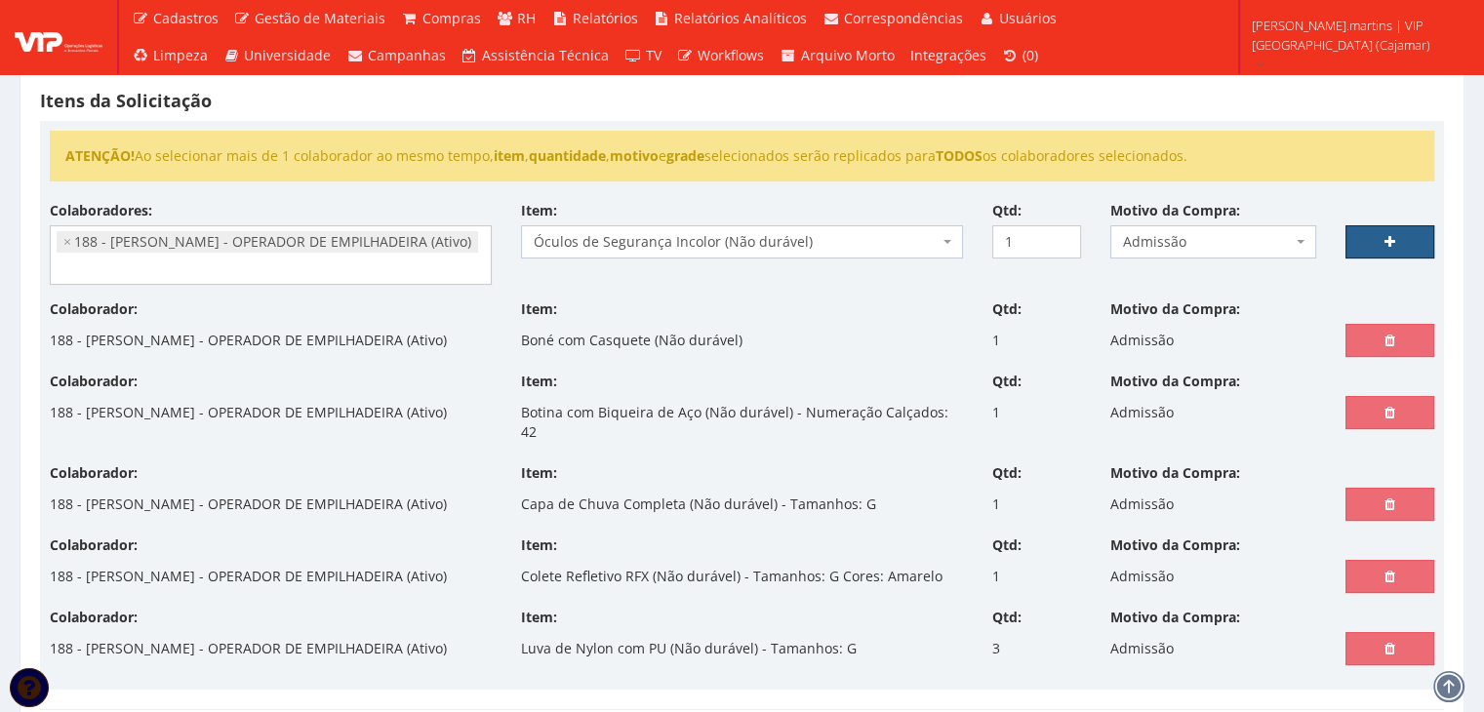
type input "0"
select select
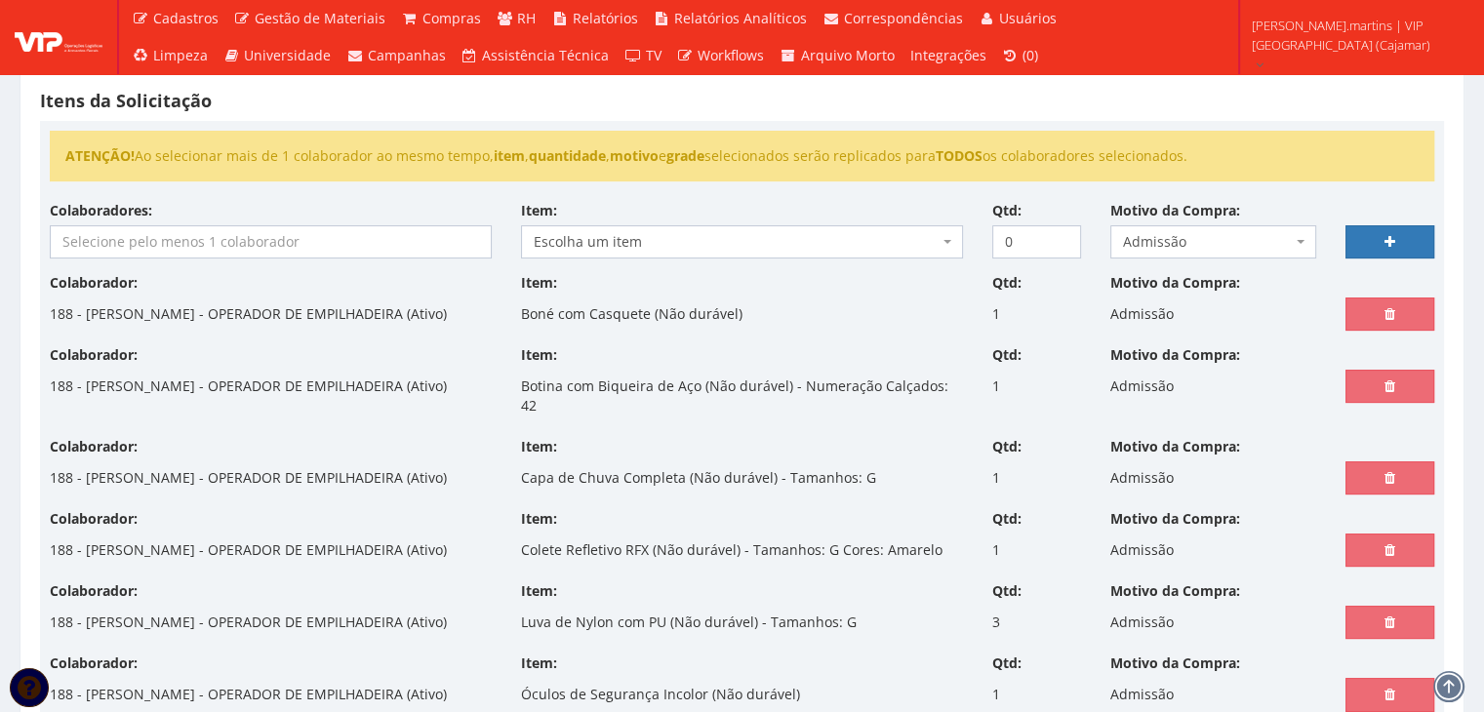
click at [301, 249] on input "search" at bounding box center [271, 241] width 440 height 31
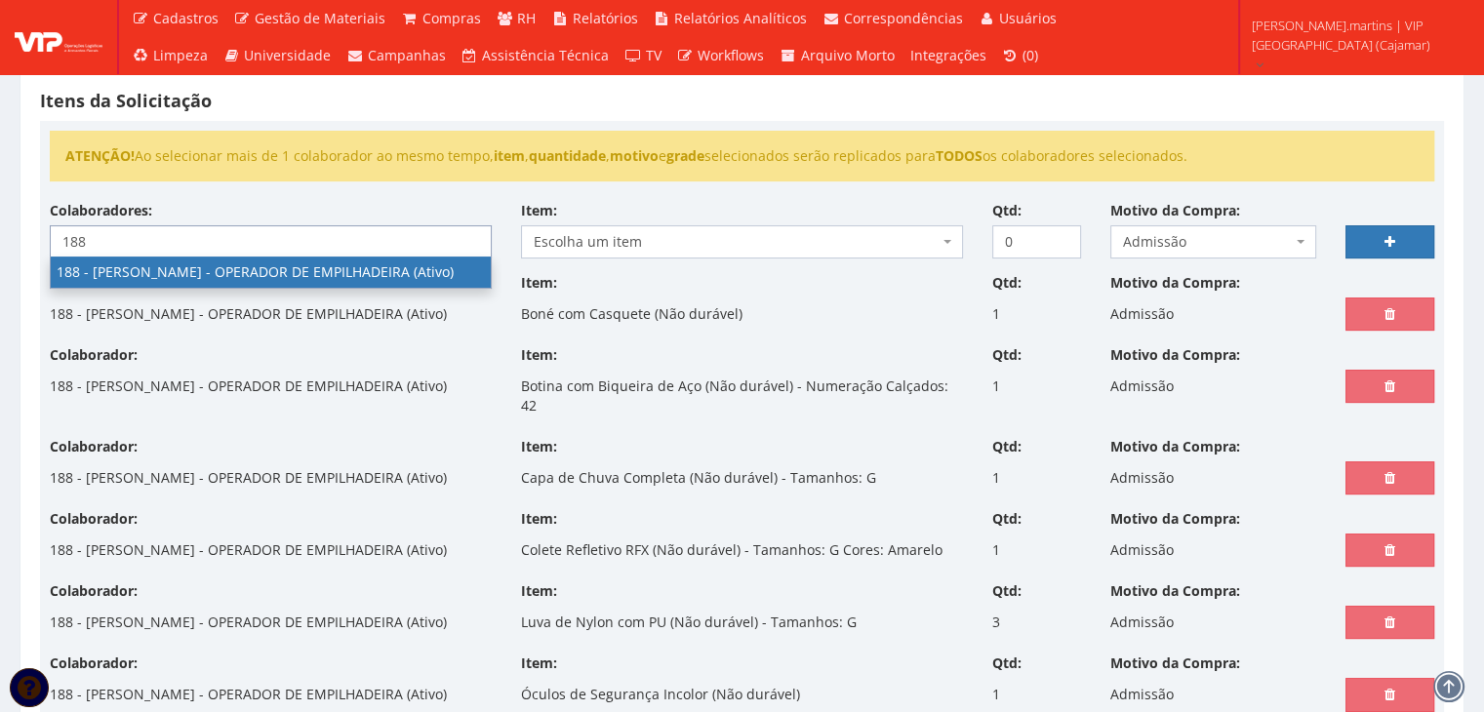
type input "188"
select select "4086"
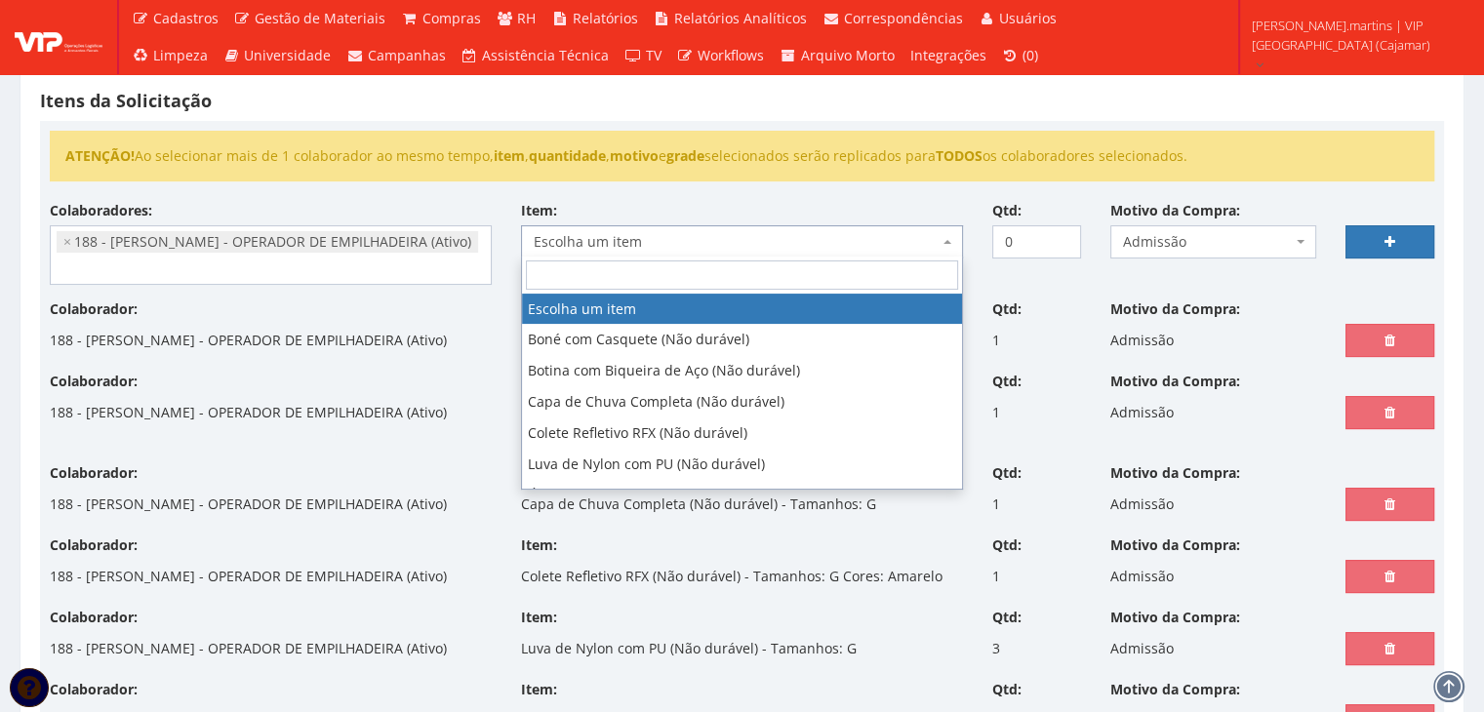
click at [628, 239] on span "Escolha um item" at bounding box center [736, 242] width 405 height 20
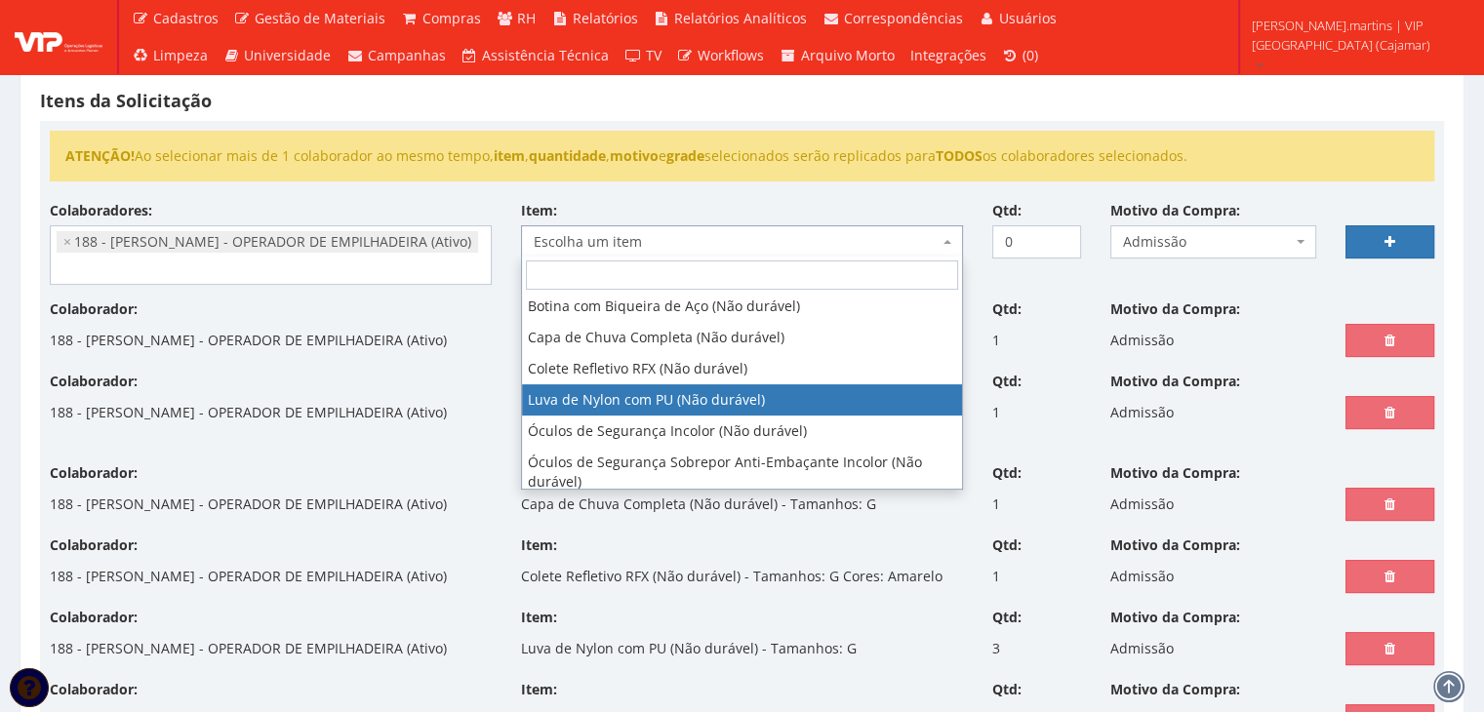
scroll to position [137, 0]
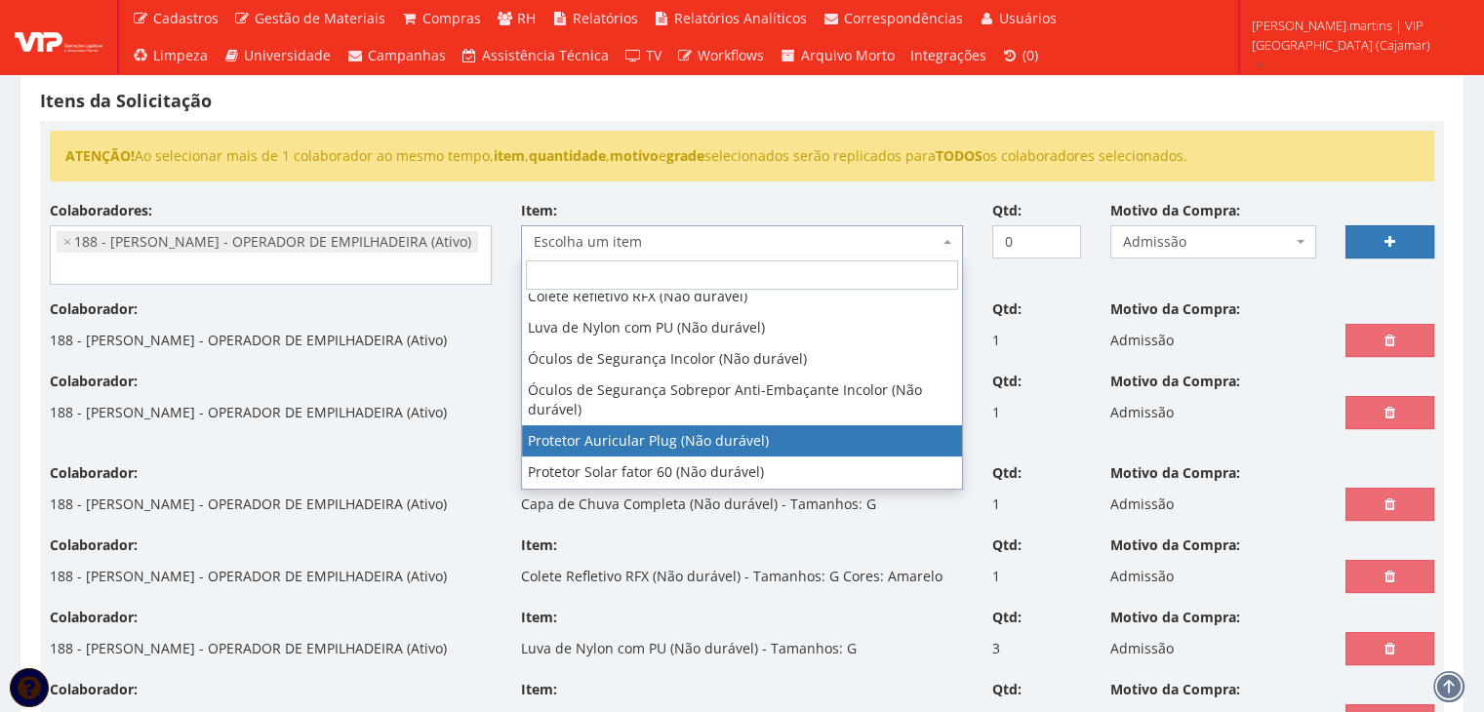
select select "292"
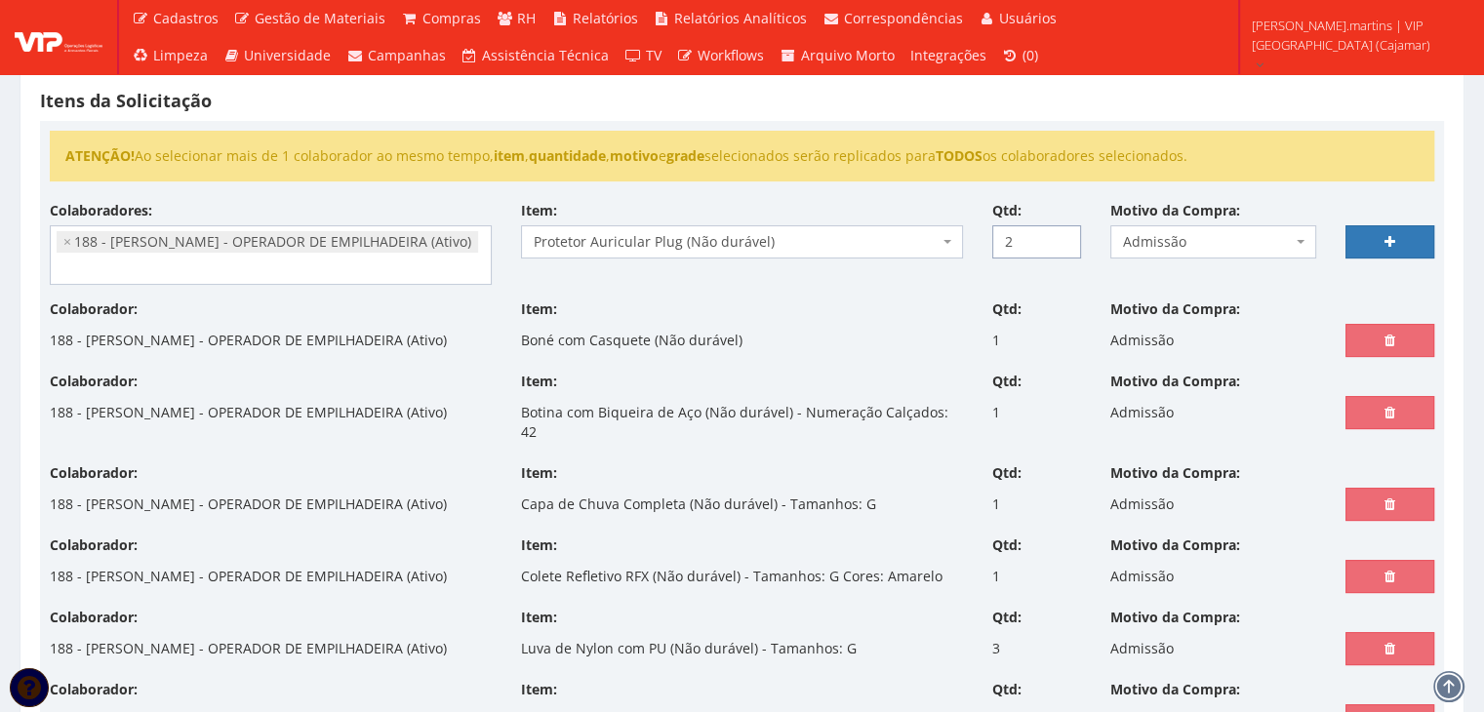
click at [1061, 231] on input "2" at bounding box center [1036, 241] width 89 height 33
click at [1062, 231] on input "3" at bounding box center [1036, 241] width 89 height 33
click at [1062, 231] on input "4" at bounding box center [1036, 241] width 89 height 33
type input "3"
click at [1064, 248] on input "3" at bounding box center [1036, 241] width 89 height 33
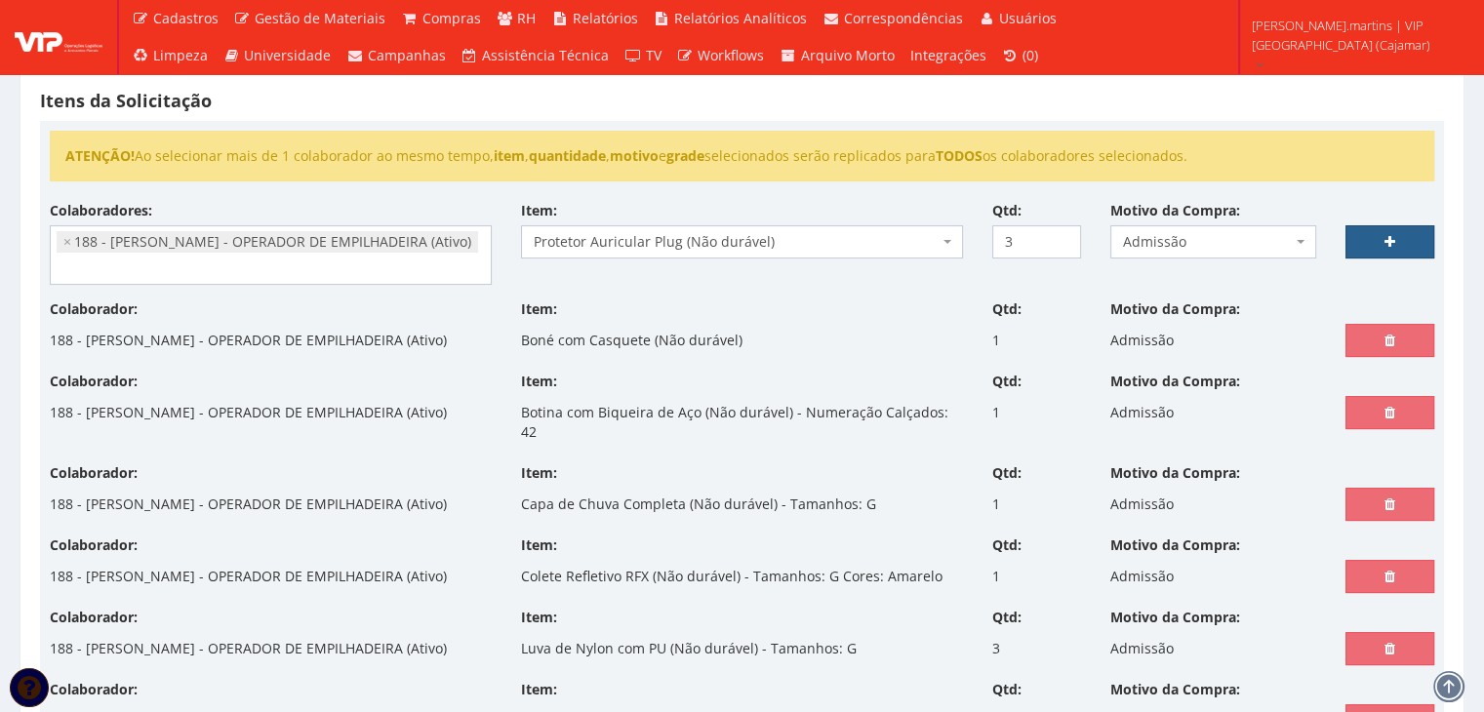
click at [1389, 238] on icon at bounding box center [1389, 242] width 11 height 14
select select
type input "0"
select select
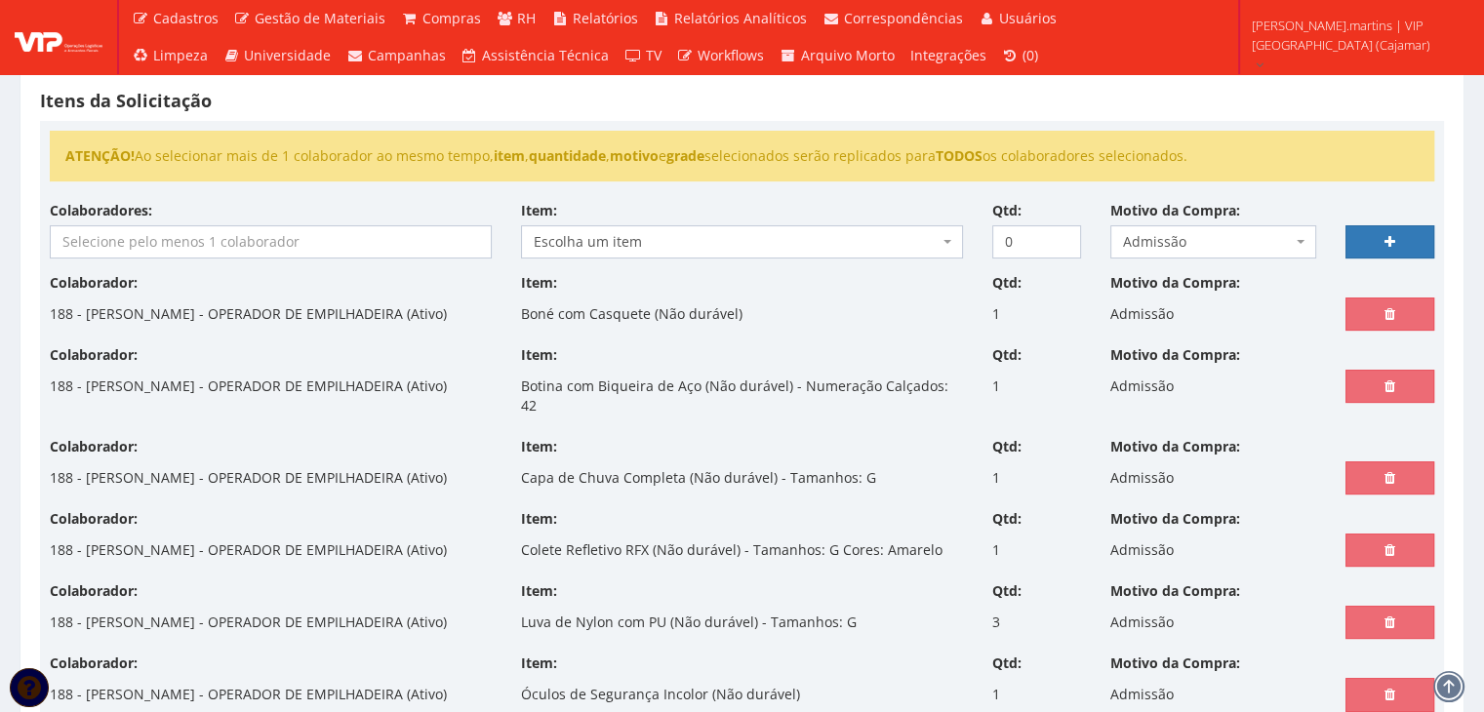
click at [406, 238] on input "search" at bounding box center [271, 241] width 440 height 31
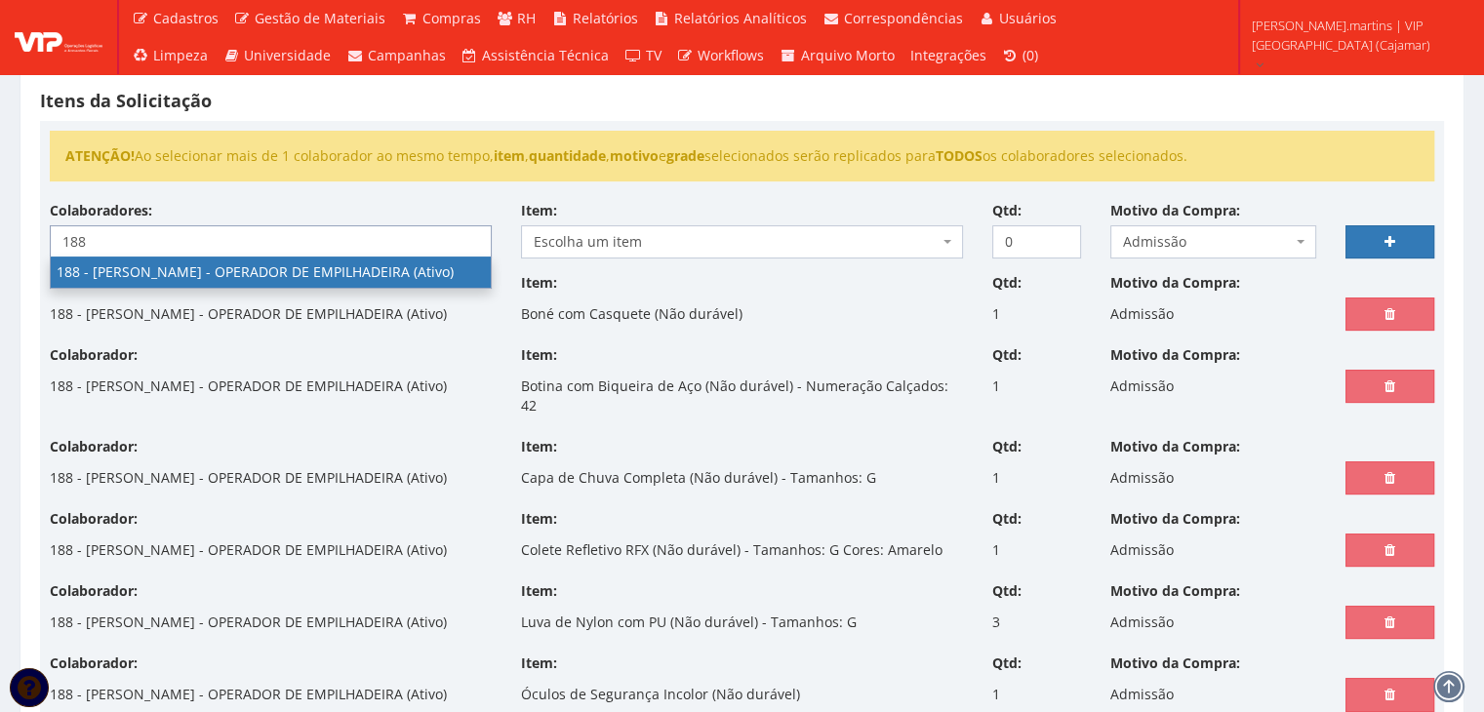
type input "188"
select select "4086"
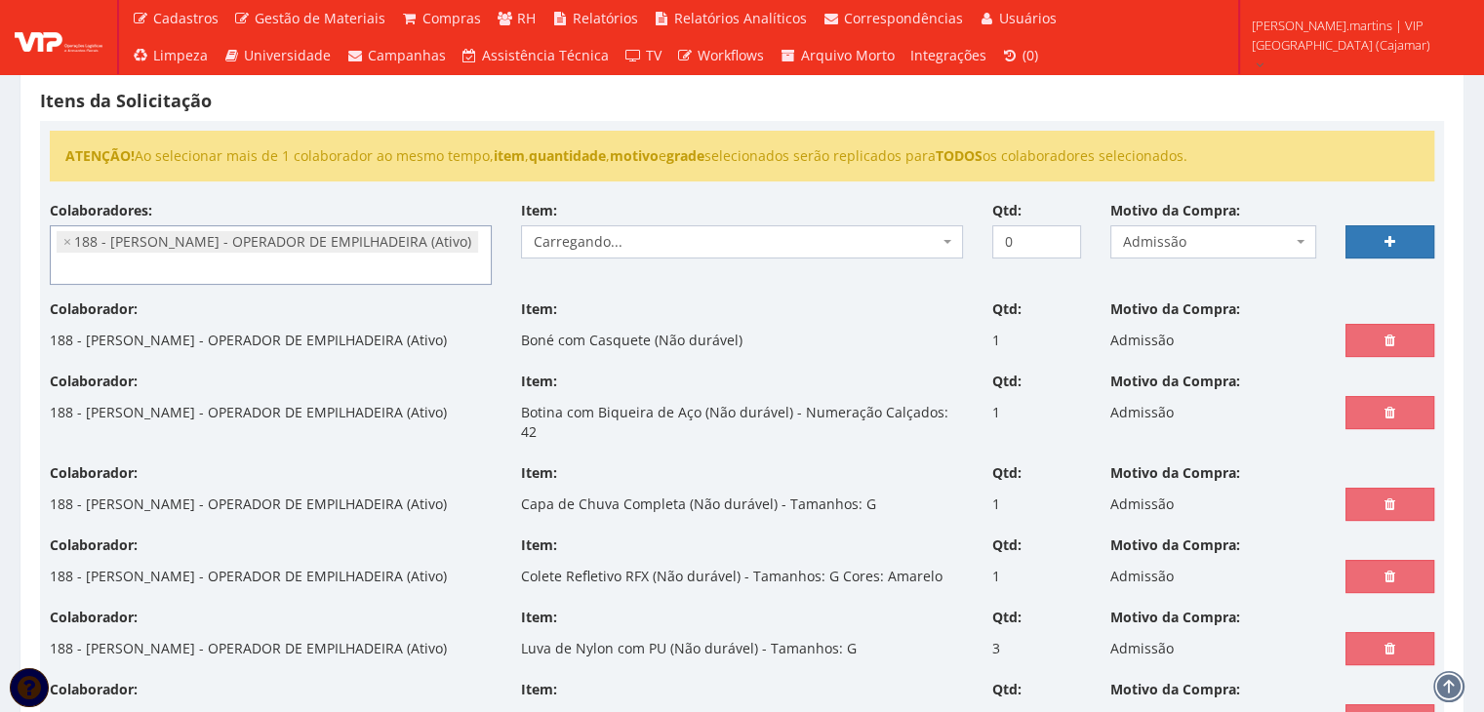
click at [618, 239] on span "Carregando..." at bounding box center [736, 242] width 405 height 20
click at [618, 239] on span "Escolha um item" at bounding box center [736, 242] width 405 height 20
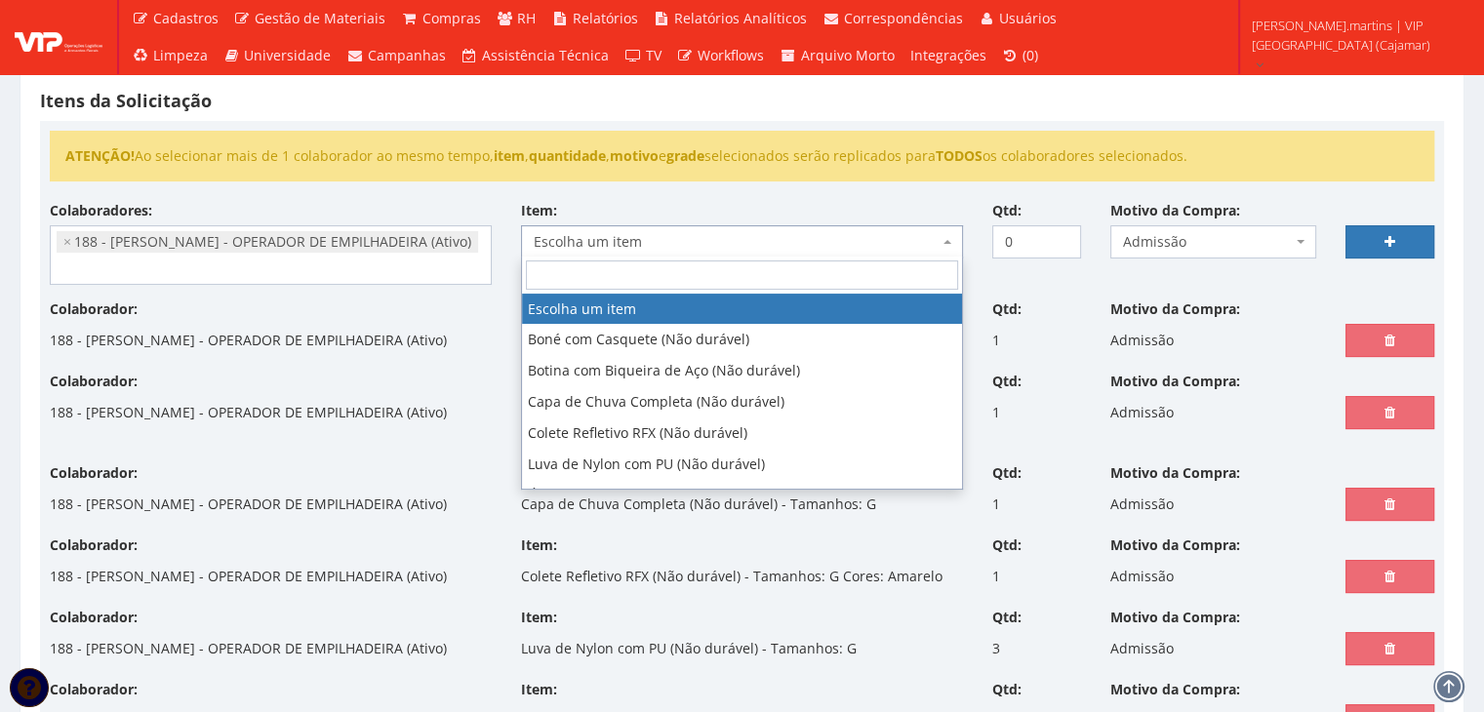
click at [618, 239] on span "Escolha um item" at bounding box center [736, 242] width 405 height 20
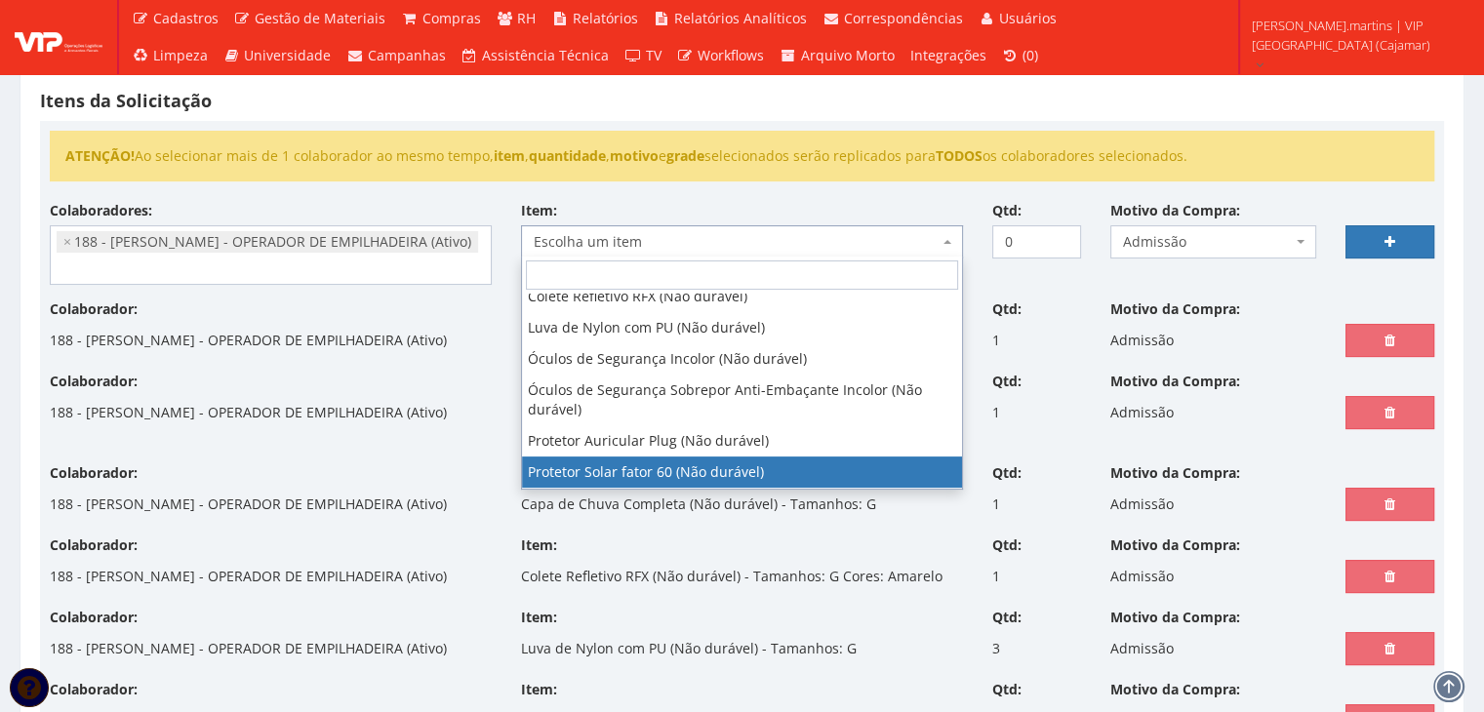
select select "1779"
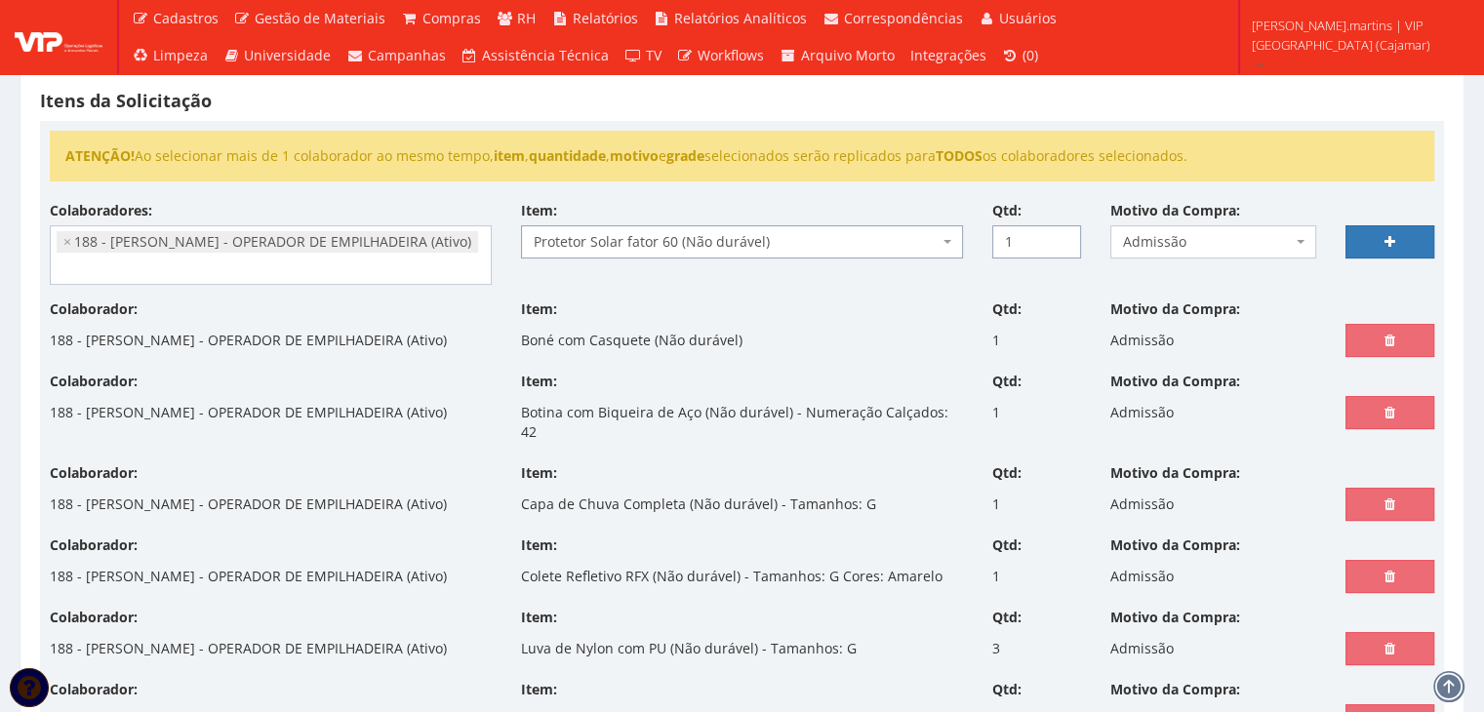
type input "1"
click at [1061, 235] on input "1" at bounding box center [1036, 241] width 89 height 33
click at [1376, 235] on link at bounding box center [1389, 241] width 89 height 33
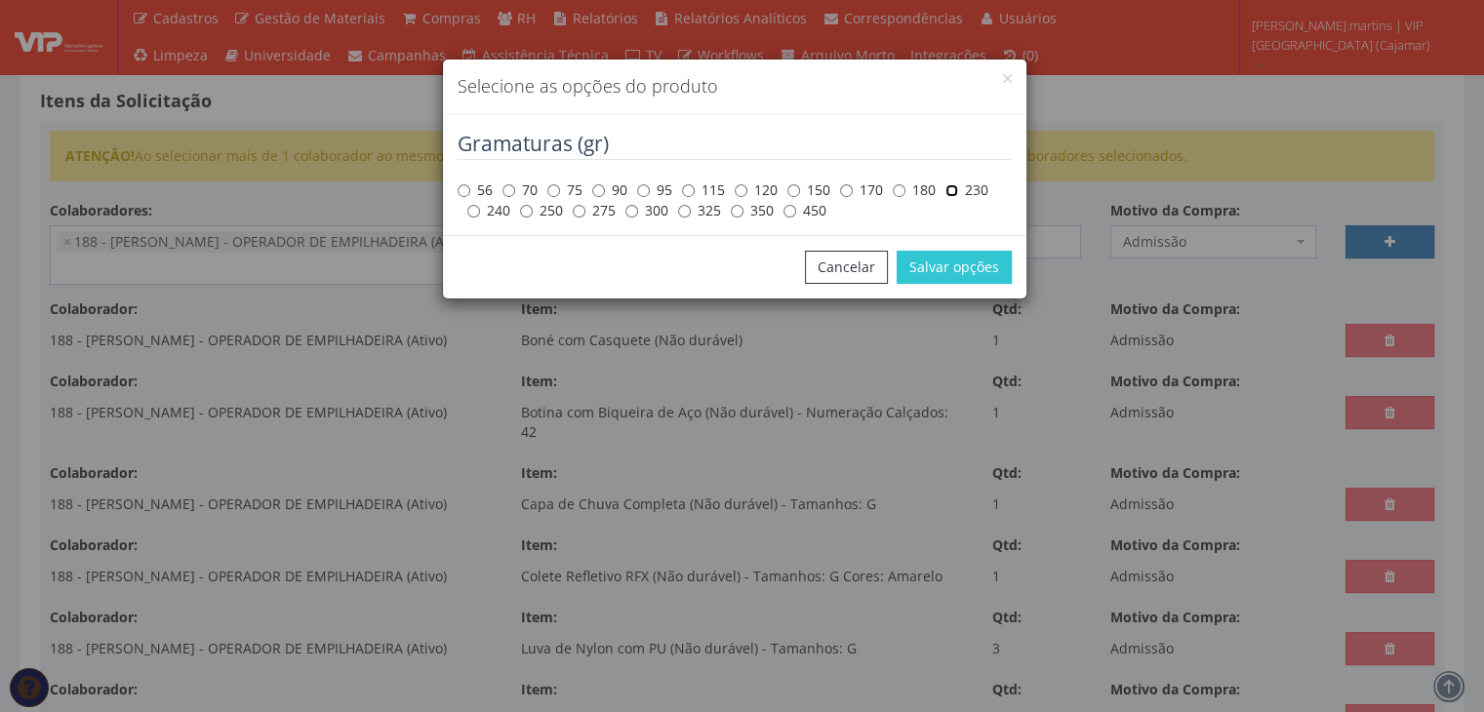
click at [953, 188] on input "230" at bounding box center [951, 190] width 13 height 13
radio input "true"
click at [973, 276] on button "Salvar opções" at bounding box center [954, 267] width 115 height 33
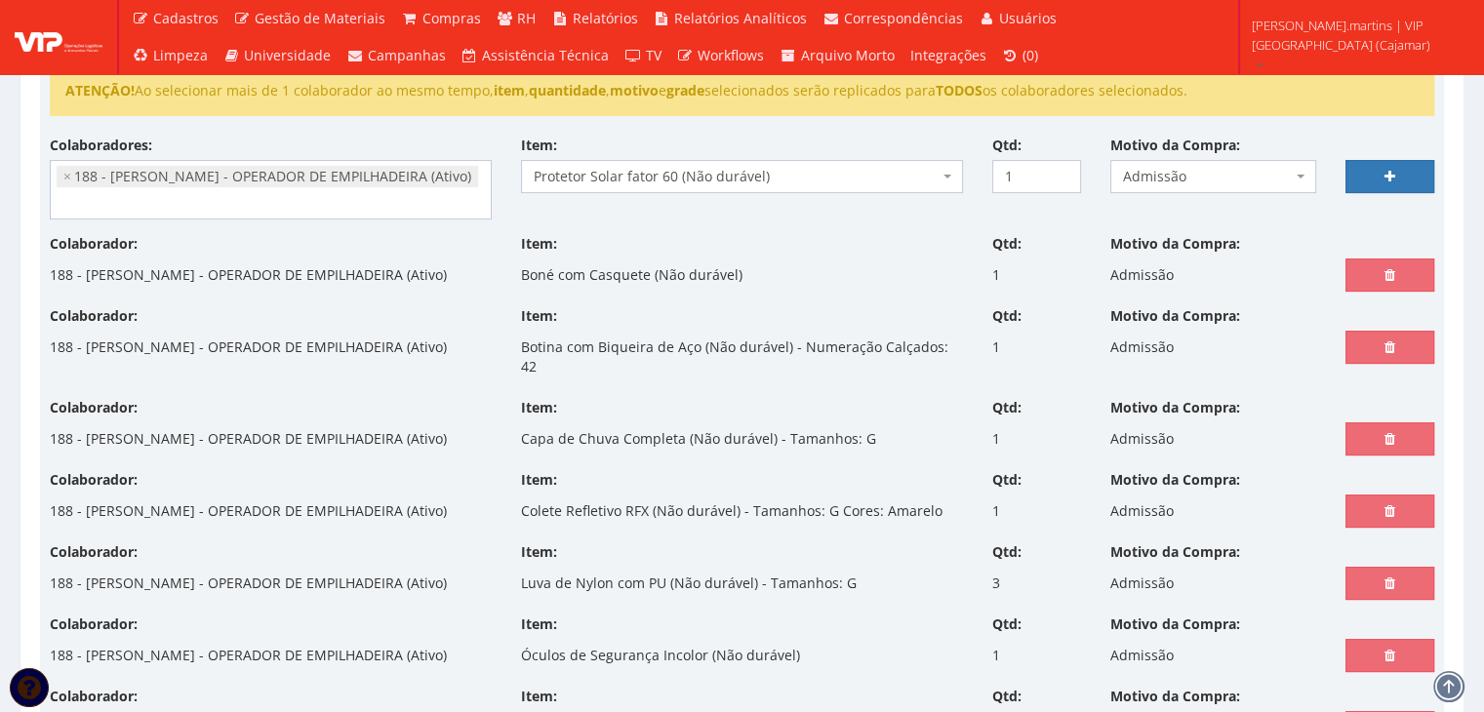
select select
type input "0"
select select
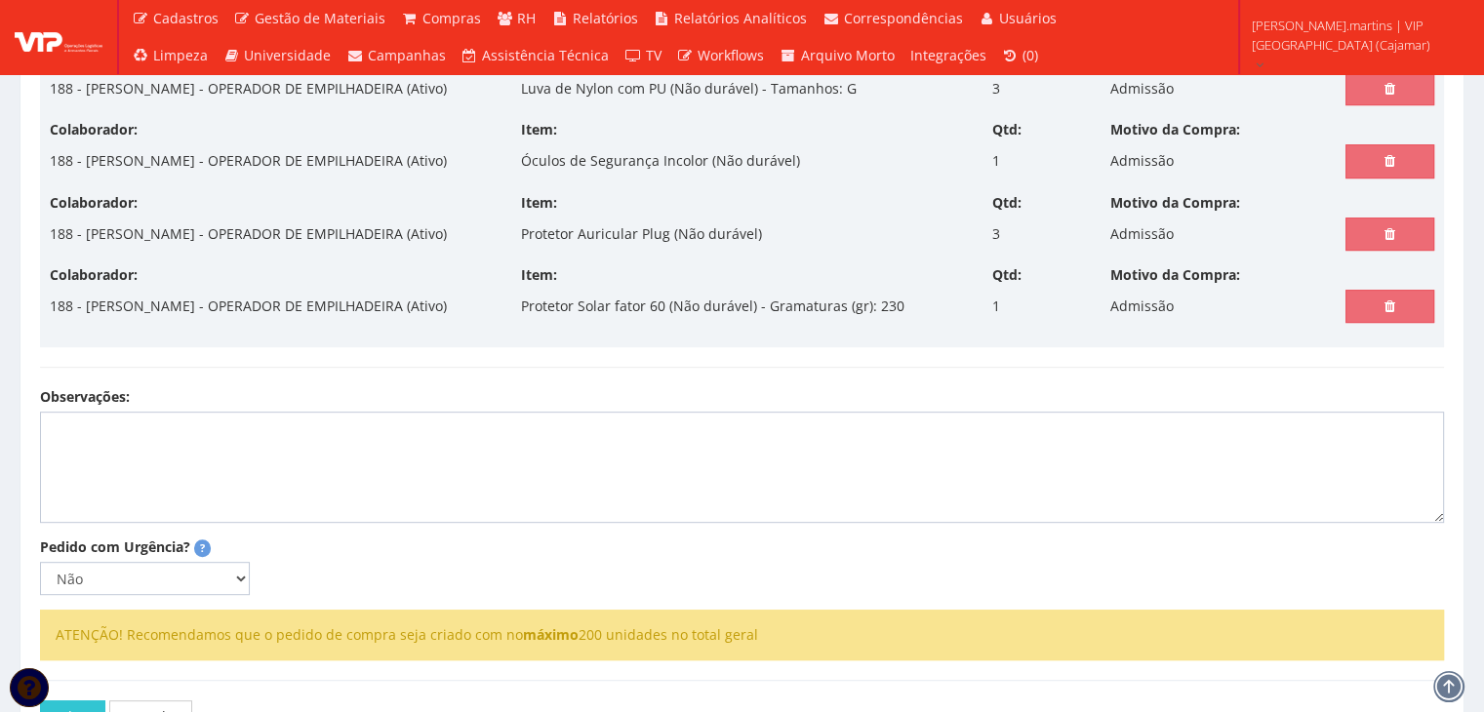
scroll to position [1128, 0]
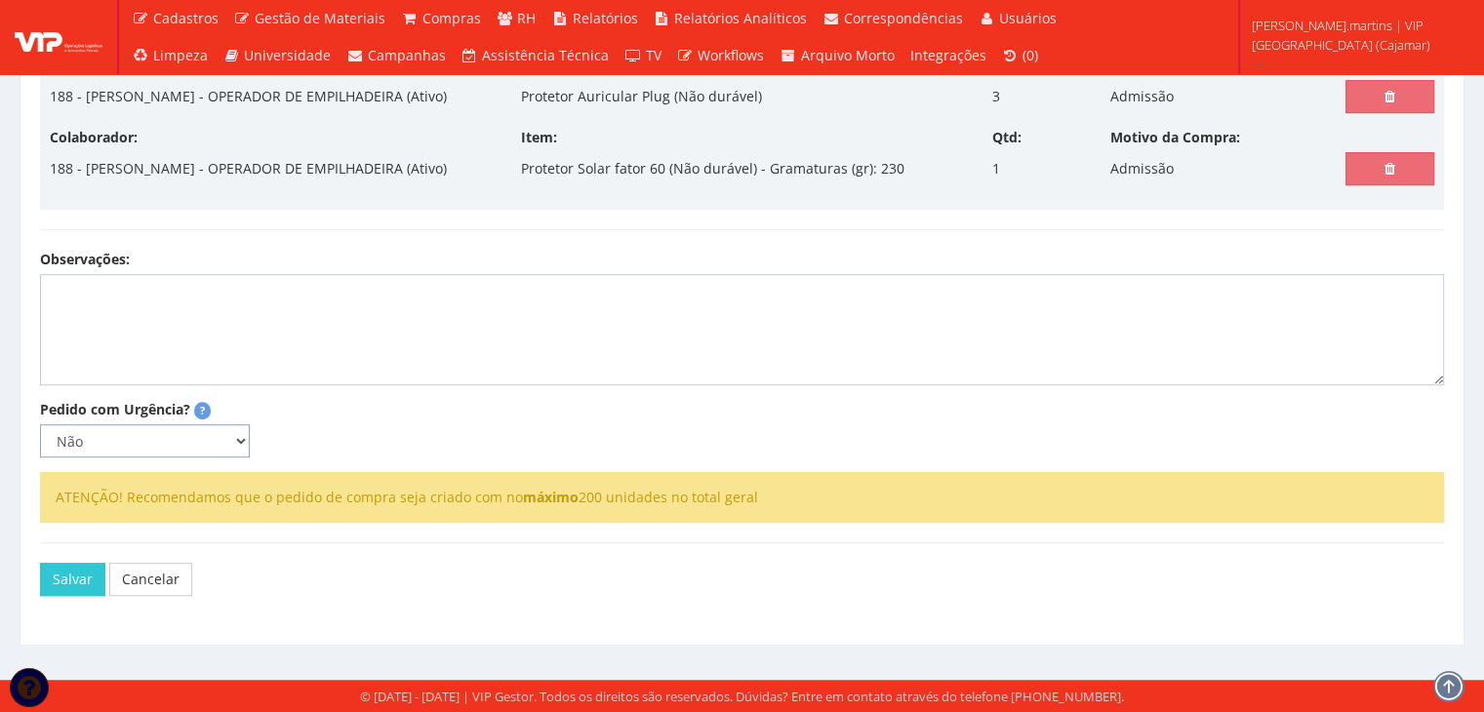
click at [162, 447] on select "Não Sim" at bounding box center [145, 440] width 210 height 33
select select "1"
click at [40, 424] on select "Não Sim" at bounding box center [145, 440] width 210 height 33
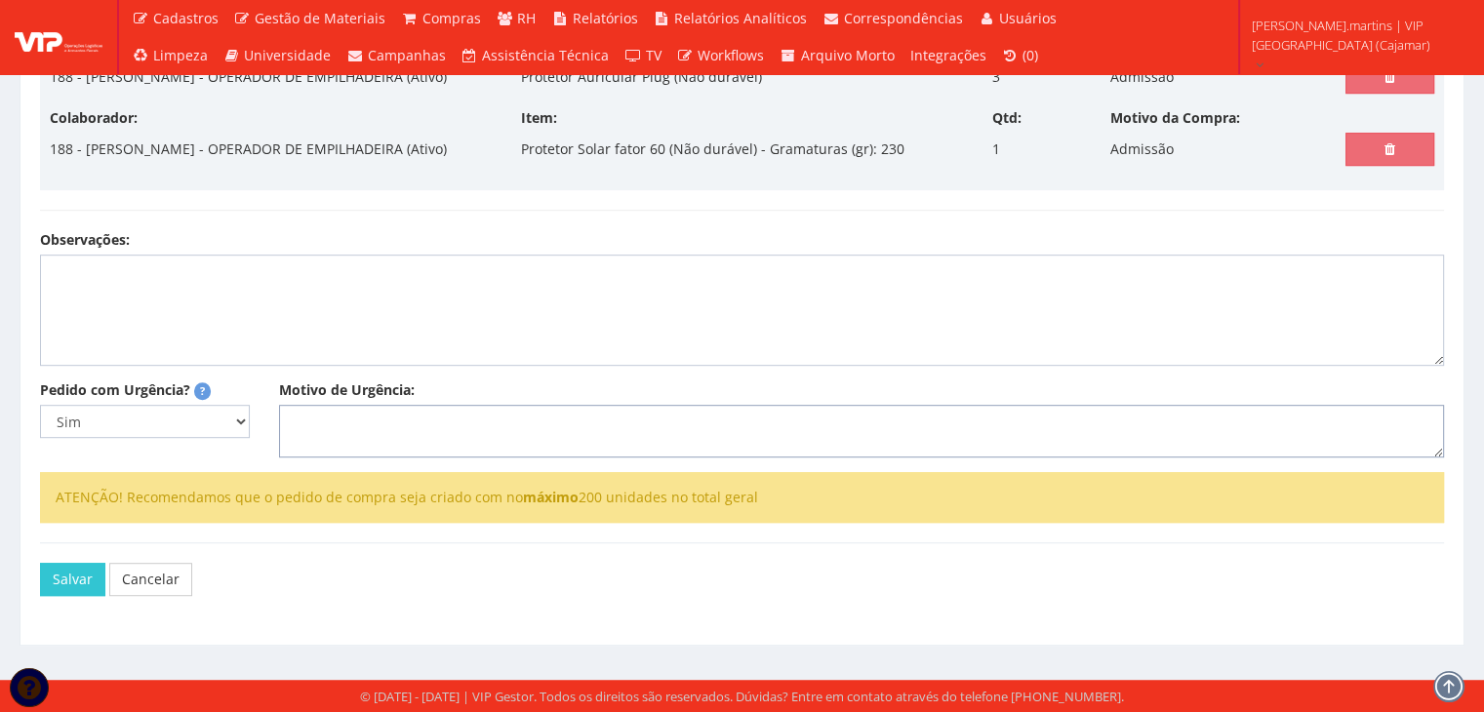
click at [323, 458] on textarea "Motivo de Urgência:" at bounding box center [861, 431] width 1165 height 53
type textarea "Admissão"
click at [61, 596] on button "Salvar" at bounding box center [72, 579] width 65 height 33
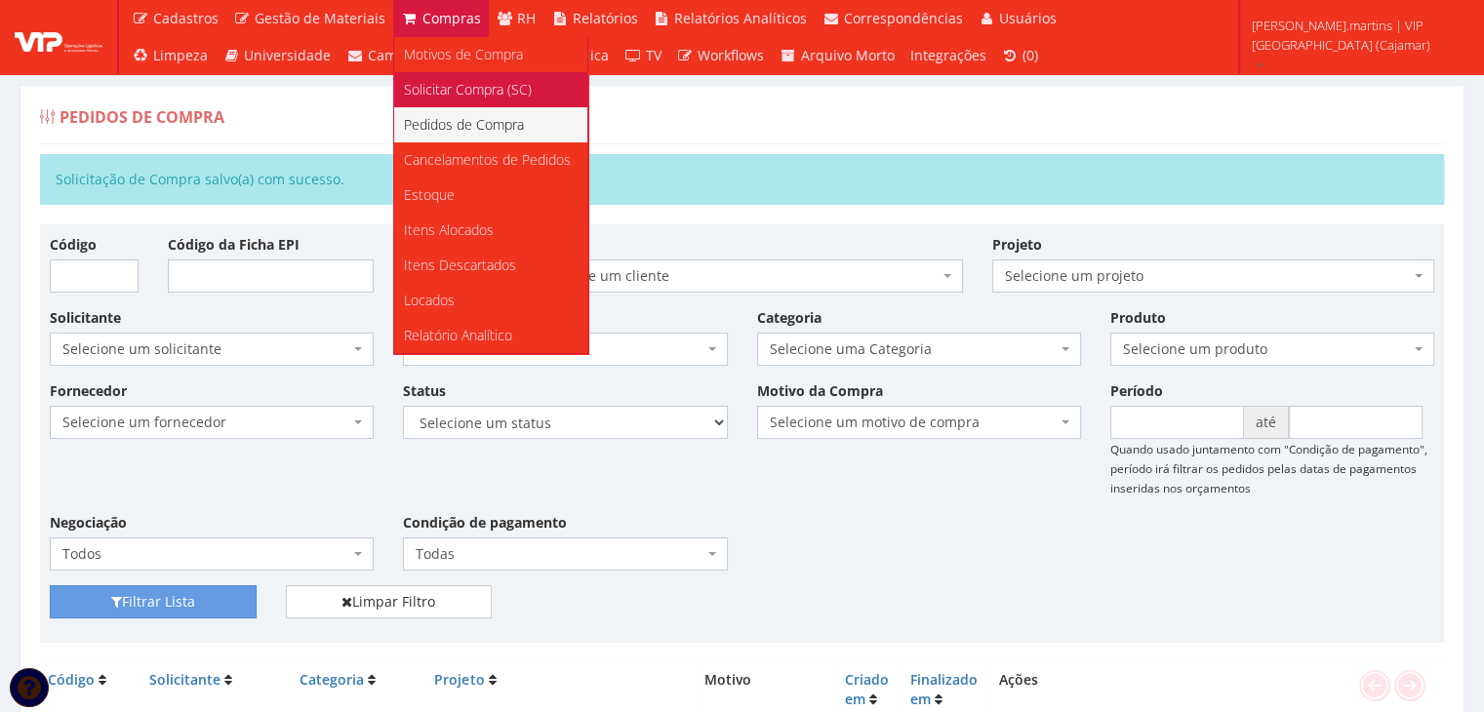
click at [448, 91] on span "Solicitar Compra (SC)" at bounding box center [468, 89] width 128 height 19
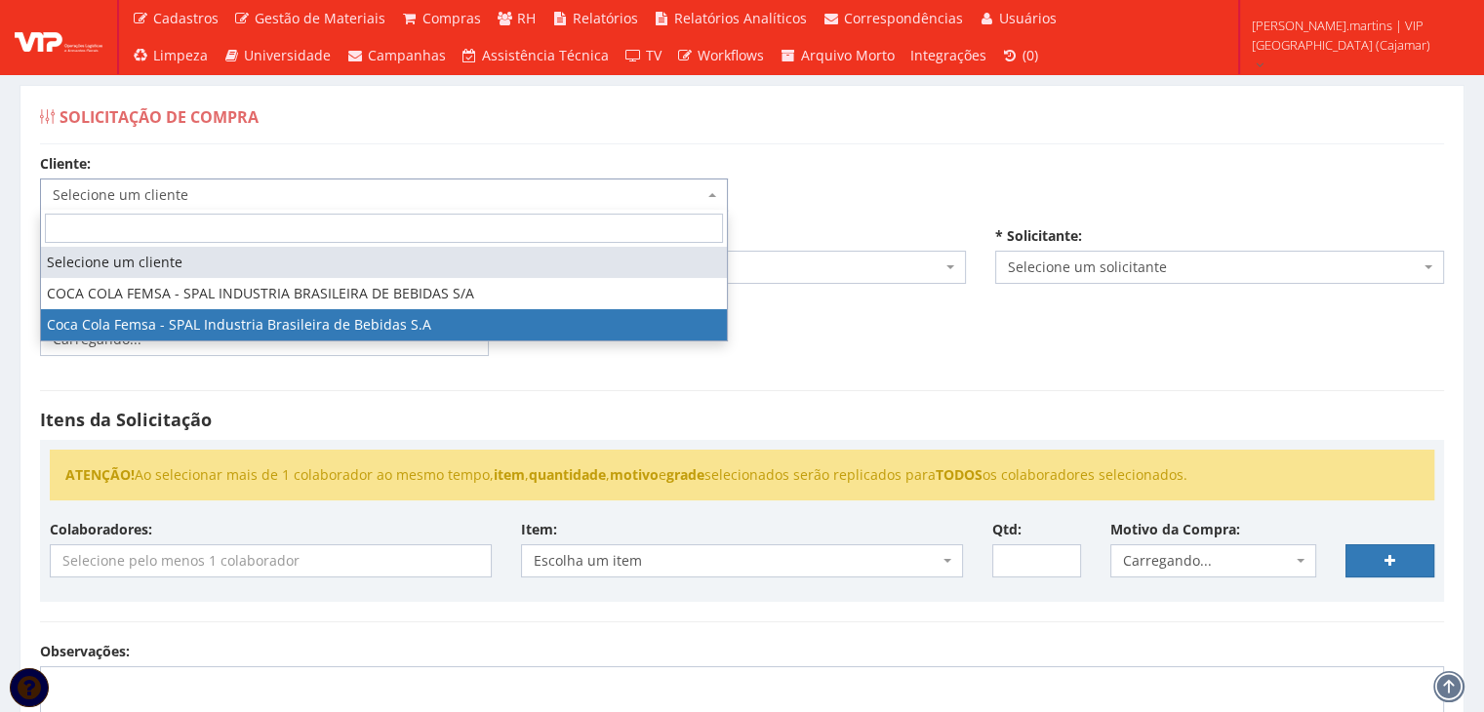
select select "51"
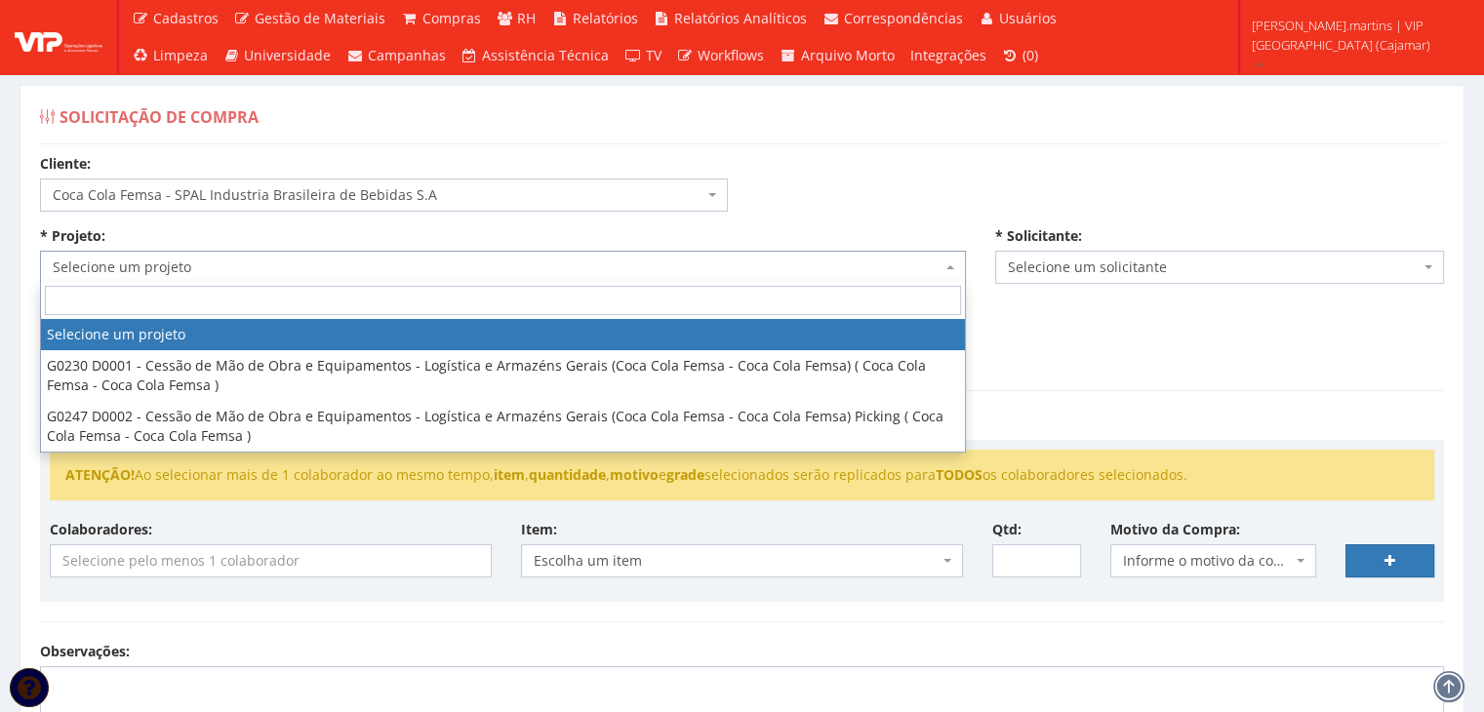
click at [297, 267] on span "Selecione um projeto" at bounding box center [497, 268] width 889 height 20
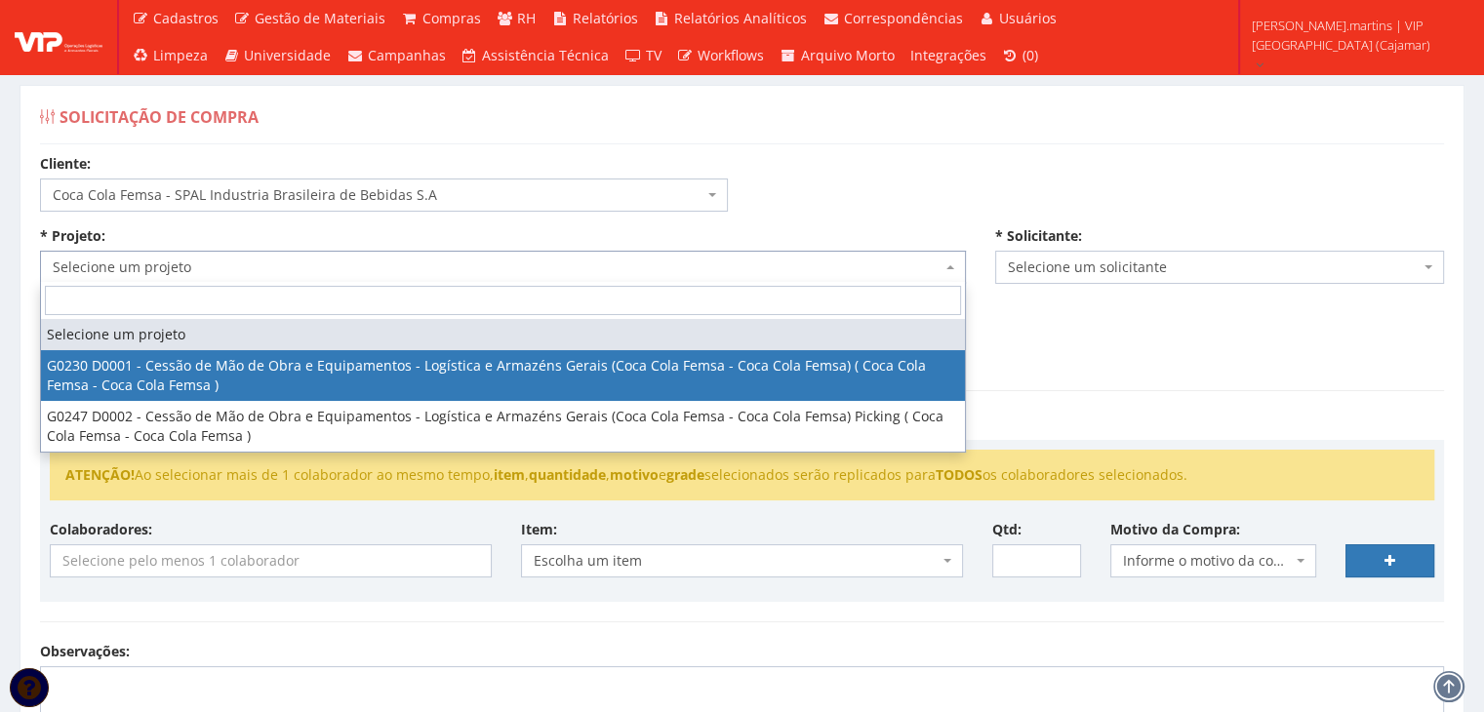
select select "230"
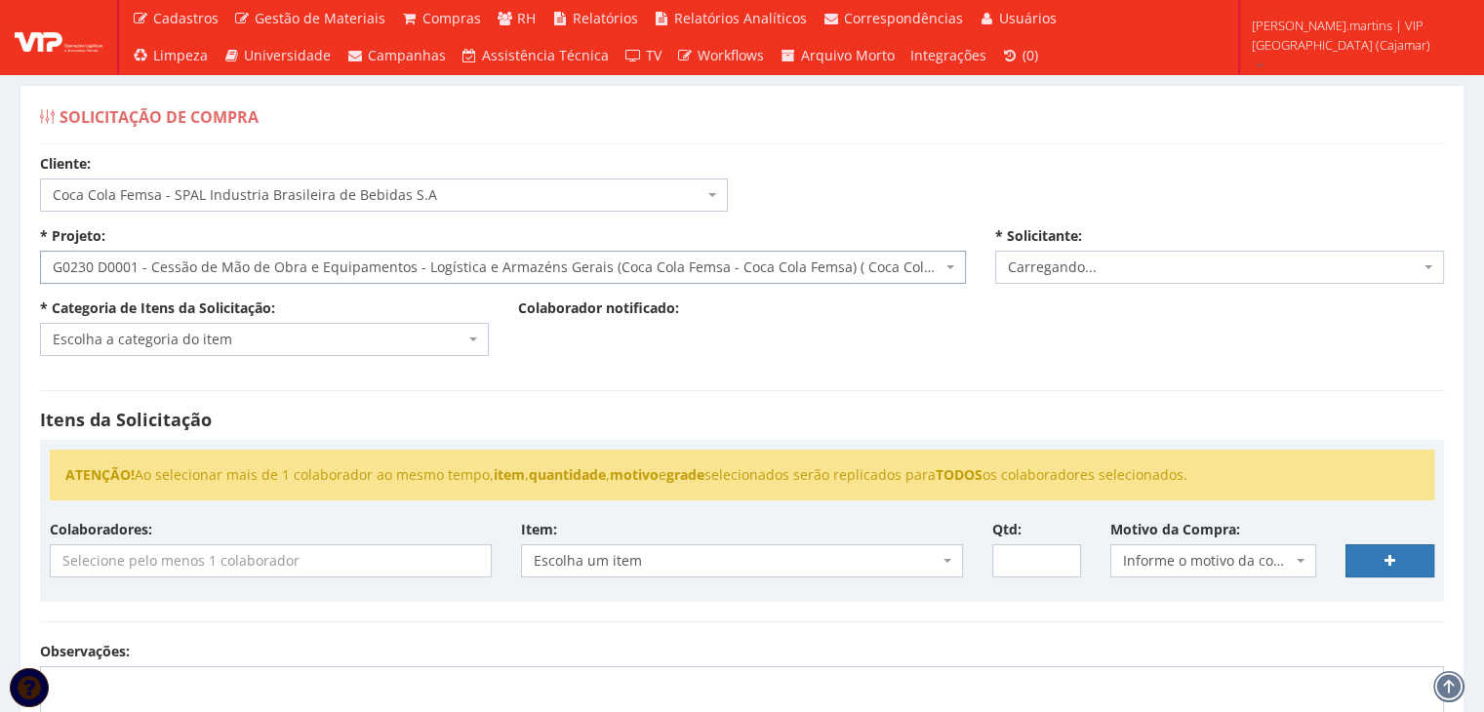
click at [289, 341] on span "Escolha a categoria do item" at bounding box center [259, 340] width 412 height 20
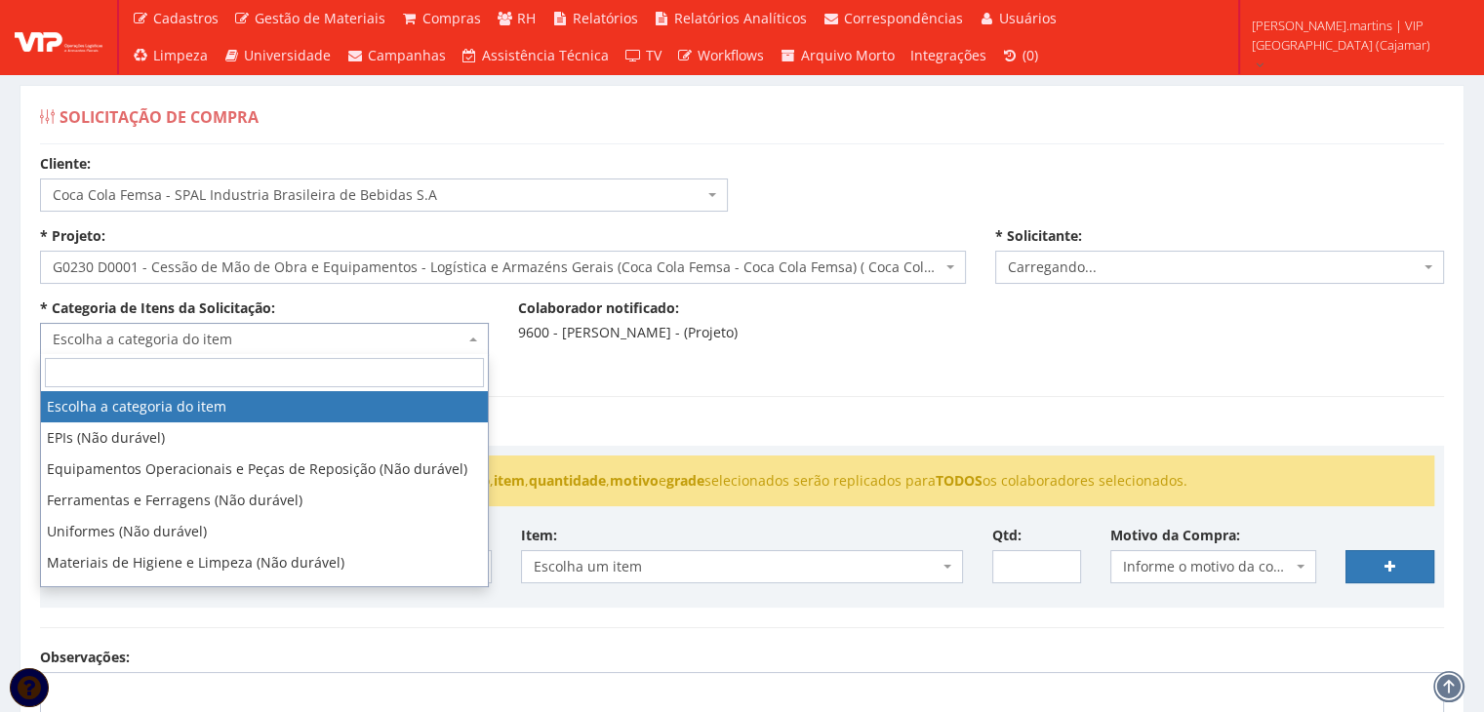
select select "2471"
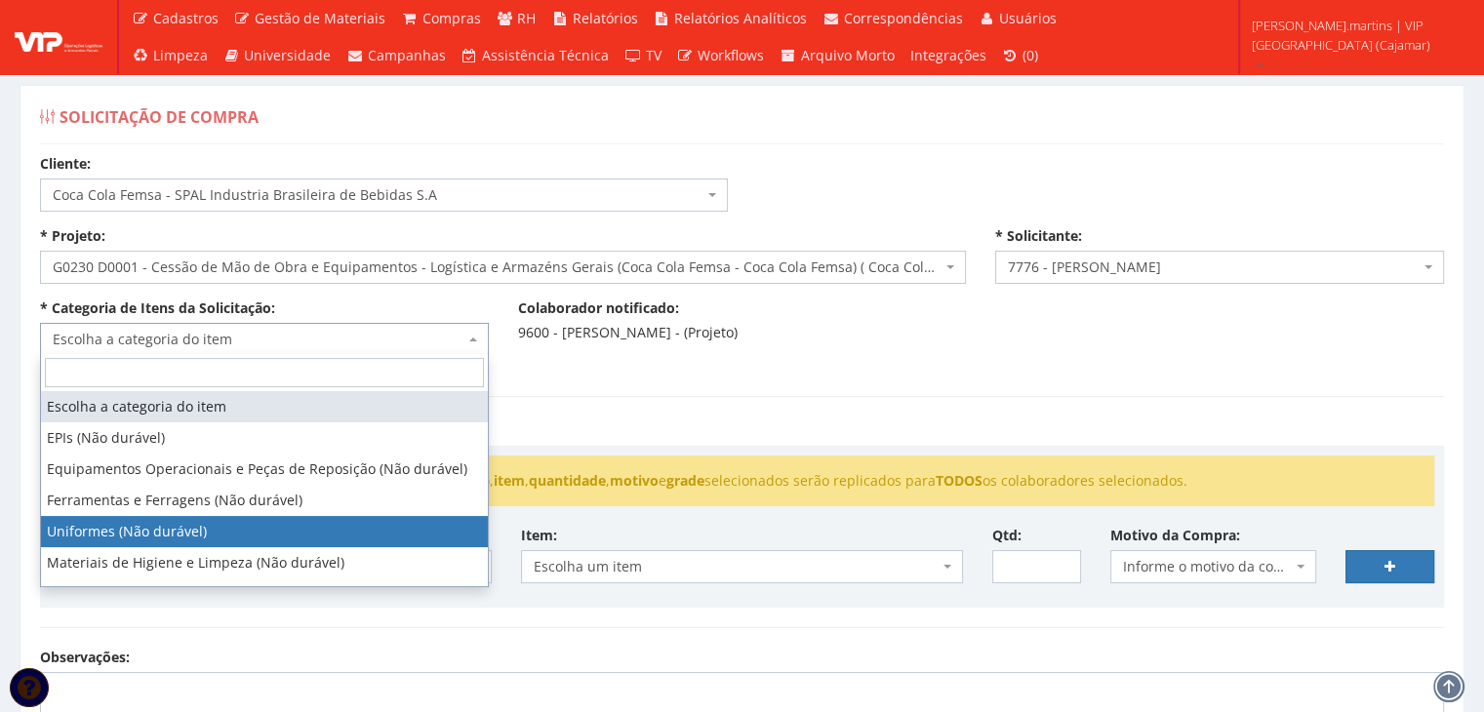
select select "4"
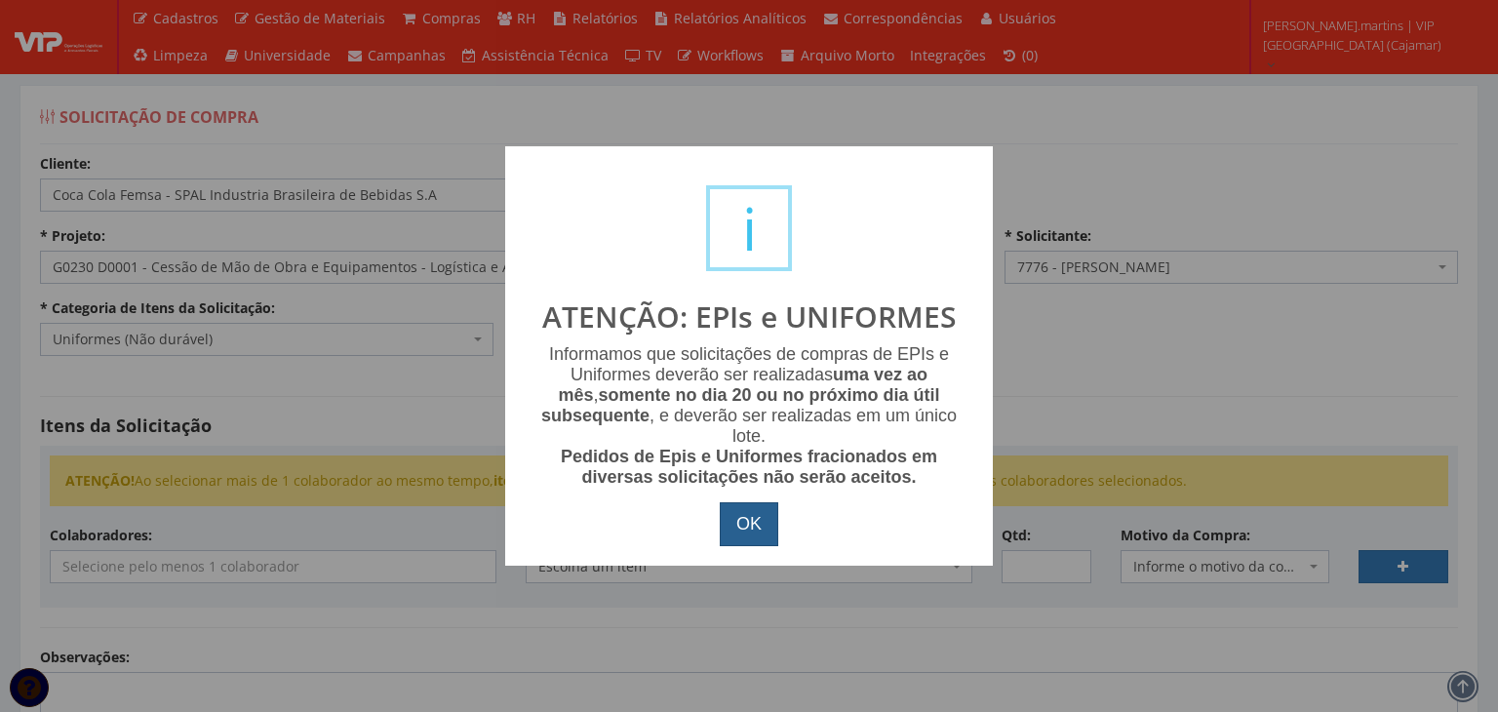
click at [734, 508] on button "OK" at bounding box center [749, 524] width 59 height 45
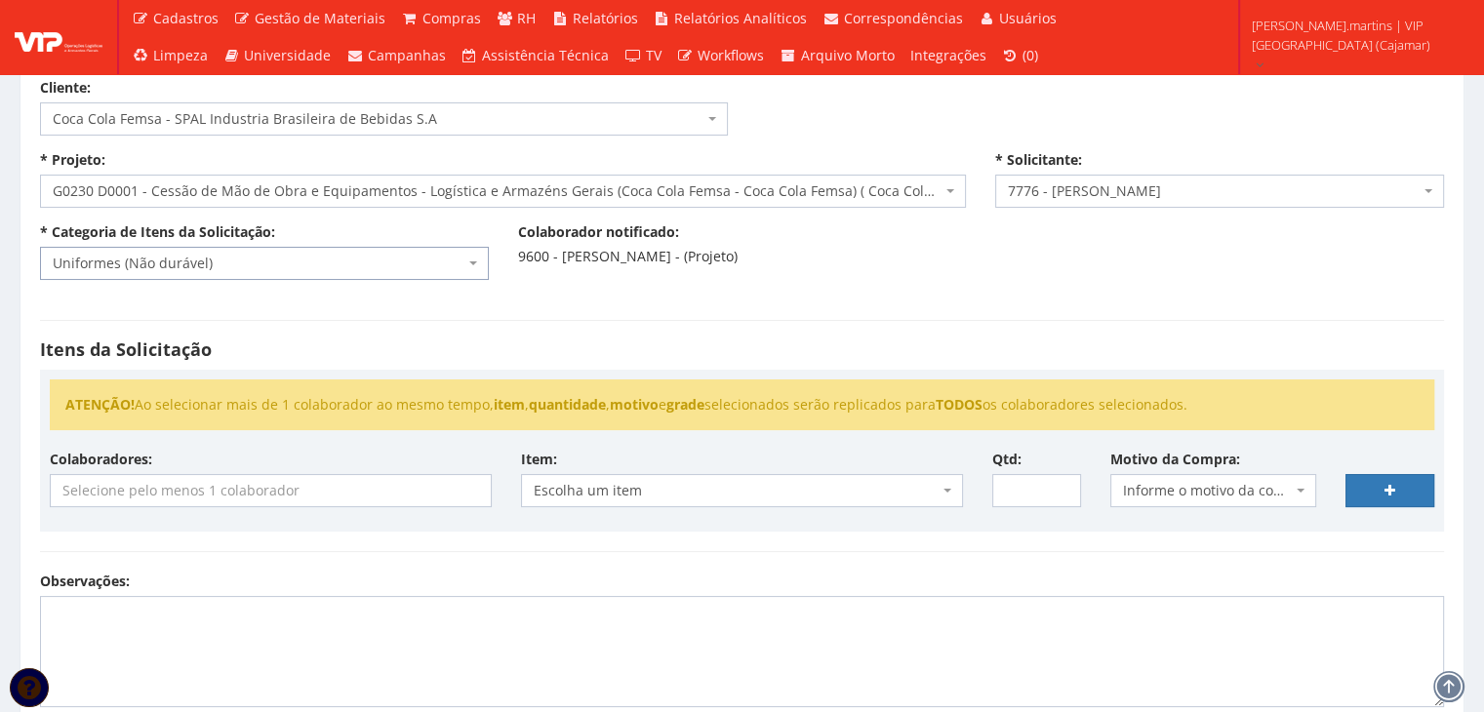
scroll to position [130, 0]
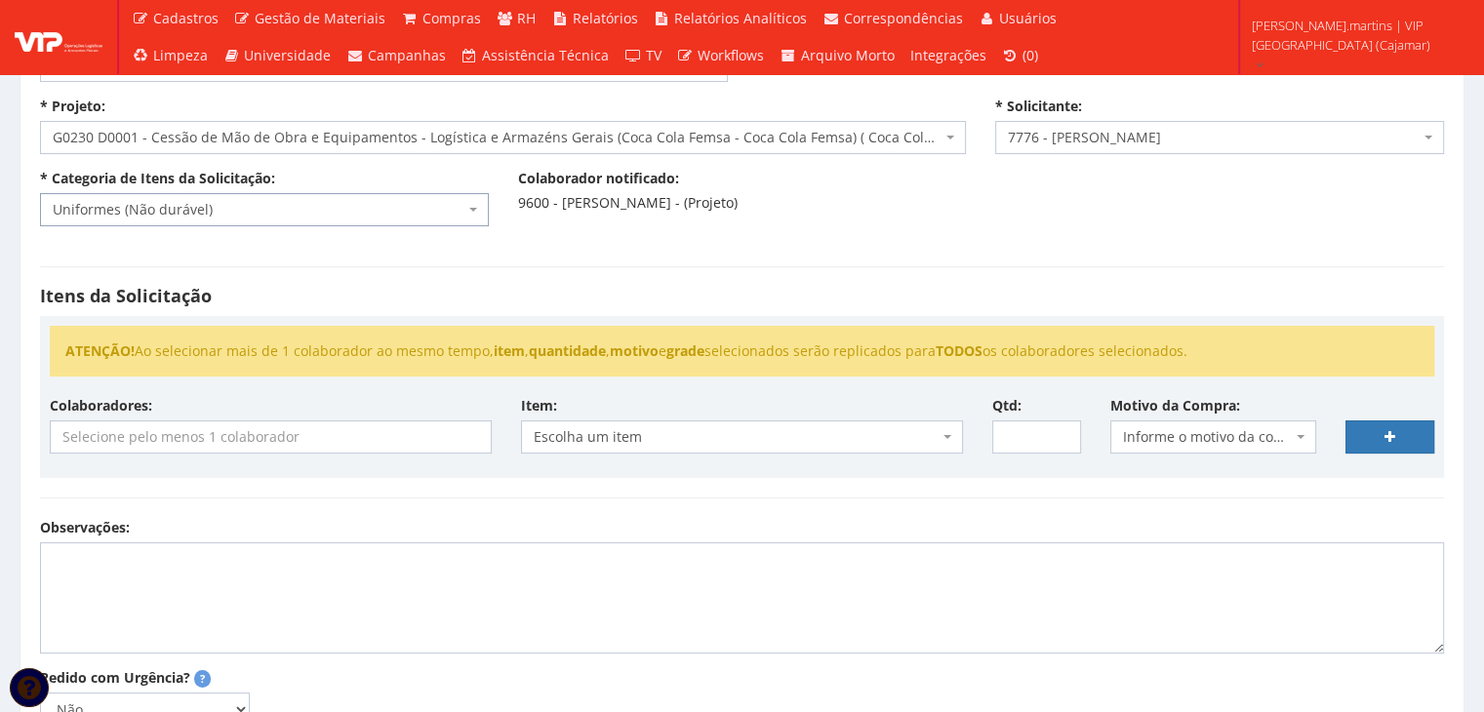
click at [317, 426] on input "search" at bounding box center [271, 436] width 440 height 31
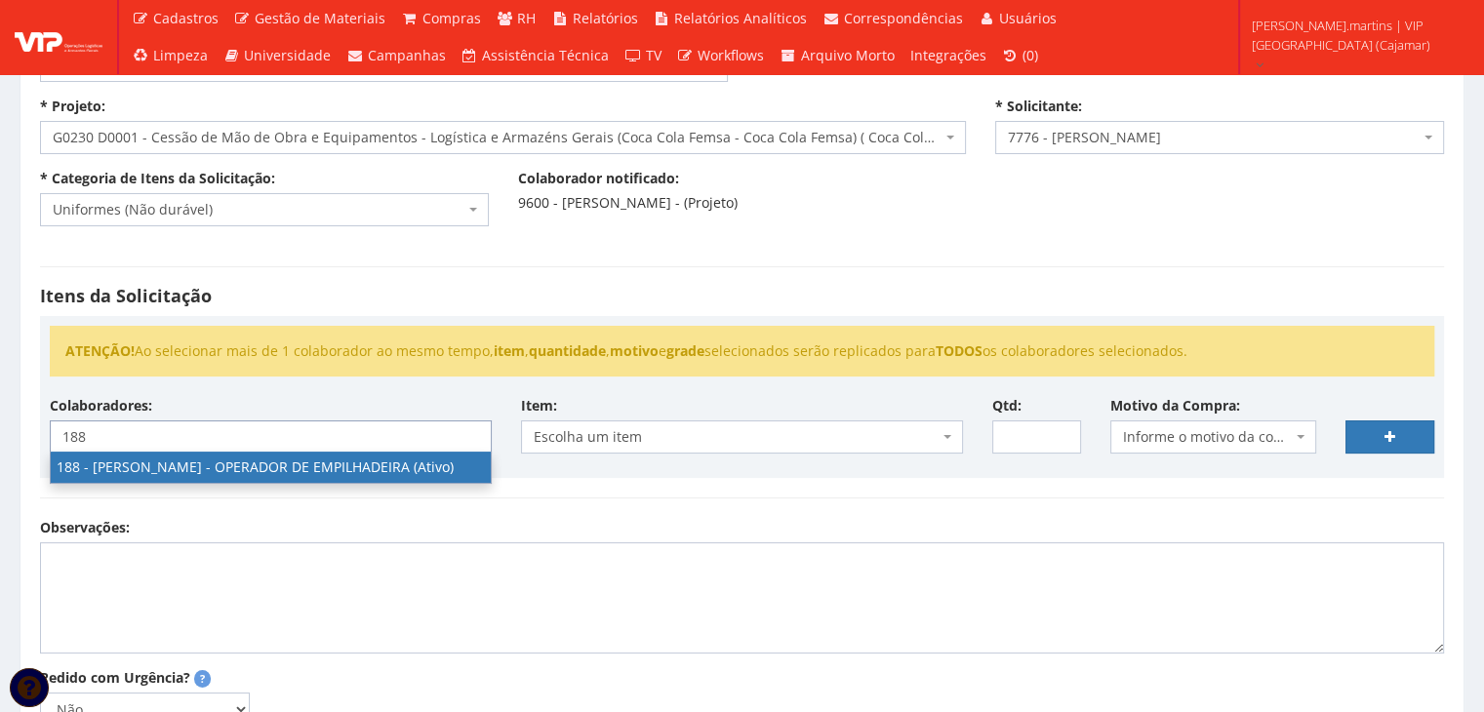
type input "188"
select select "4086"
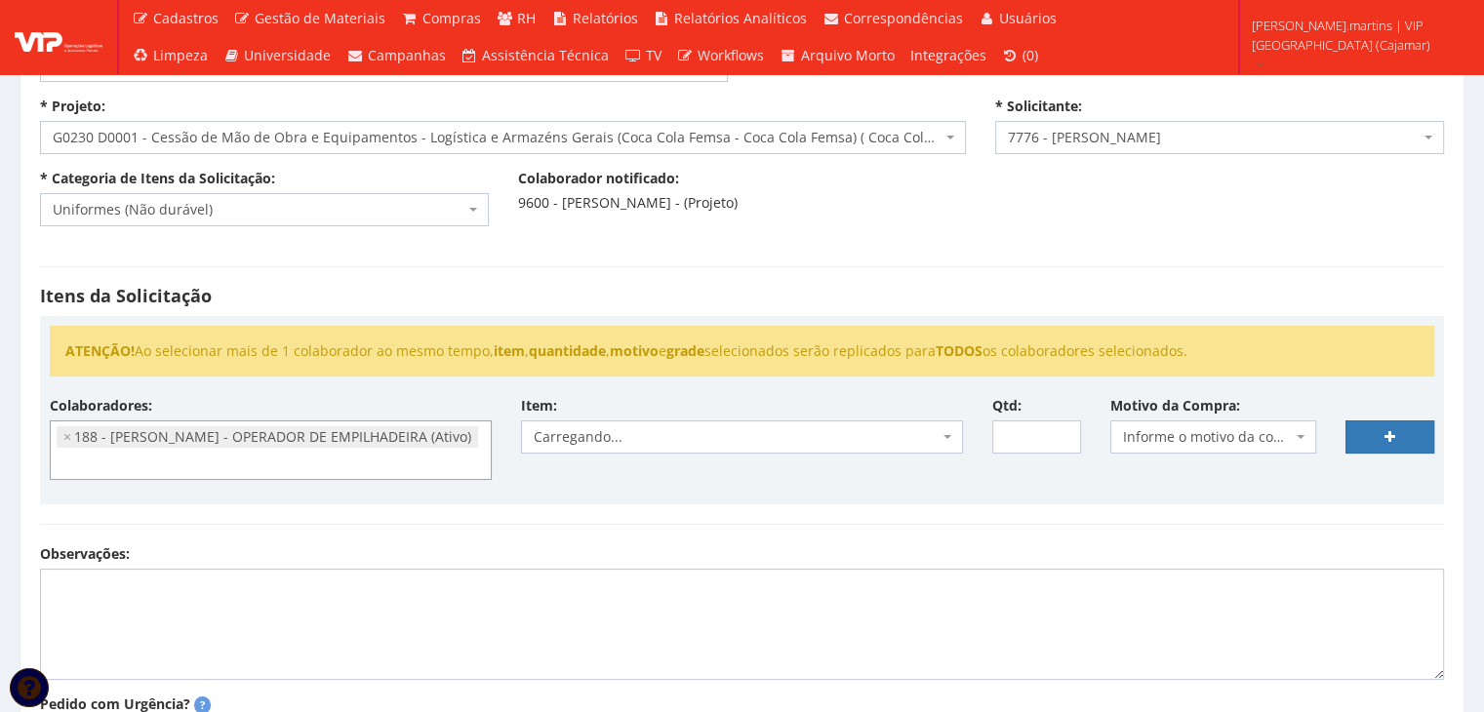
scroll to position [433, 0]
click at [1234, 432] on span "Informe o motivo da compra" at bounding box center [1208, 437] width 170 height 20
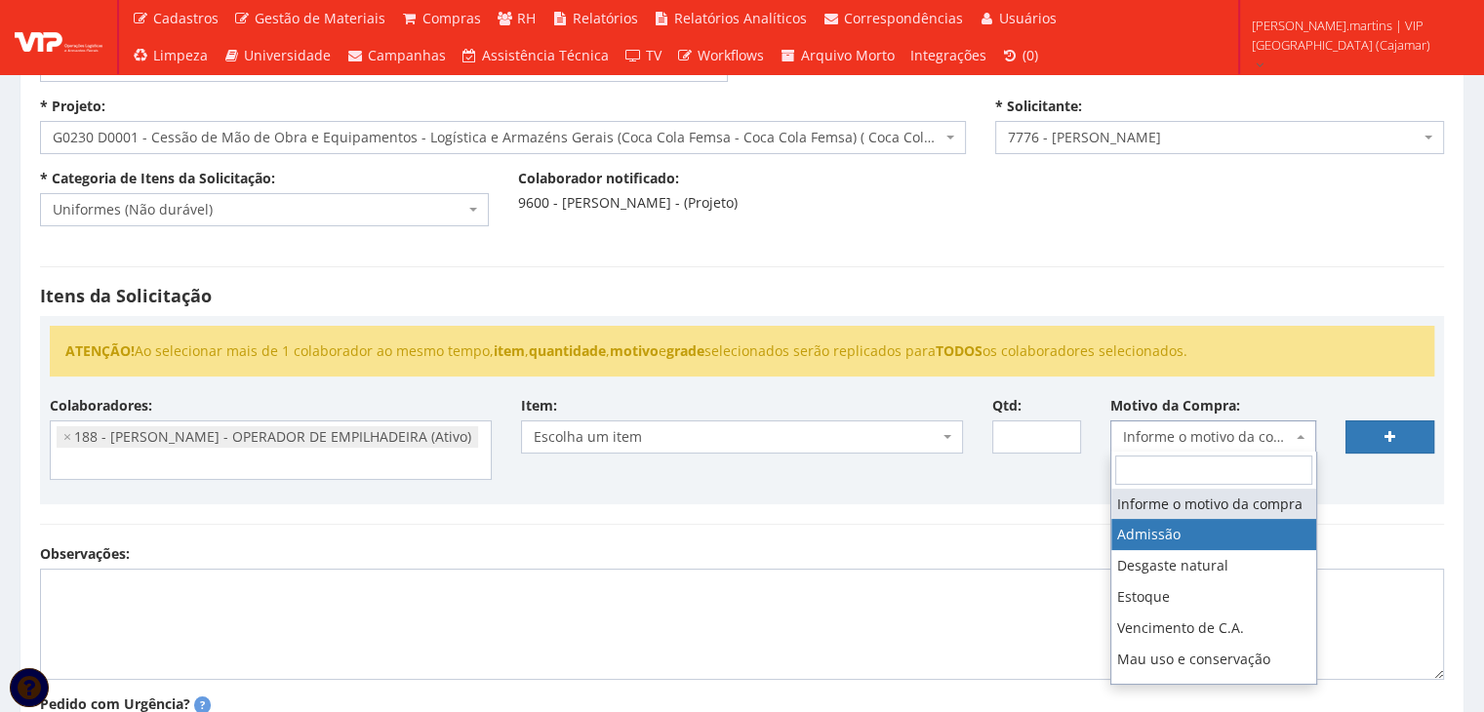
select select "1"
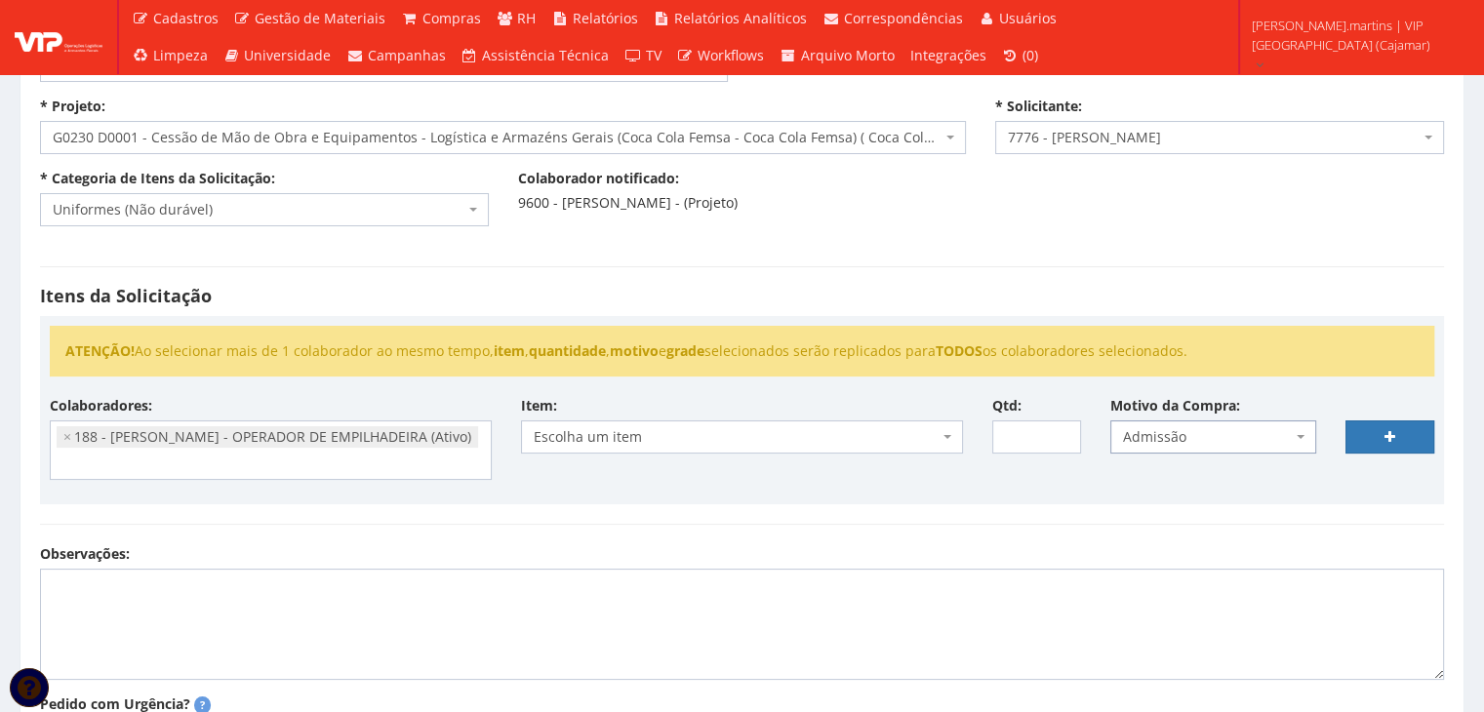
click at [910, 430] on span "Escolha um item" at bounding box center [736, 437] width 405 height 20
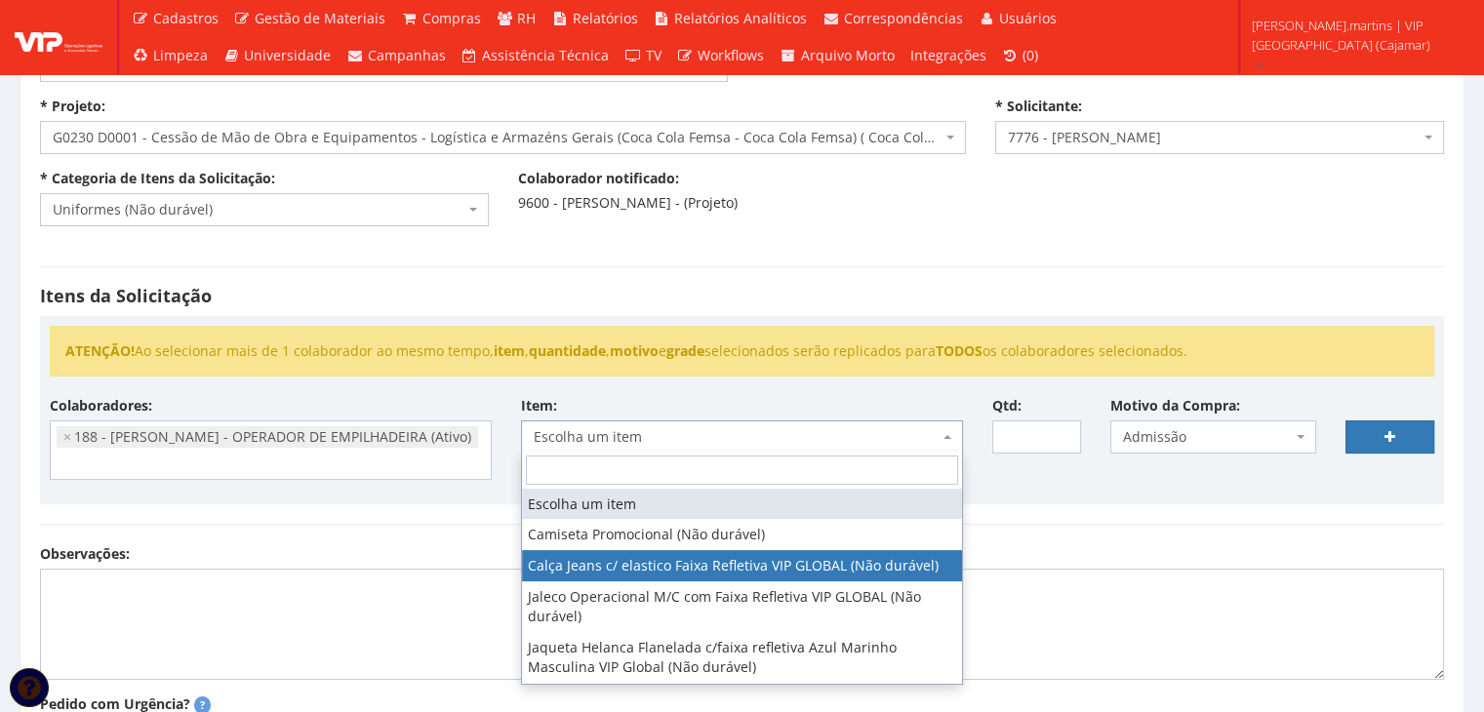
select select "2326"
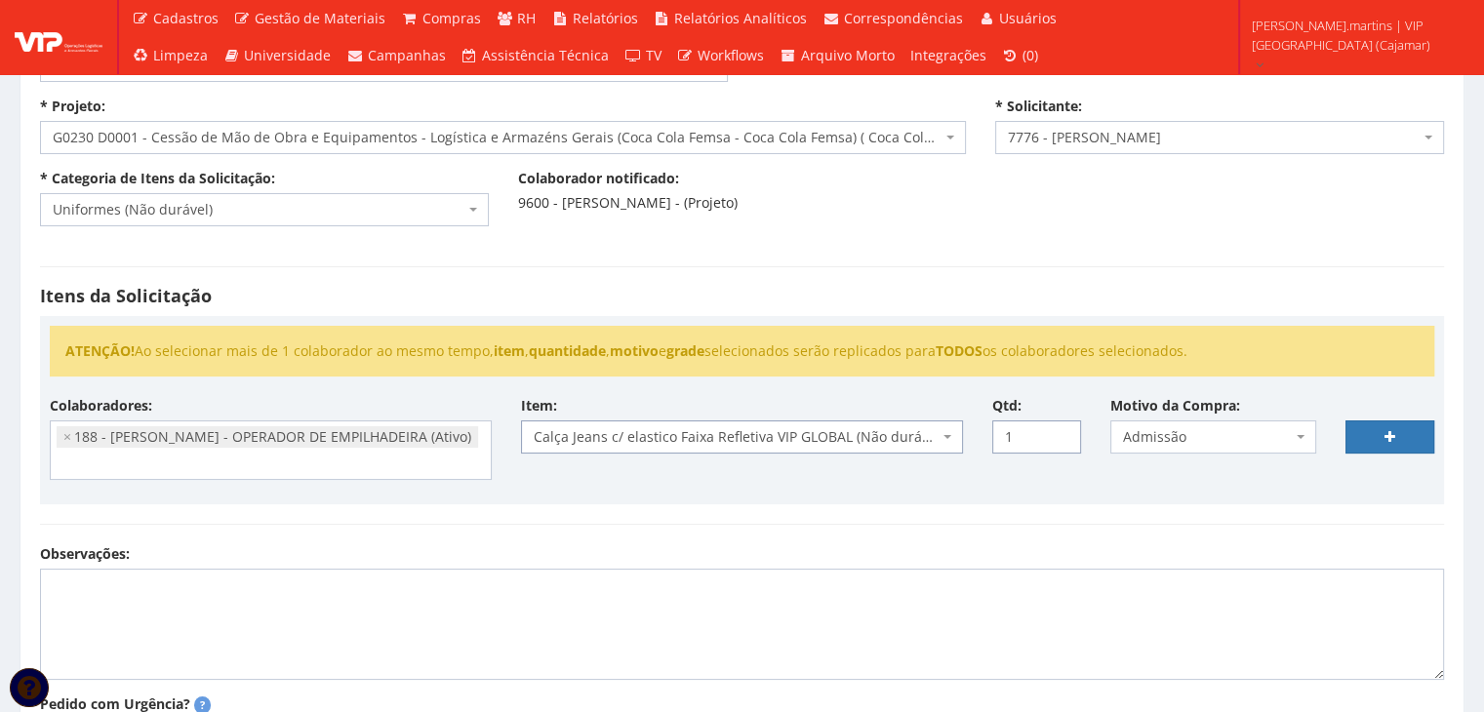
click at [1063, 429] on input "1" at bounding box center [1036, 436] width 89 height 33
drag, startPoint x: 1063, startPoint y: 429, endPoint x: 1088, endPoint y: 429, distance: 24.4
type input "2"
click at [1063, 429] on input "2" at bounding box center [1036, 436] width 89 height 33
click at [1381, 423] on link at bounding box center [1389, 436] width 89 height 33
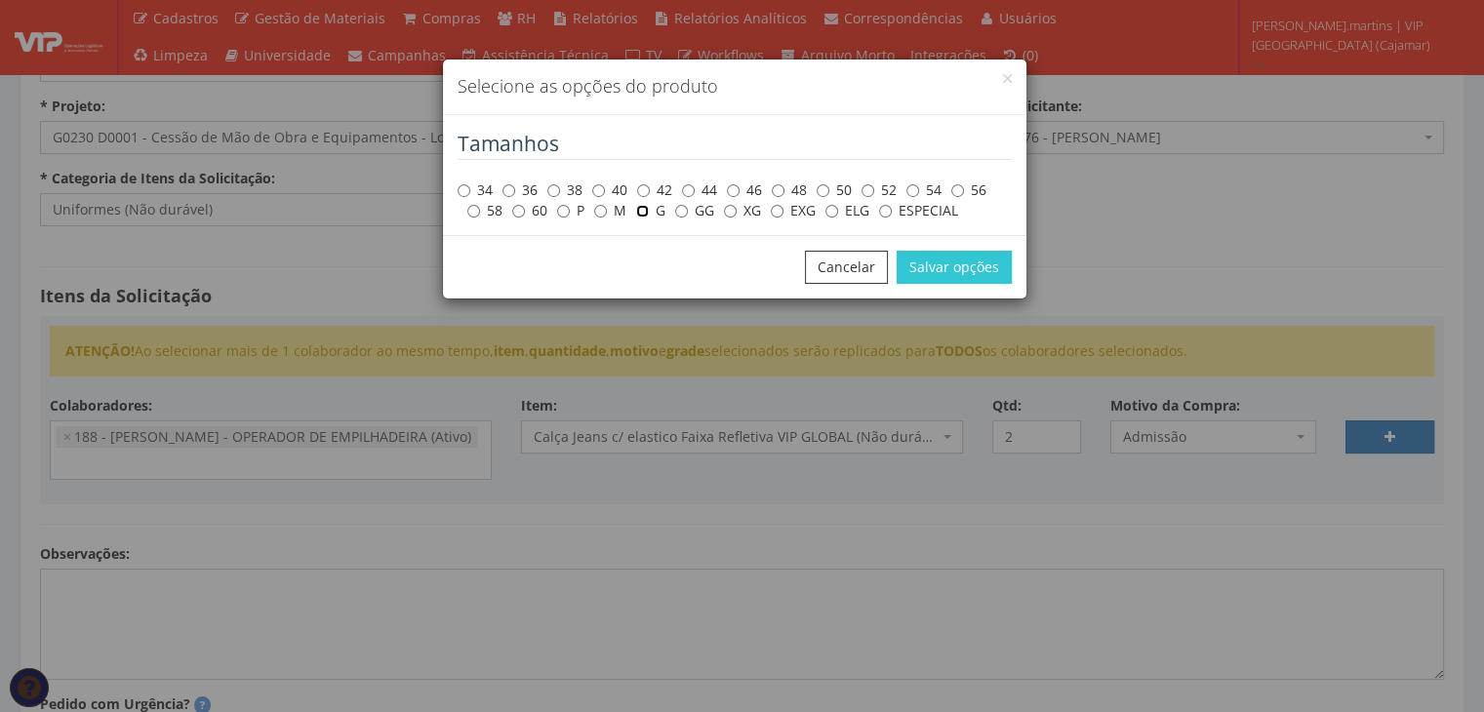
click at [641, 214] on input "G" at bounding box center [642, 211] width 13 height 13
radio input "true"
click at [959, 259] on button "Salvar opções" at bounding box center [954, 267] width 115 height 33
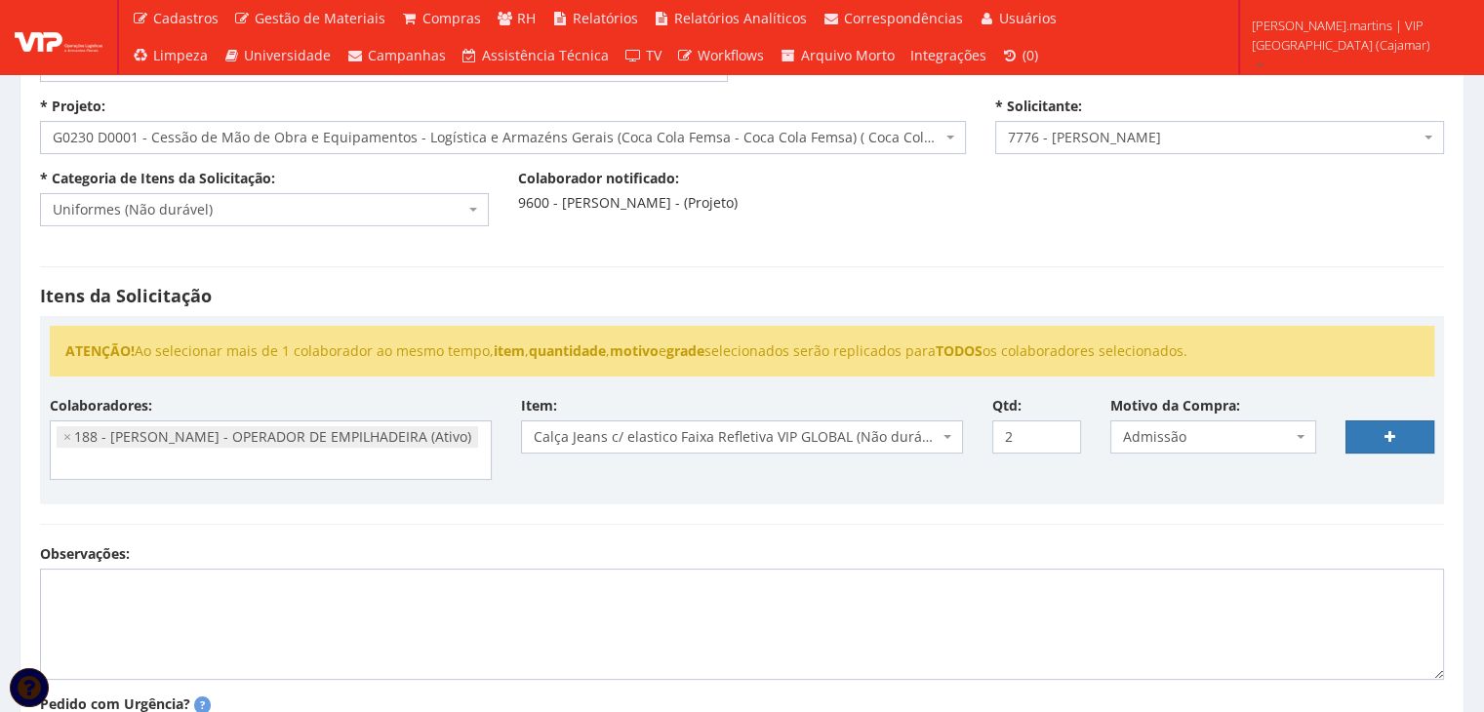
select select
type input "0"
select select
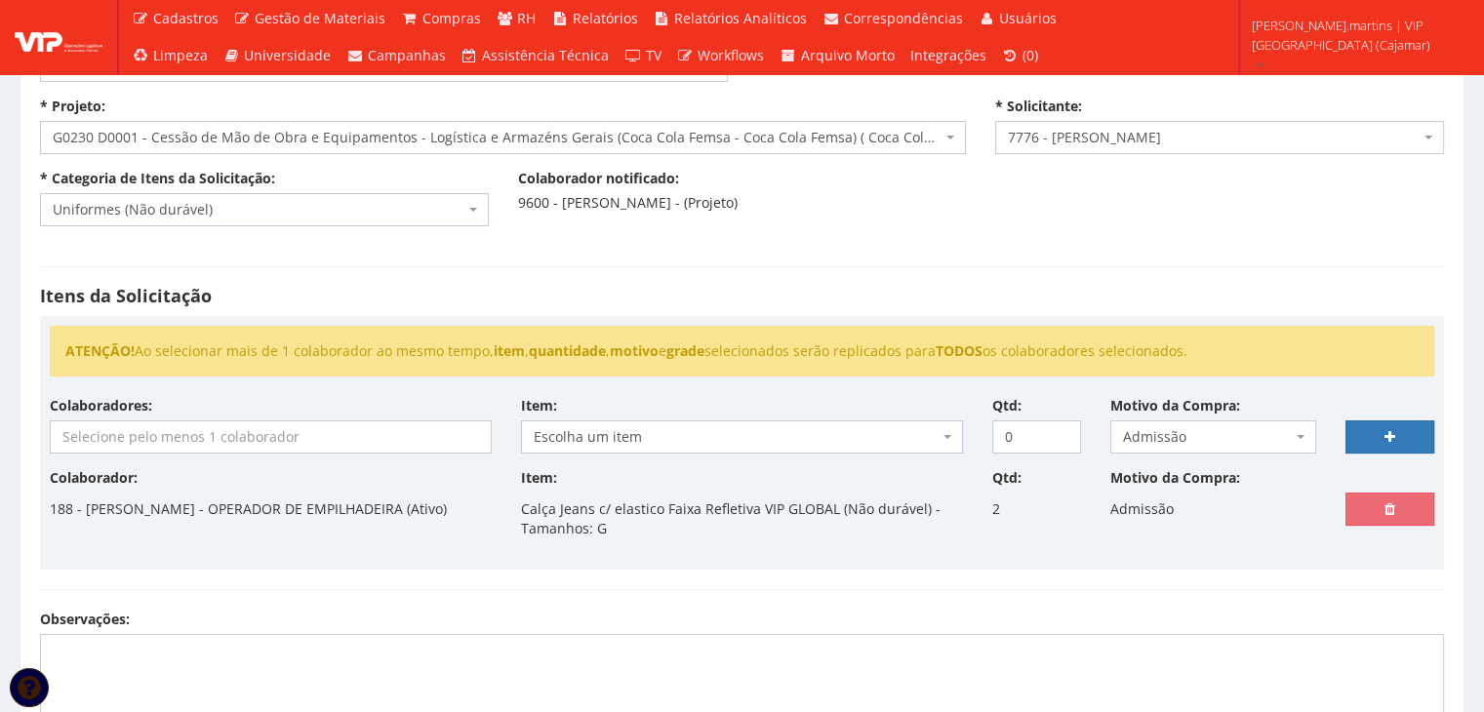
click at [198, 440] on input "search" at bounding box center [271, 436] width 440 height 31
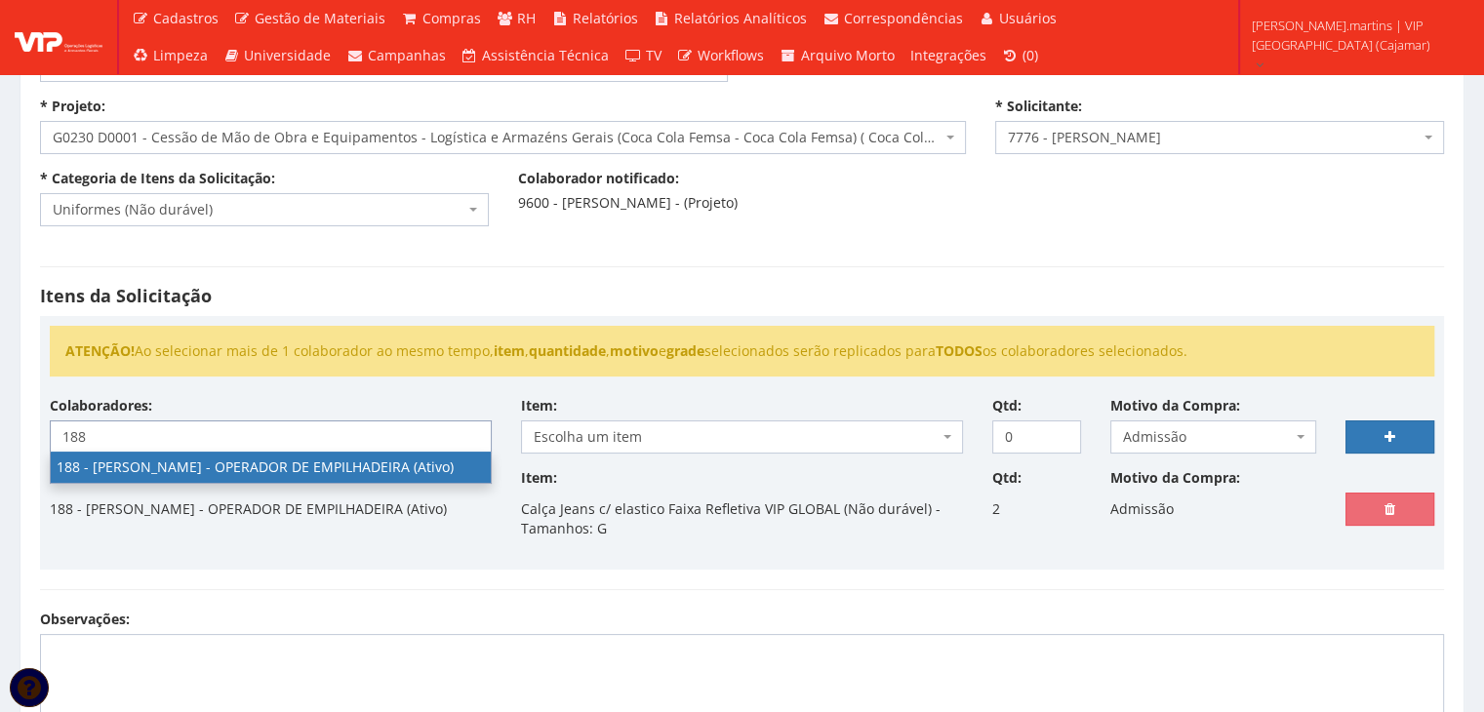
type input "188"
select select "4086"
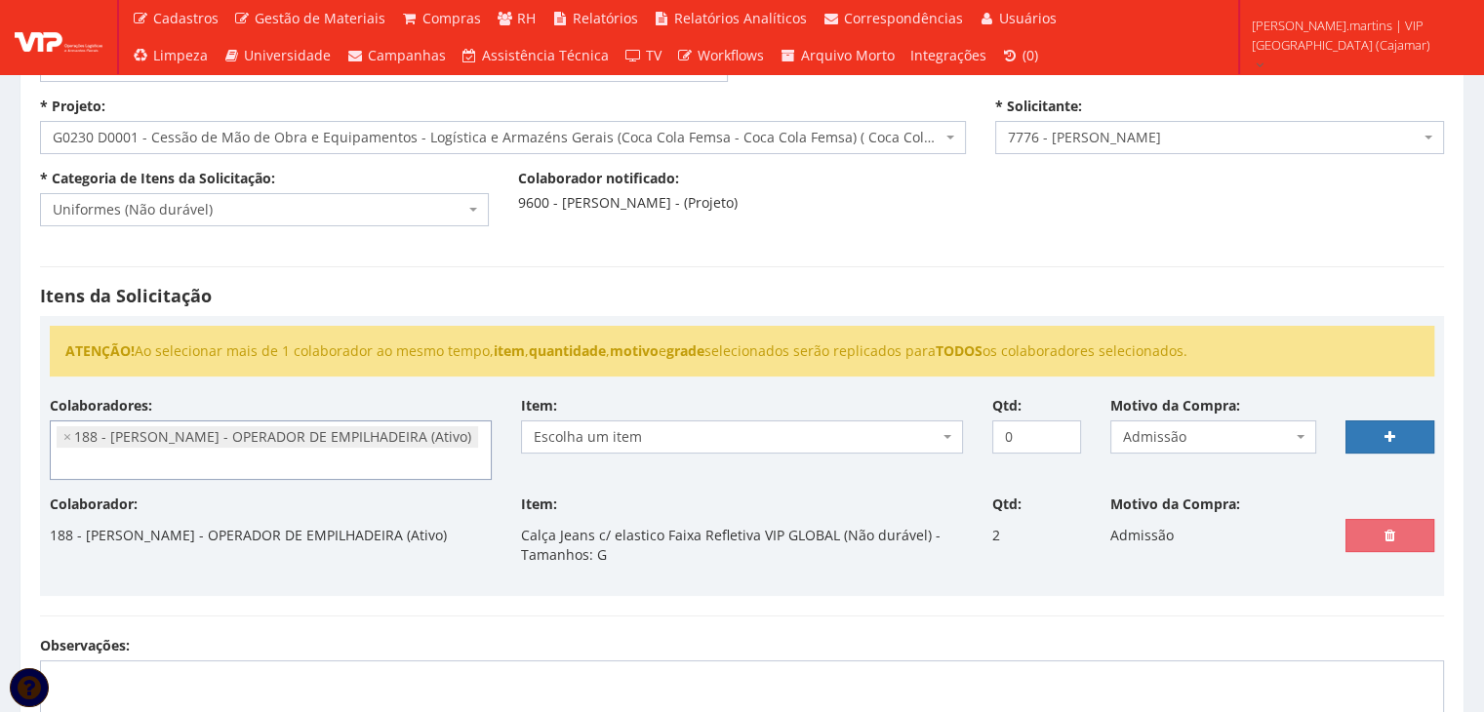
click at [586, 434] on span "Escolha um item" at bounding box center [736, 437] width 405 height 20
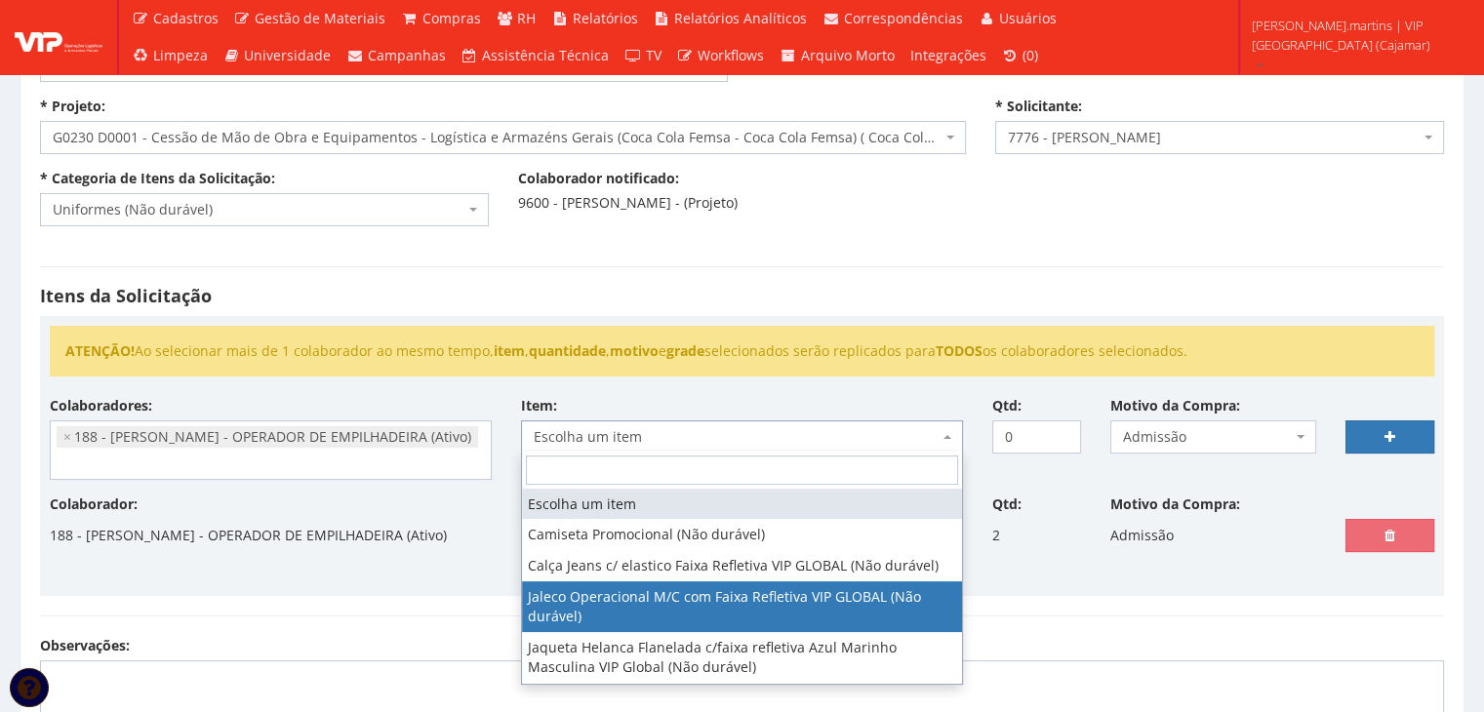
select select "2376"
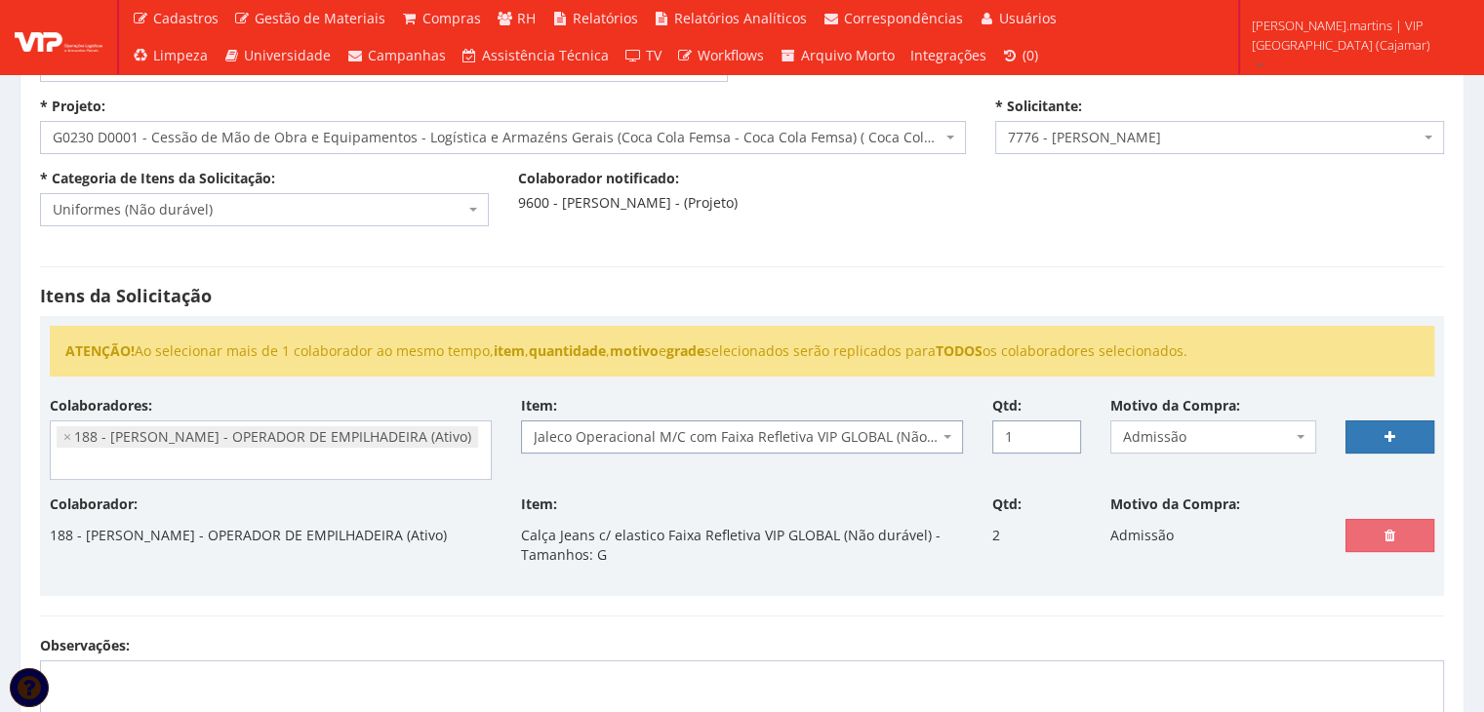
click at [1061, 426] on input "1" at bounding box center [1036, 436] width 89 height 33
type input "2"
click at [1061, 426] on input "2" at bounding box center [1036, 436] width 89 height 33
click at [1368, 432] on link at bounding box center [1389, 436] width 89 height 33
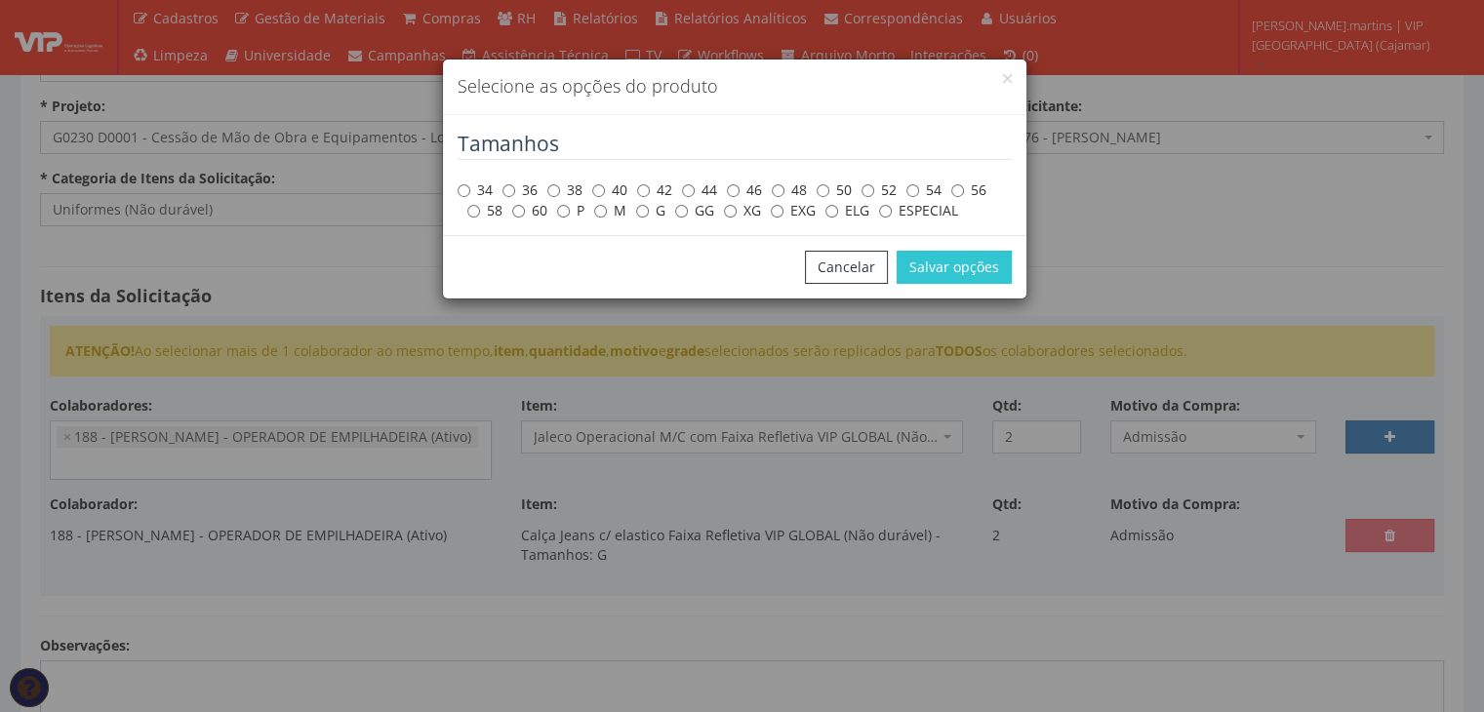
click at [644, 218] on label "G" at bounding box center [650, 211] width 29 height 20
click at [644, 218] on input "G" at bounding box center [642, 211] width 13 height 13
radio input "true"
click at [945, 267] on button "Salvar opções" at bounding box center [954, 267] width 115 height 33
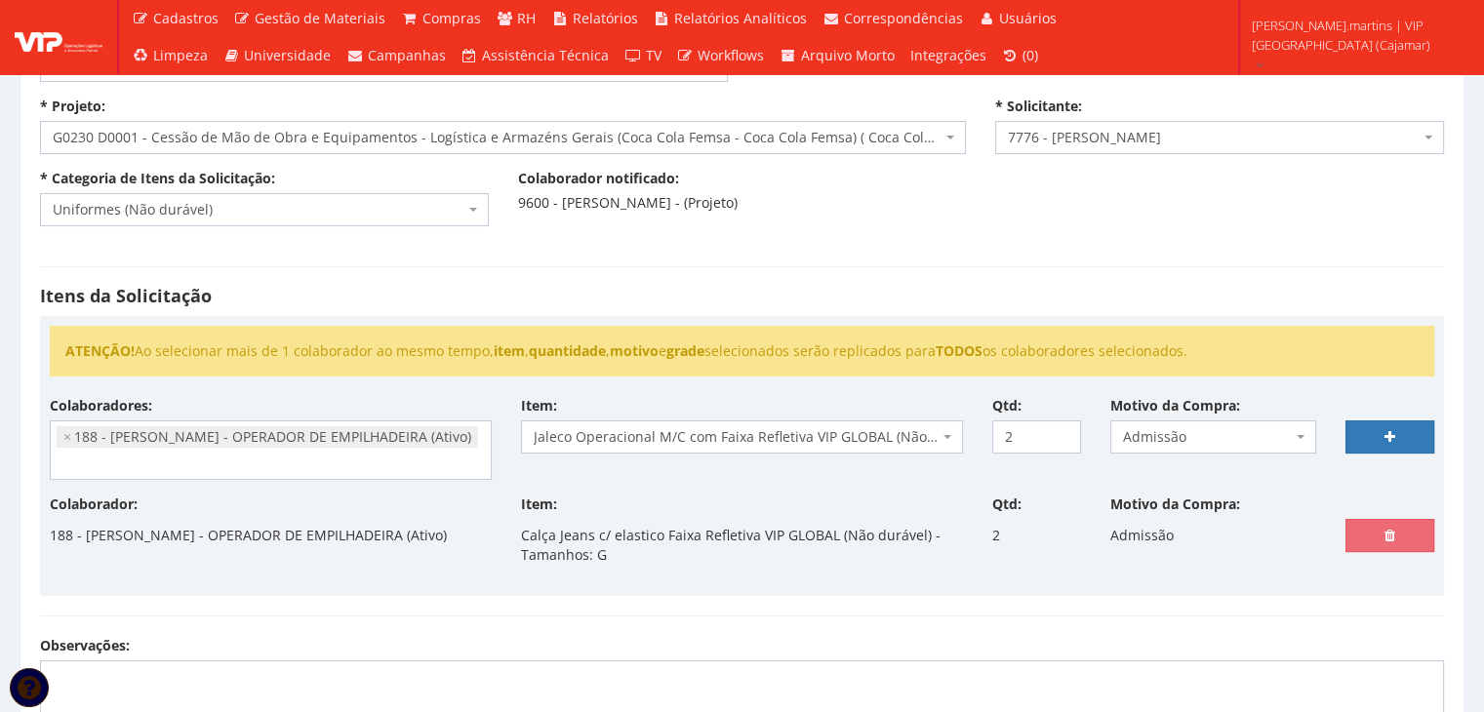
select select
type input "0"
select select
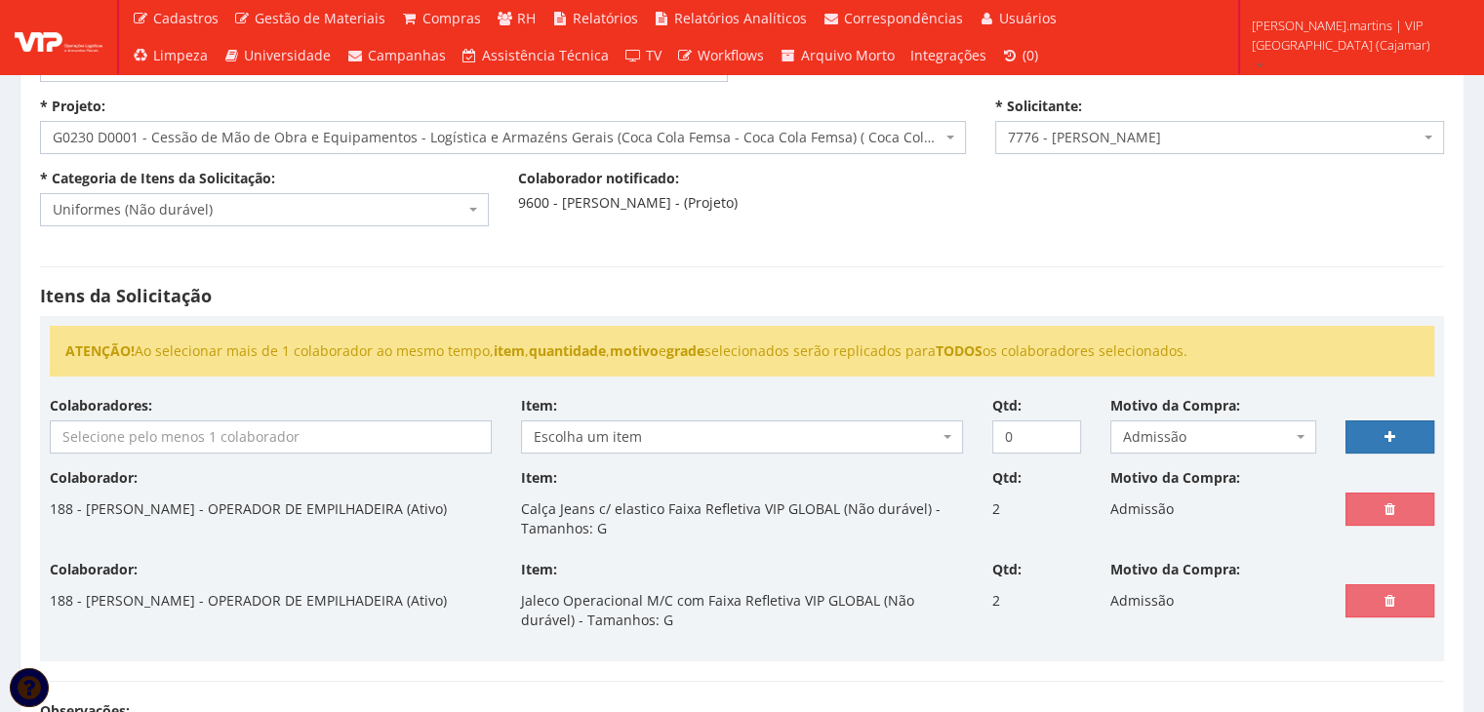
click at [179, 433] on input "search" at bounding box center [271, 436] width 440 height 31
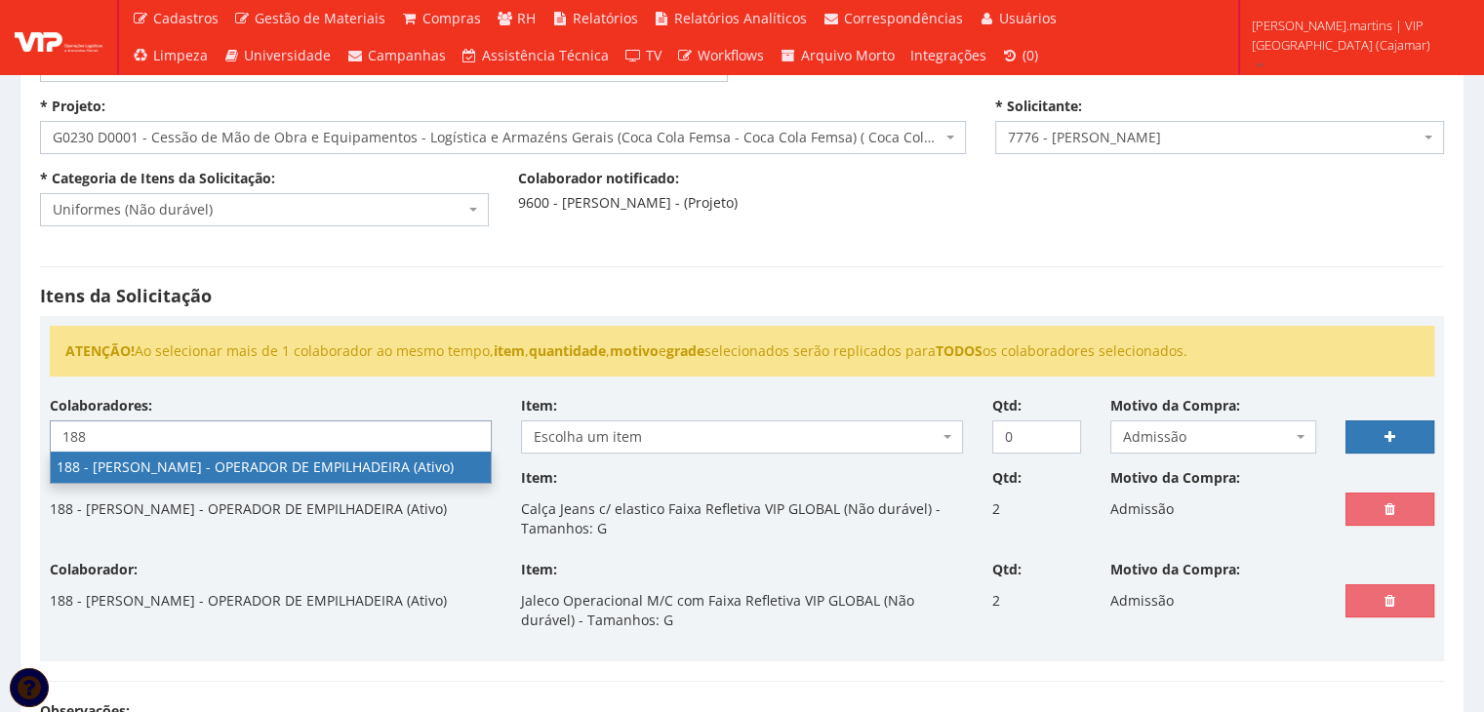
type input "188"
select select "4086"
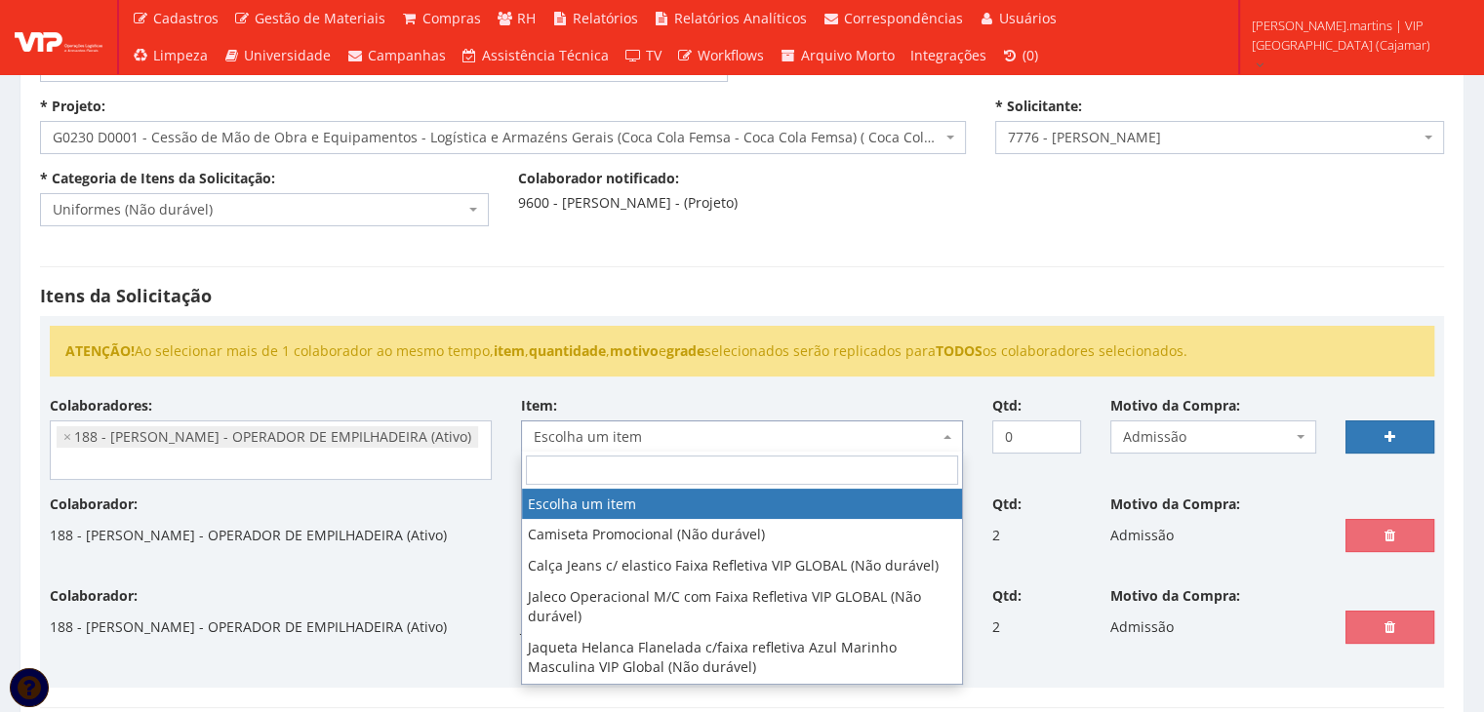
click at [667, 429] on span "Escolha um item" at bounding box center [736, 437] width 405 height 20
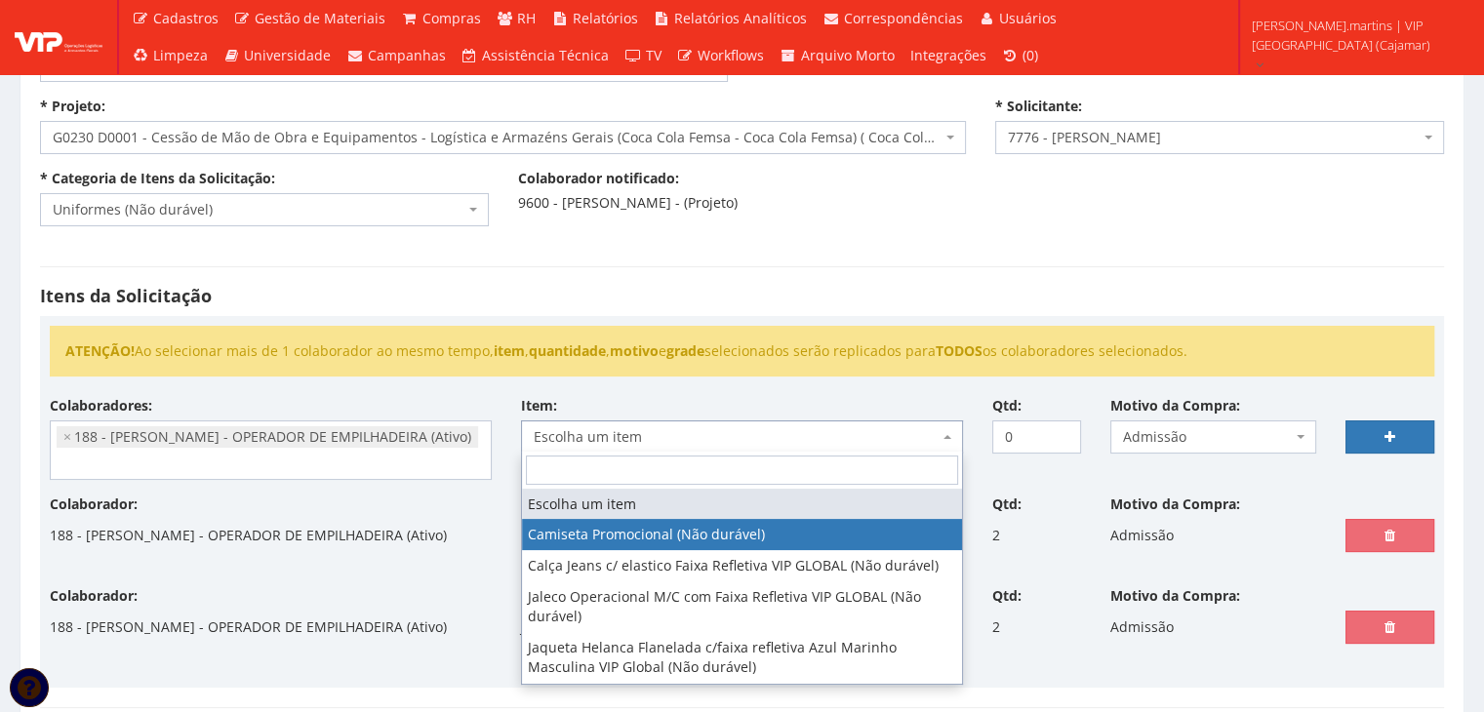
scroll to position [51, 0]
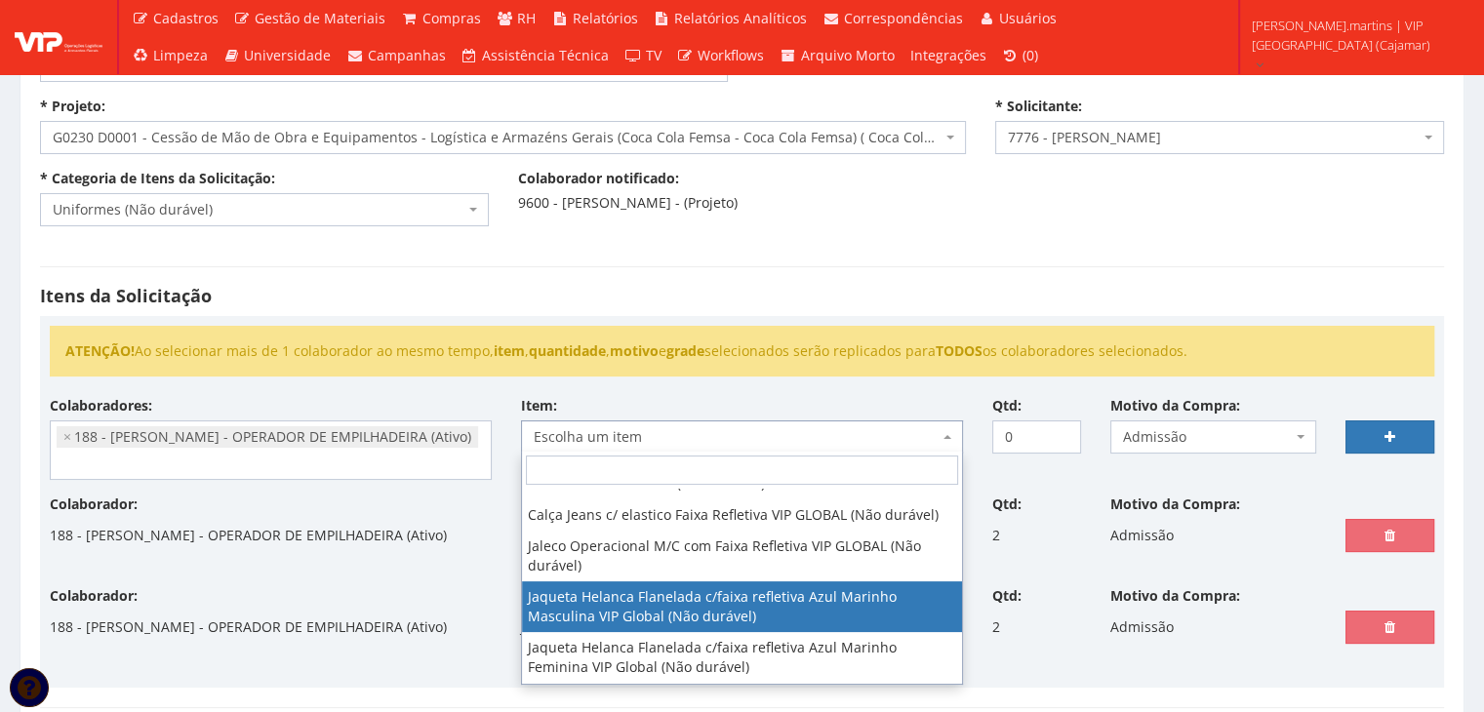
select select "2843"
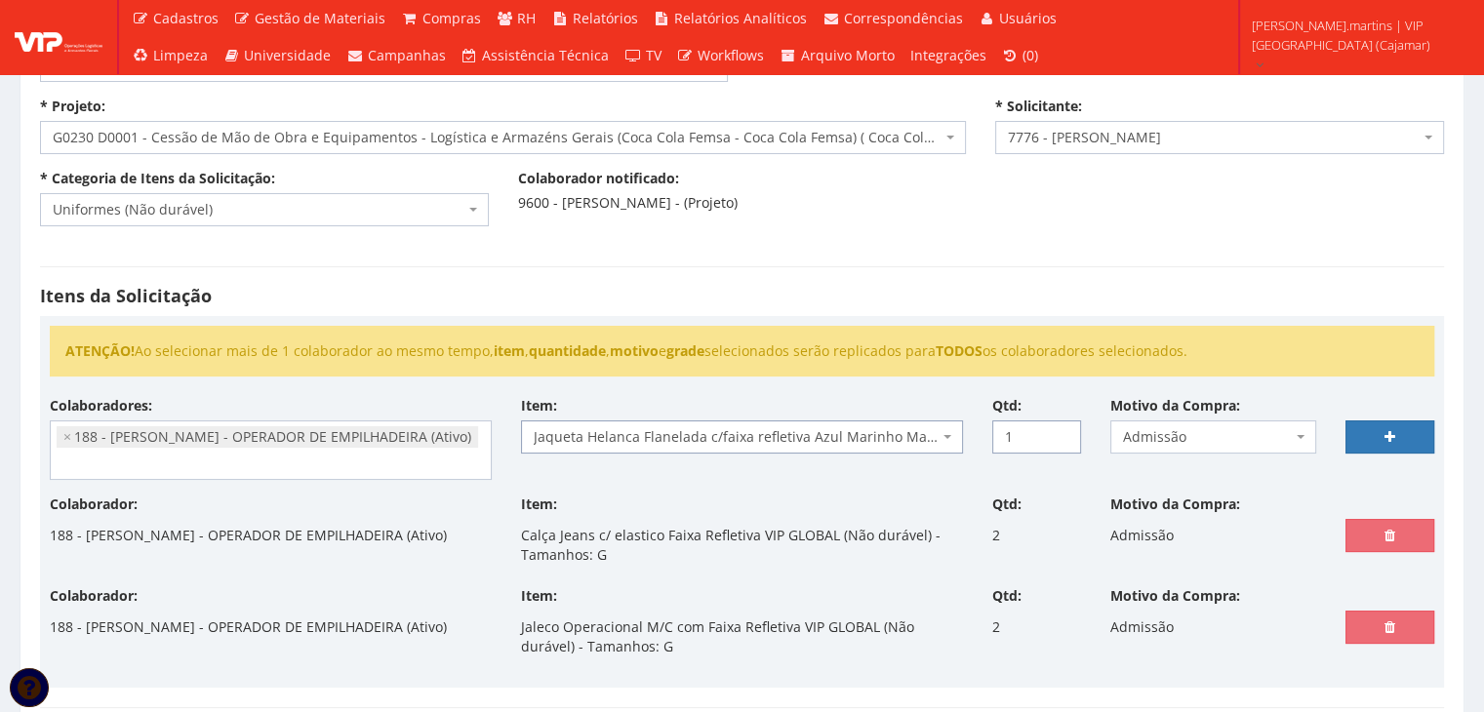
drag, startPoint x: 1064, startPoint y: 428, endPoint x: 1076, endPoint y: 428, distance: 11.7
type input "1"
click at [1064, 428] on input "1" at bounding box center [1036, 436] width 89 height 33
click at [1366, 434] on link at bounding box center [1389, 436] width 89 height 33
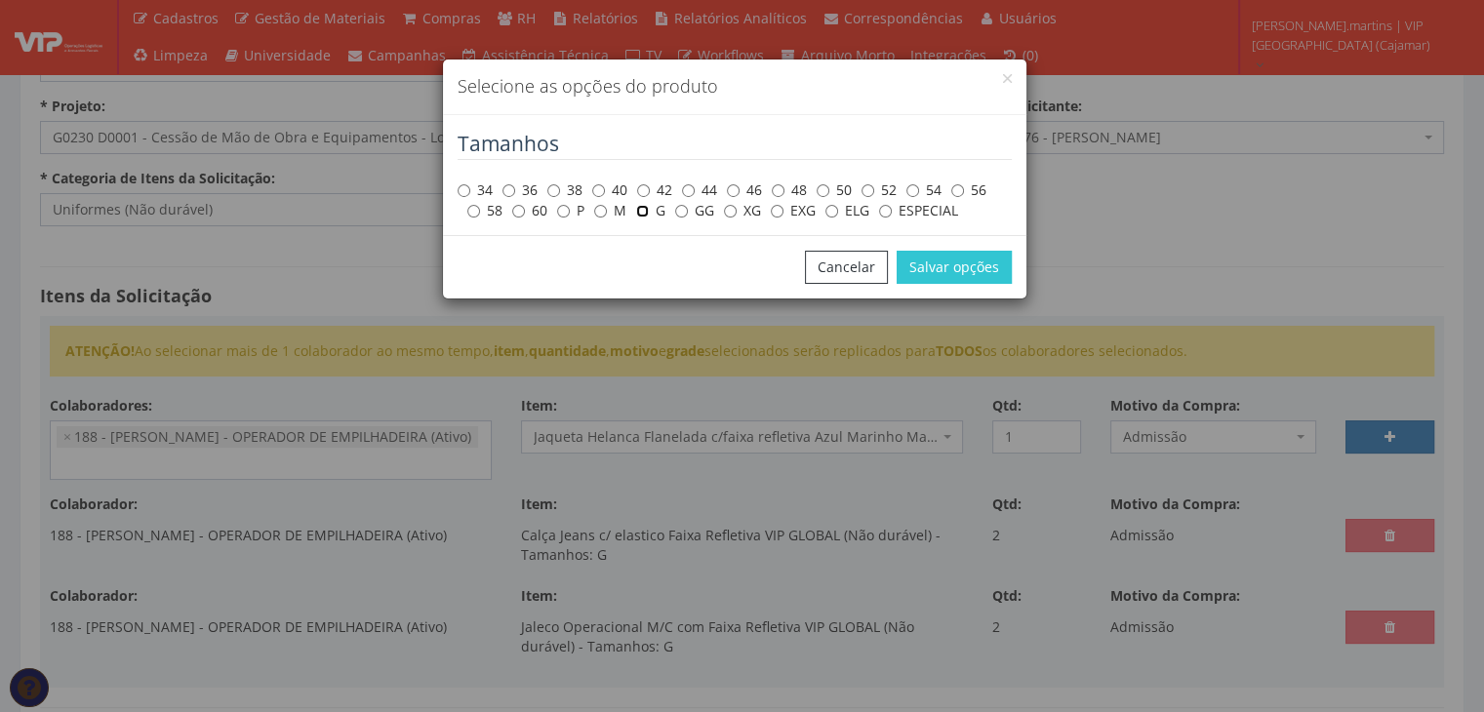
click at [637, 210] on input "G" at bounding box center [642, 211] width 13 height 13
radio input "true"
click at [948, 259] on button "Salvar opções" at bounding box center [954, 267] width 115 height 33
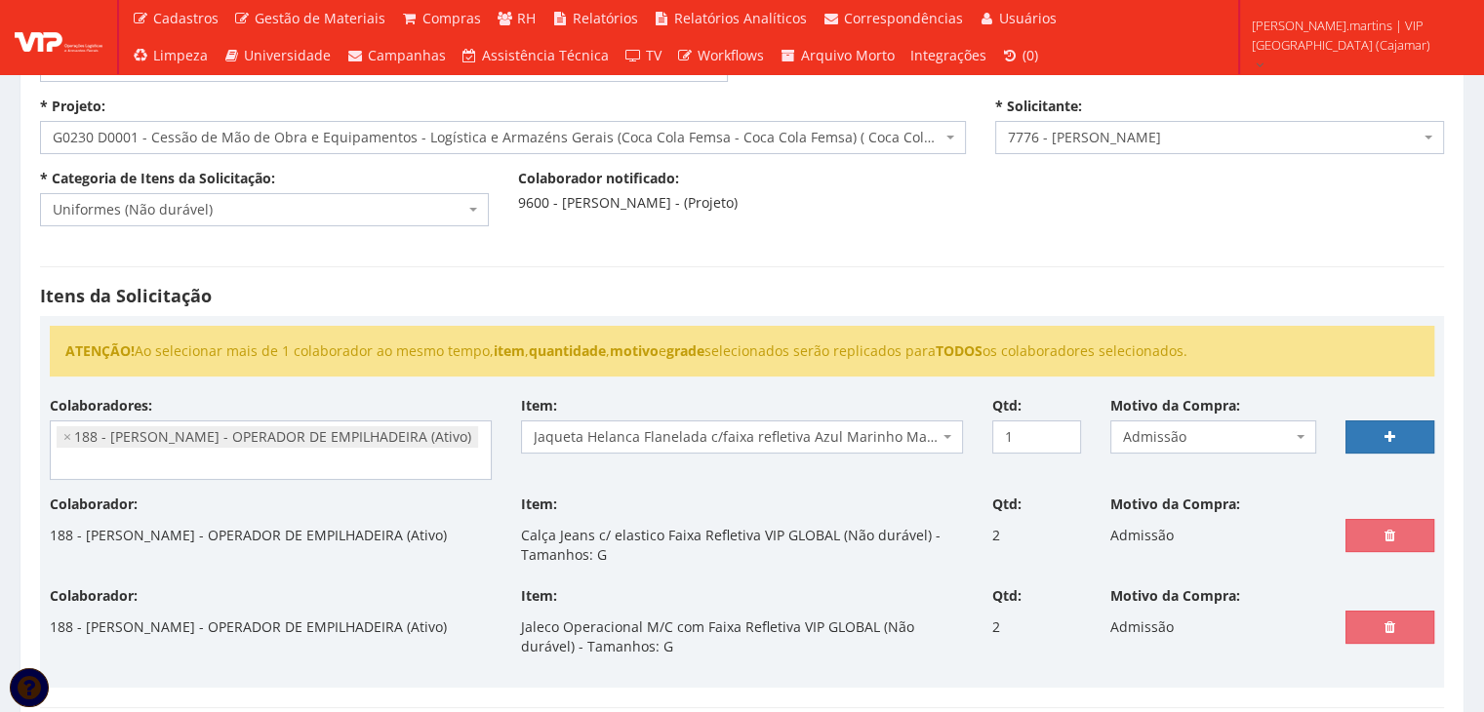
scroll to position [455, 0]
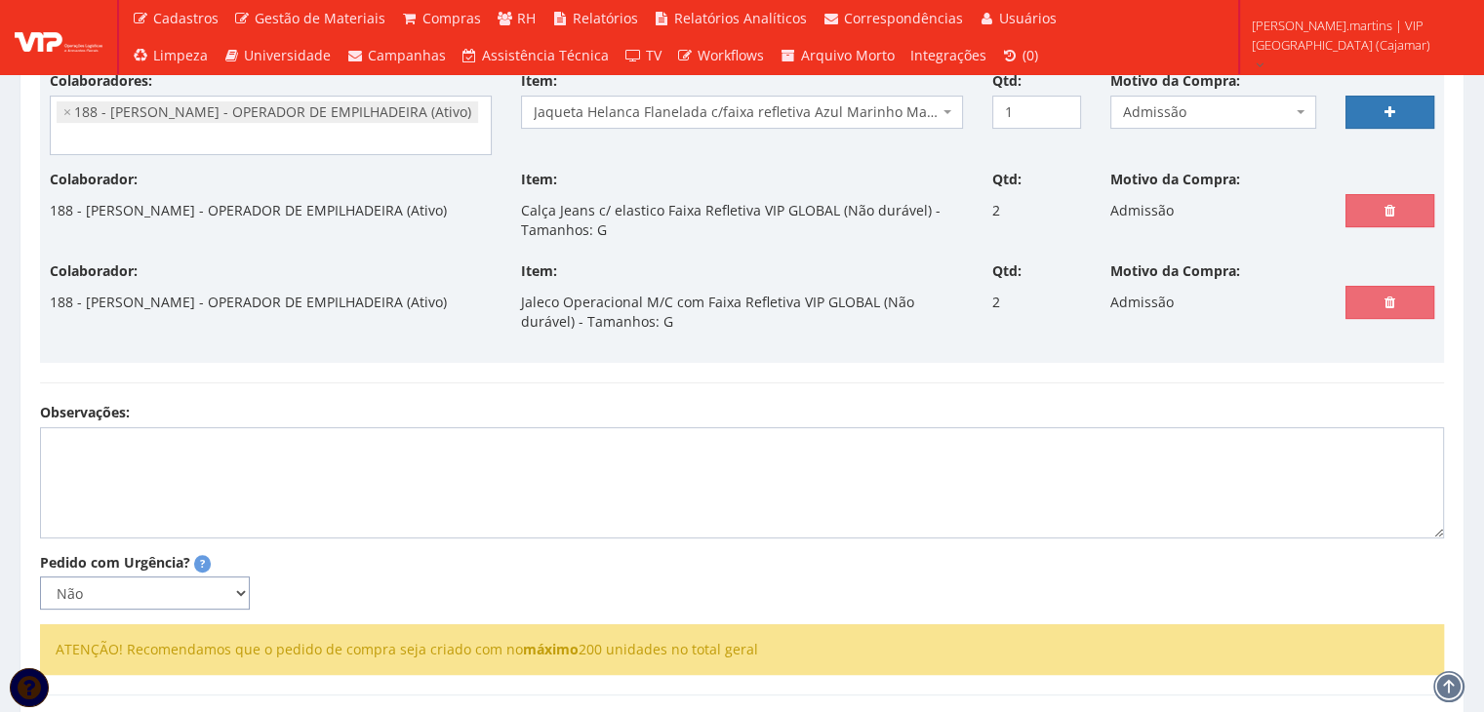
click at [231, 589] on select "Não Sim" at bounding box center [145, 593] width 210 height 33
select select
type input "0"
select select
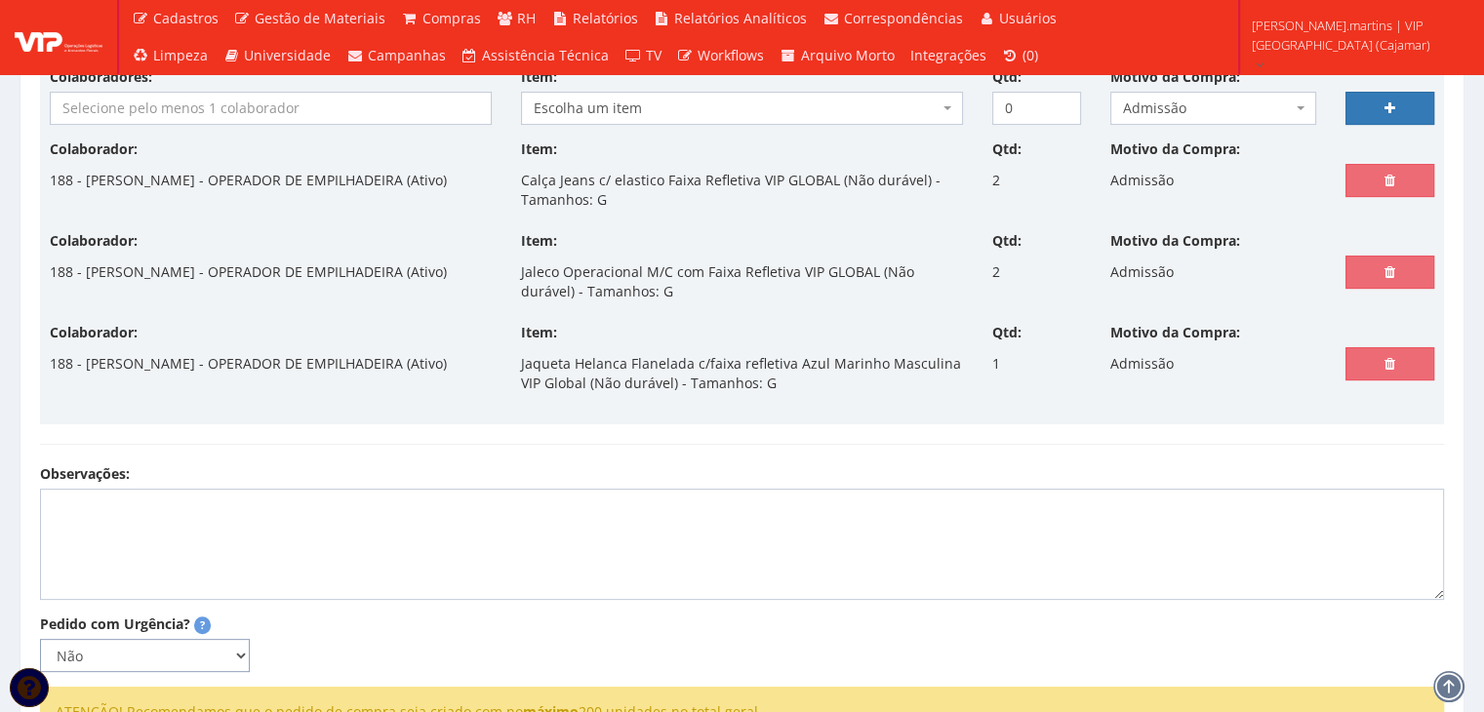
scroll to position [670, 0]
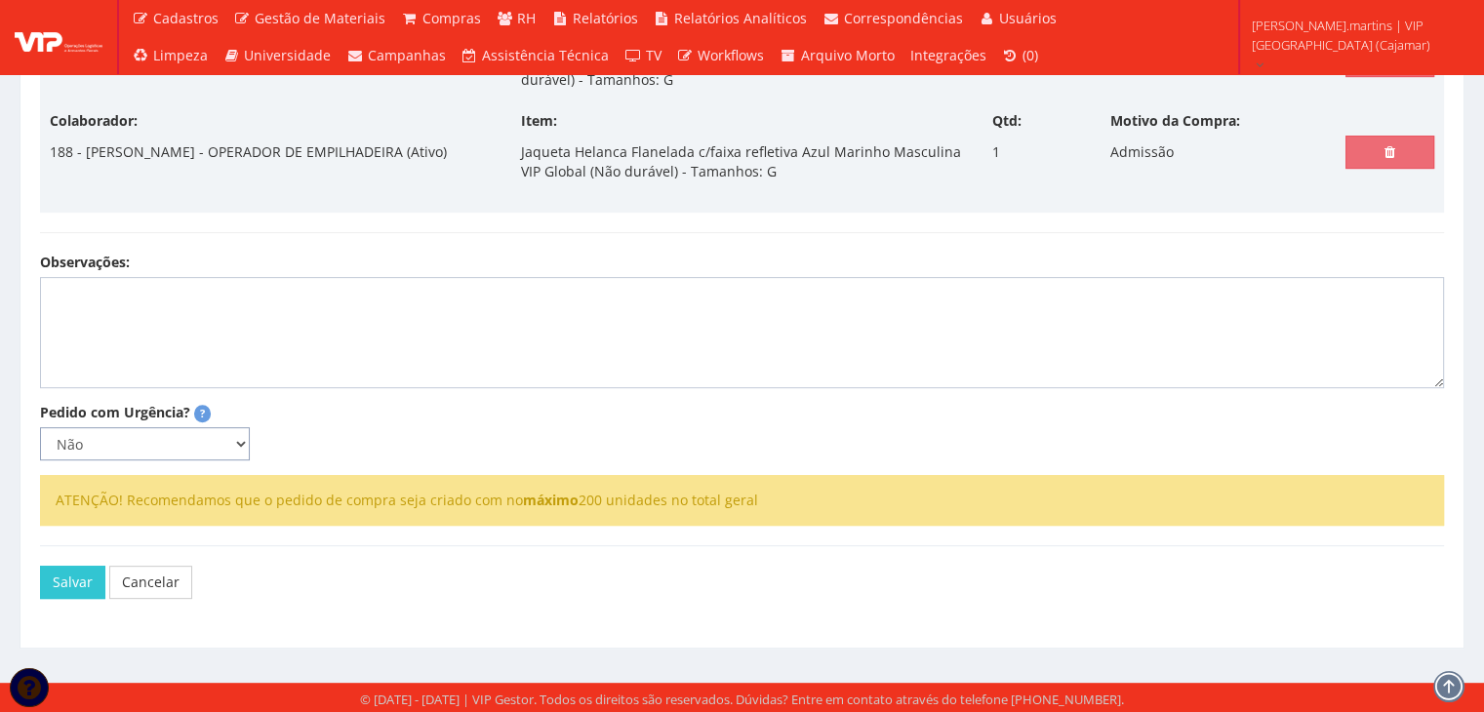
click at [195, 440] on select "Não Sim" at bounding box center [145, 443] width 210 height 33
select select "1"
click at [40, 427] on select "Não Sim" at bounding box center [145, 443] width 210 height 33
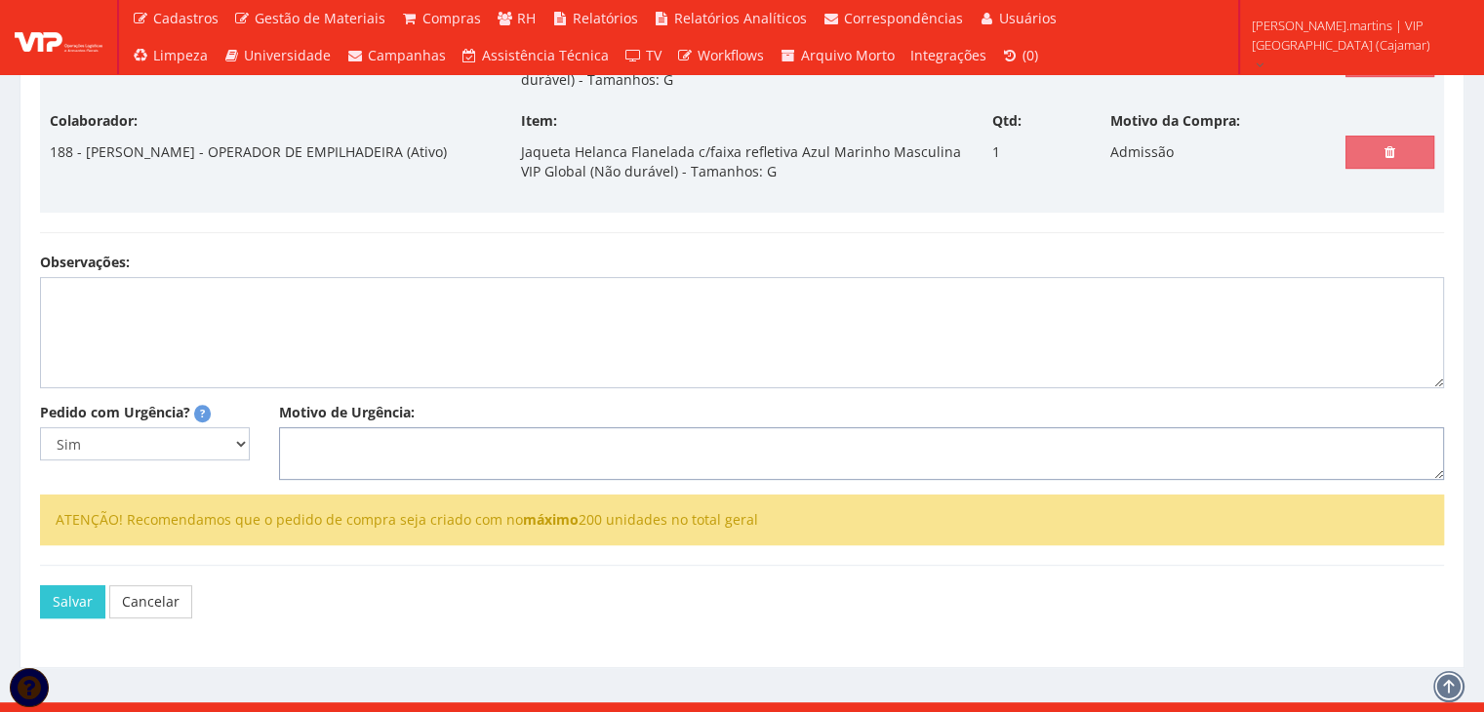
click at [332, 446] on textarea "Motivo de Urgência:" at bounding box center [861, 453] width 1165 height 53
type textarea "Admissão"
click at [82, 592] on button "Salvar" at bounding box center [72, 601] width 65 height 33
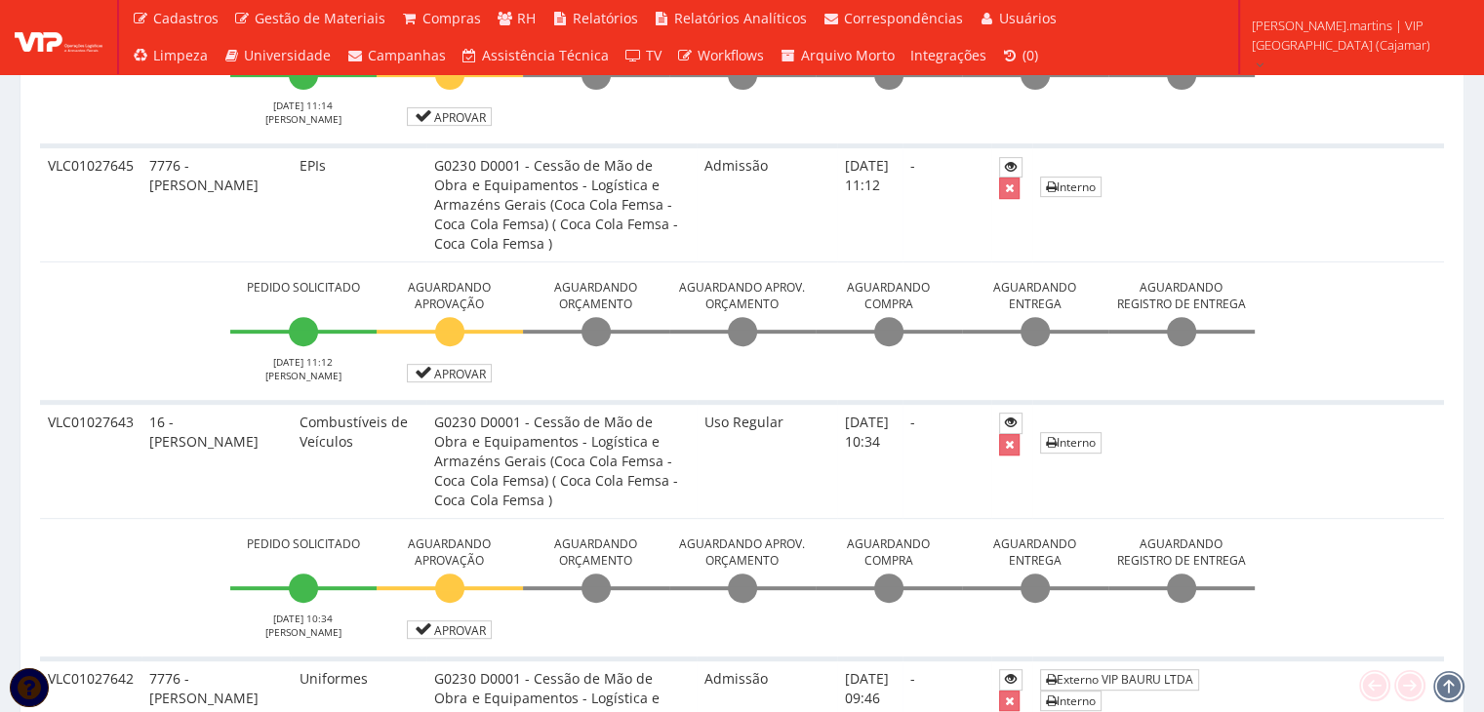
scroll to position [845, 0]
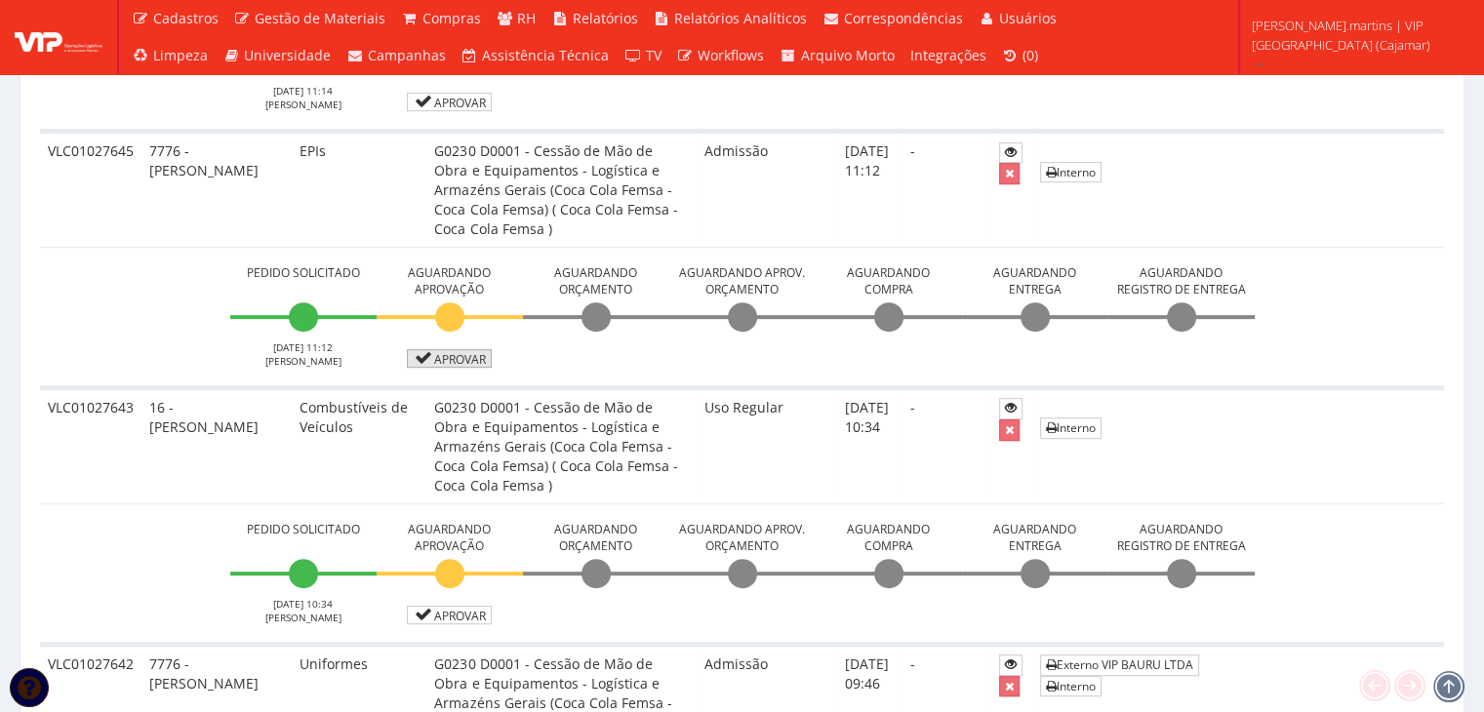
click at [464, 359] on link "Aprovar" at bounding box center [450, 358] width 86 height 19
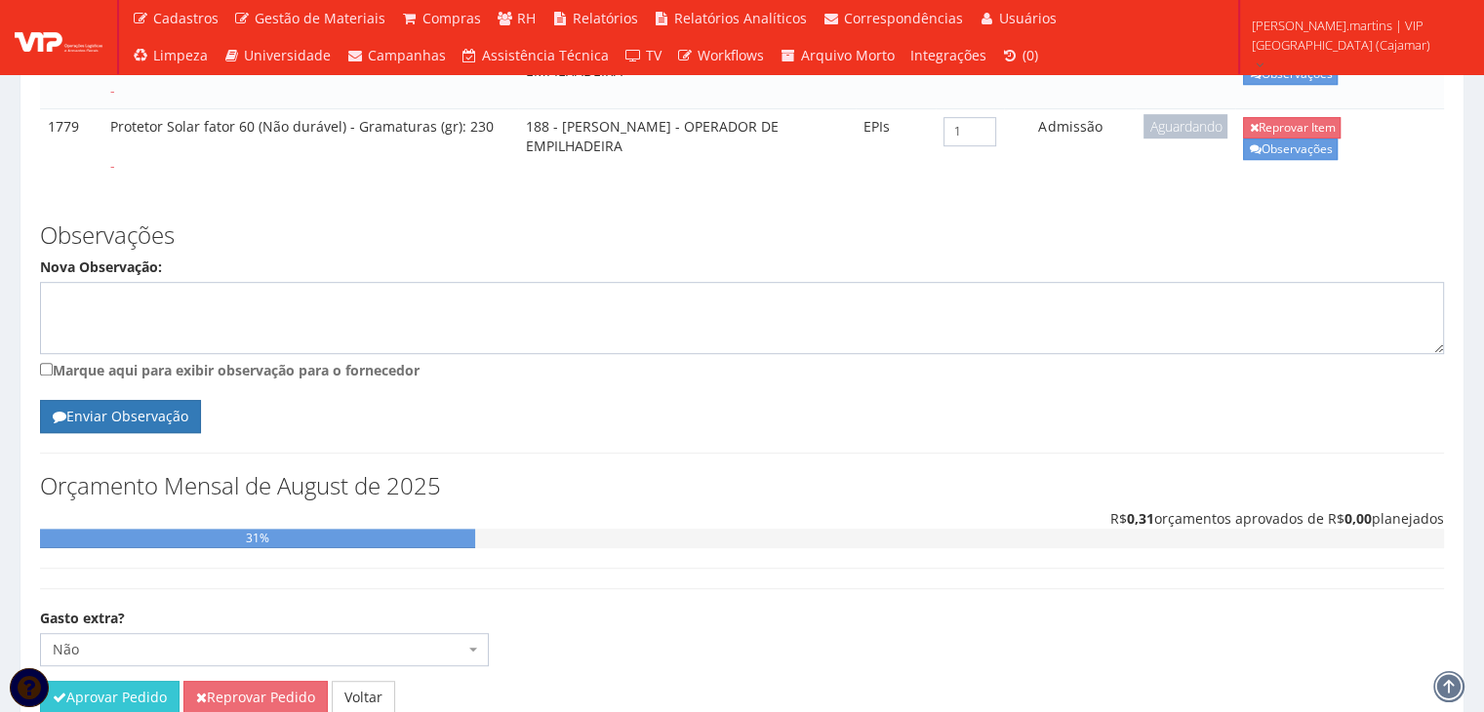
scroll to position [1132, 0]
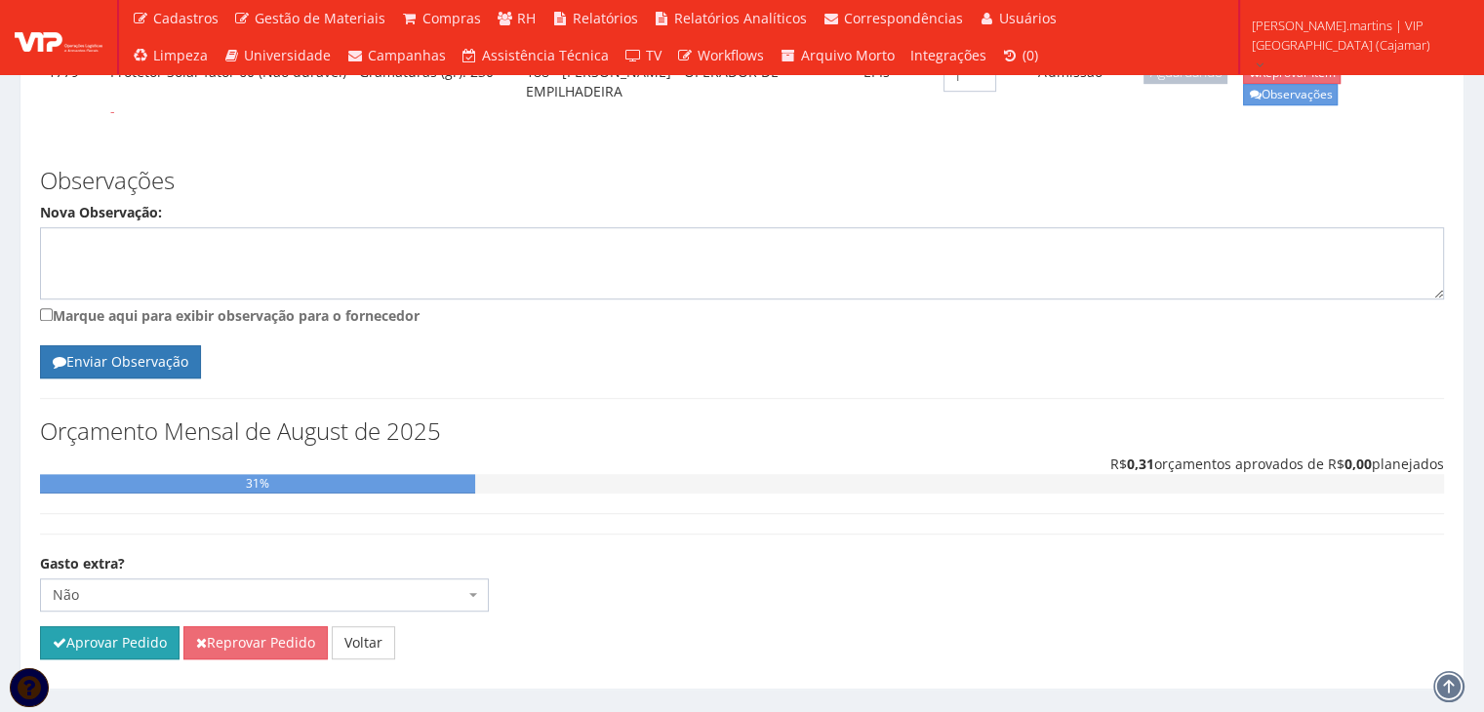
click at [81, 626] on button "Aprovar Pedido" at bounding box center [110, 642] width 140 height 33
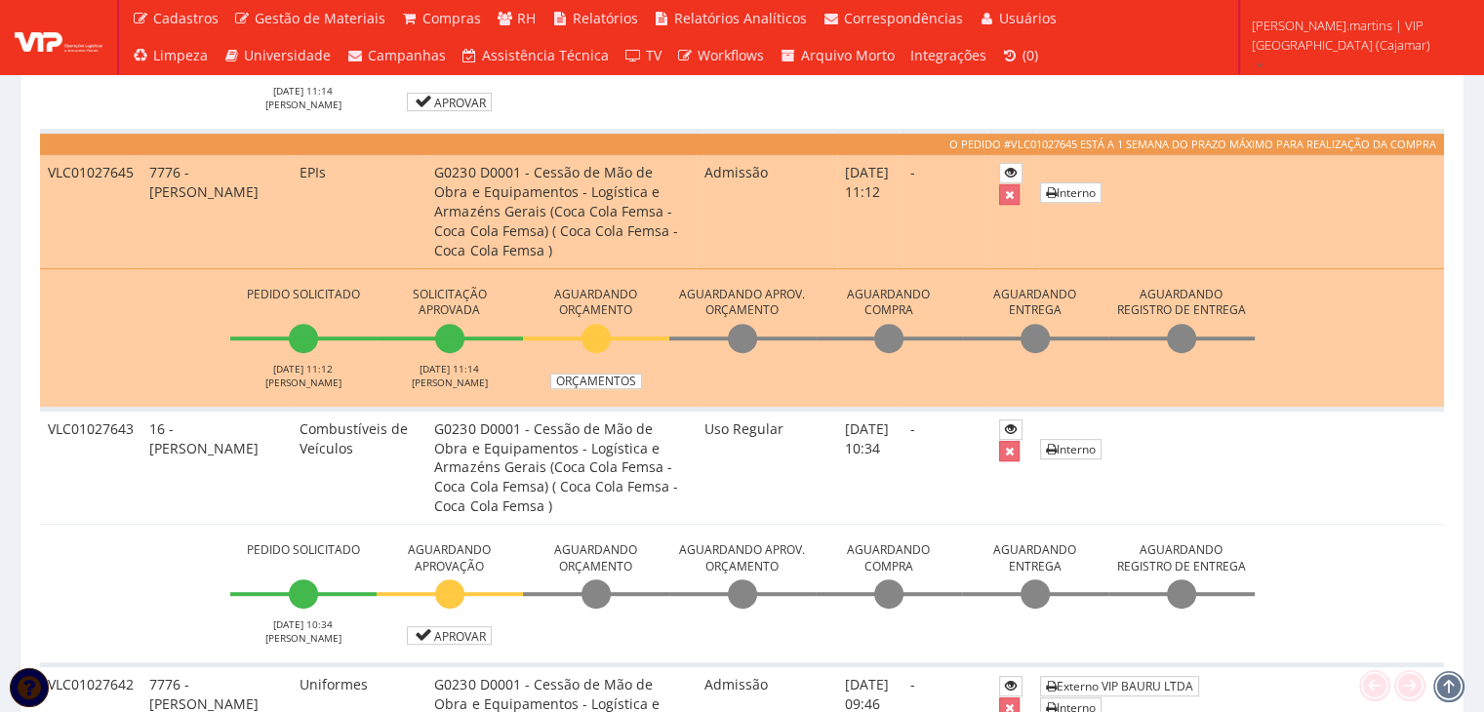
scroll to position [650, 0]
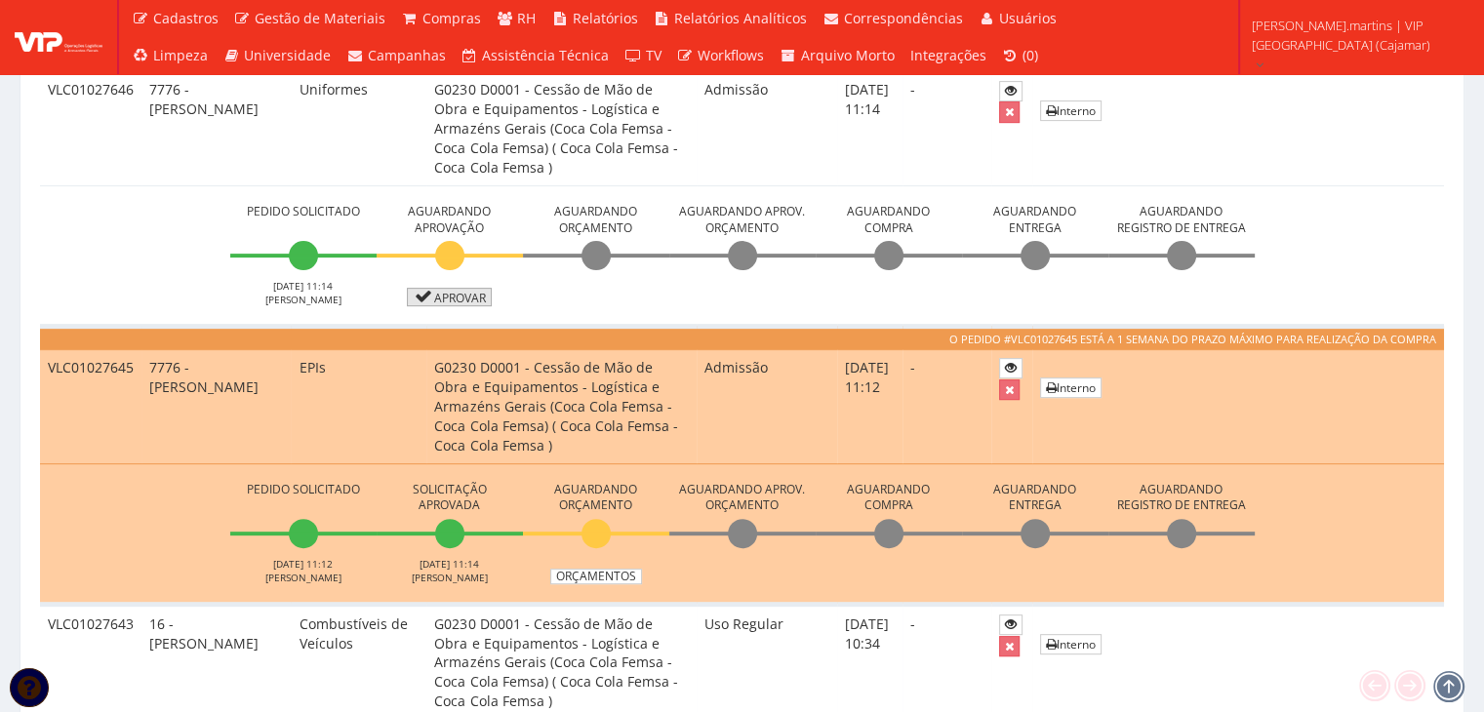
click at [457, 301] on link "Aprovar" at bounding box center [450, 297] width 86 height 19
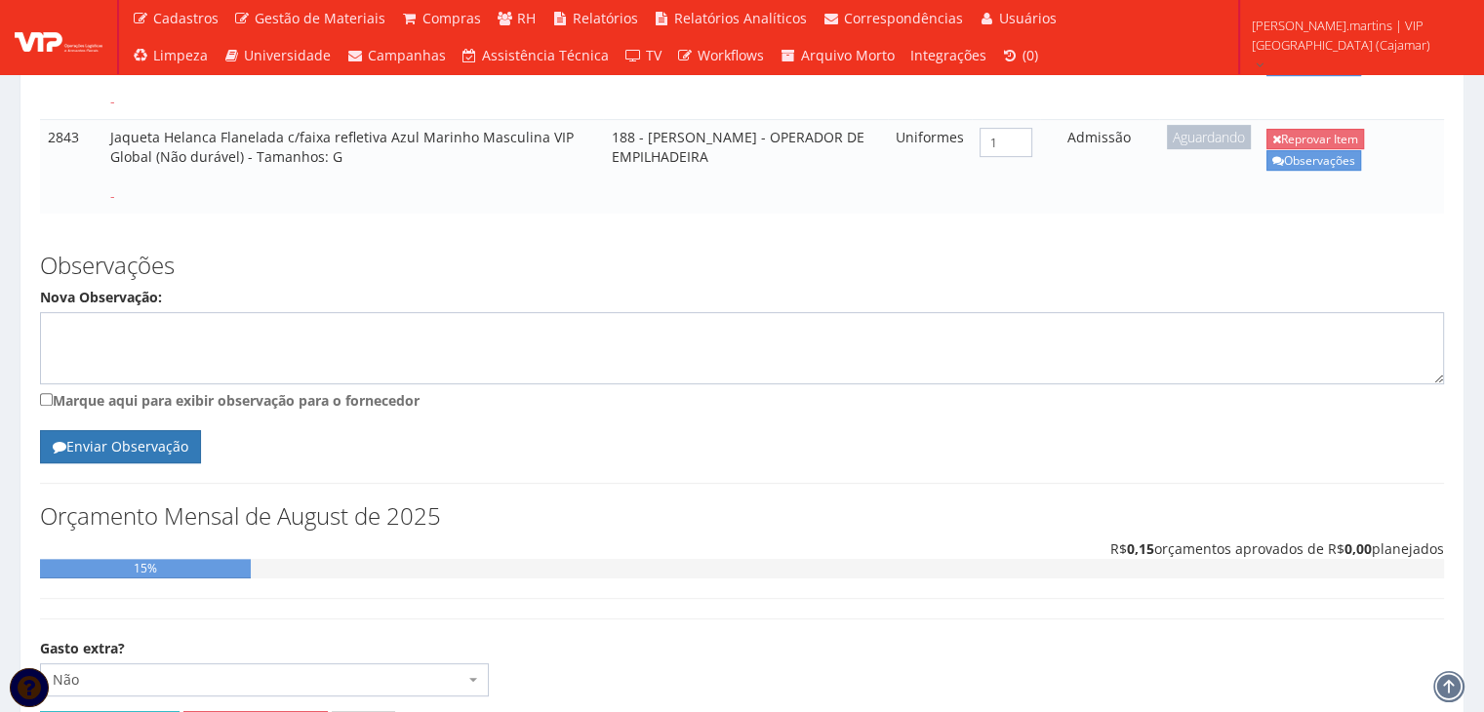
scroll to position [757, 0]
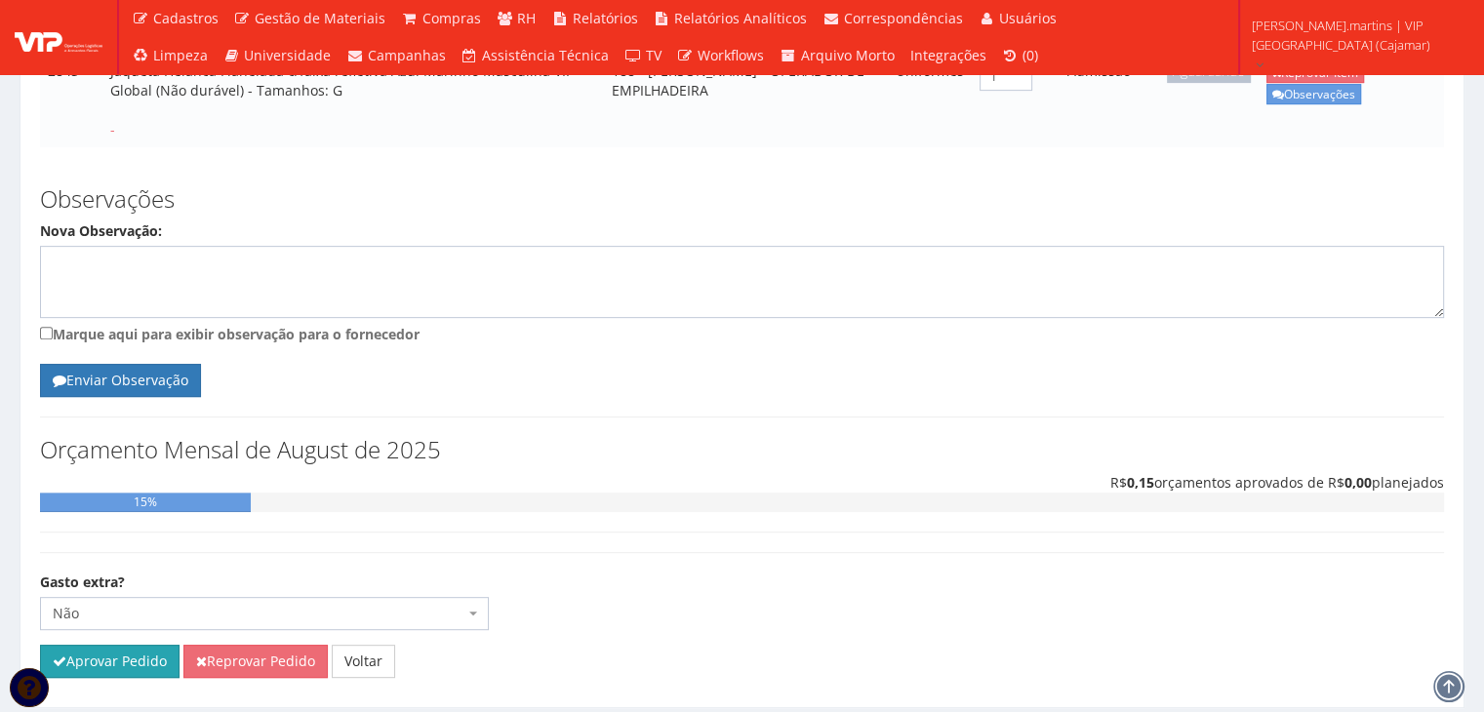
click at [148, 645] on button "Aprovar Pedido" at bounding box center [110, 661] width 140 height 33
click at [150, 645] on button "Aprovar Pedido" at bounding box center [110, 661] width 140 height 33
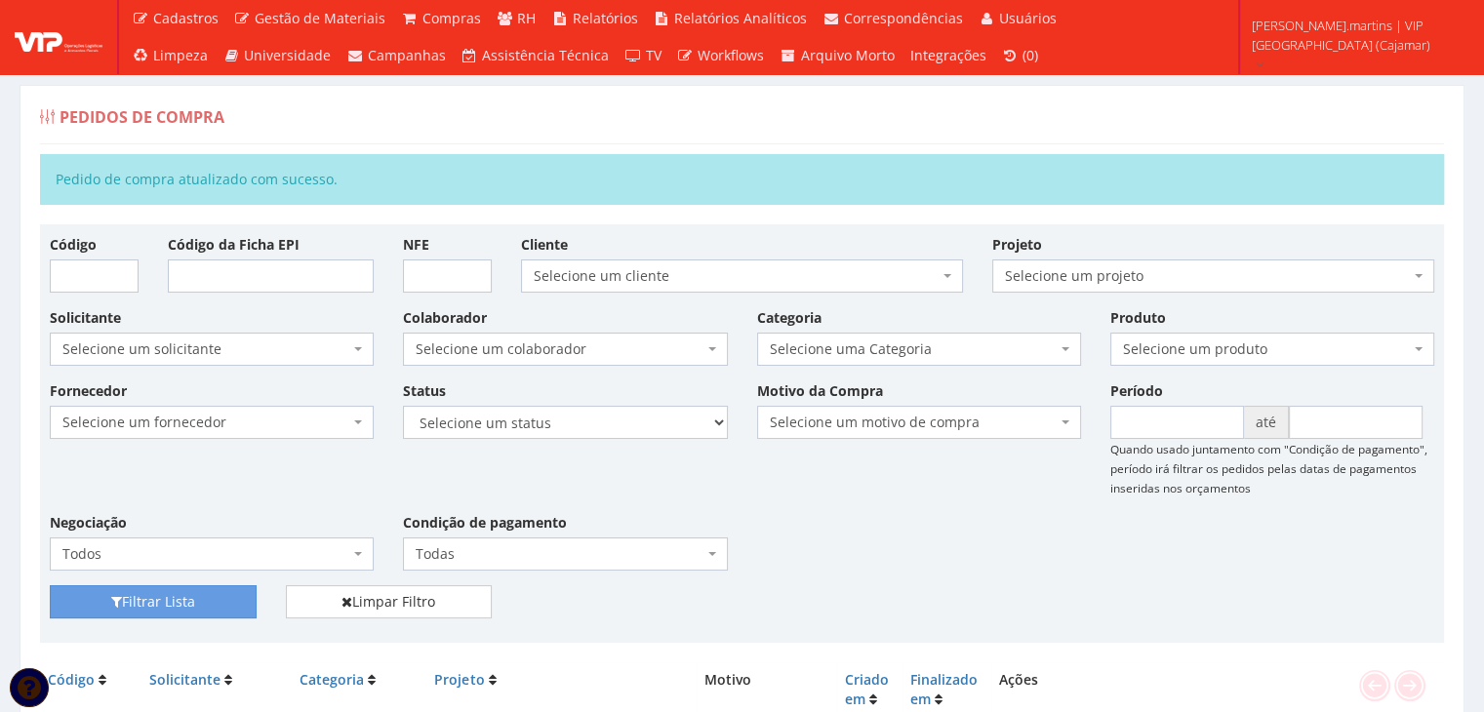
click at [1058, 562] on div "Fornecedor Selecione um fornecedor ******** ******** 1000 MARCAS [GEOGRAPHIC_DA…" at bounding box center [742, 482] width 1414 height 205
